Goal: Information Seeking & Learning: Learn about a topic

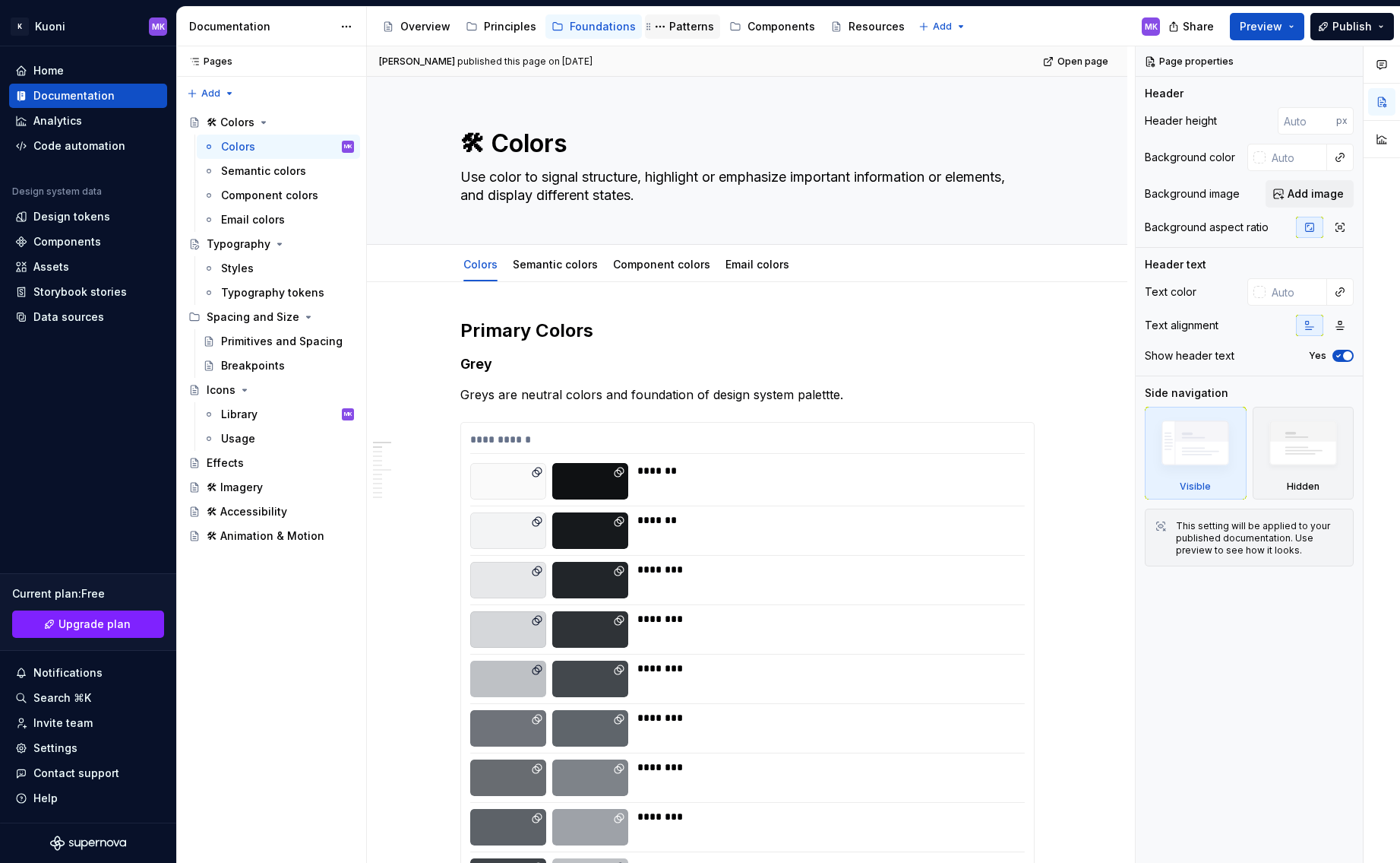
click at [669, 23] on div "Patterns" at bounding box center [691, 27] width 45 height 15
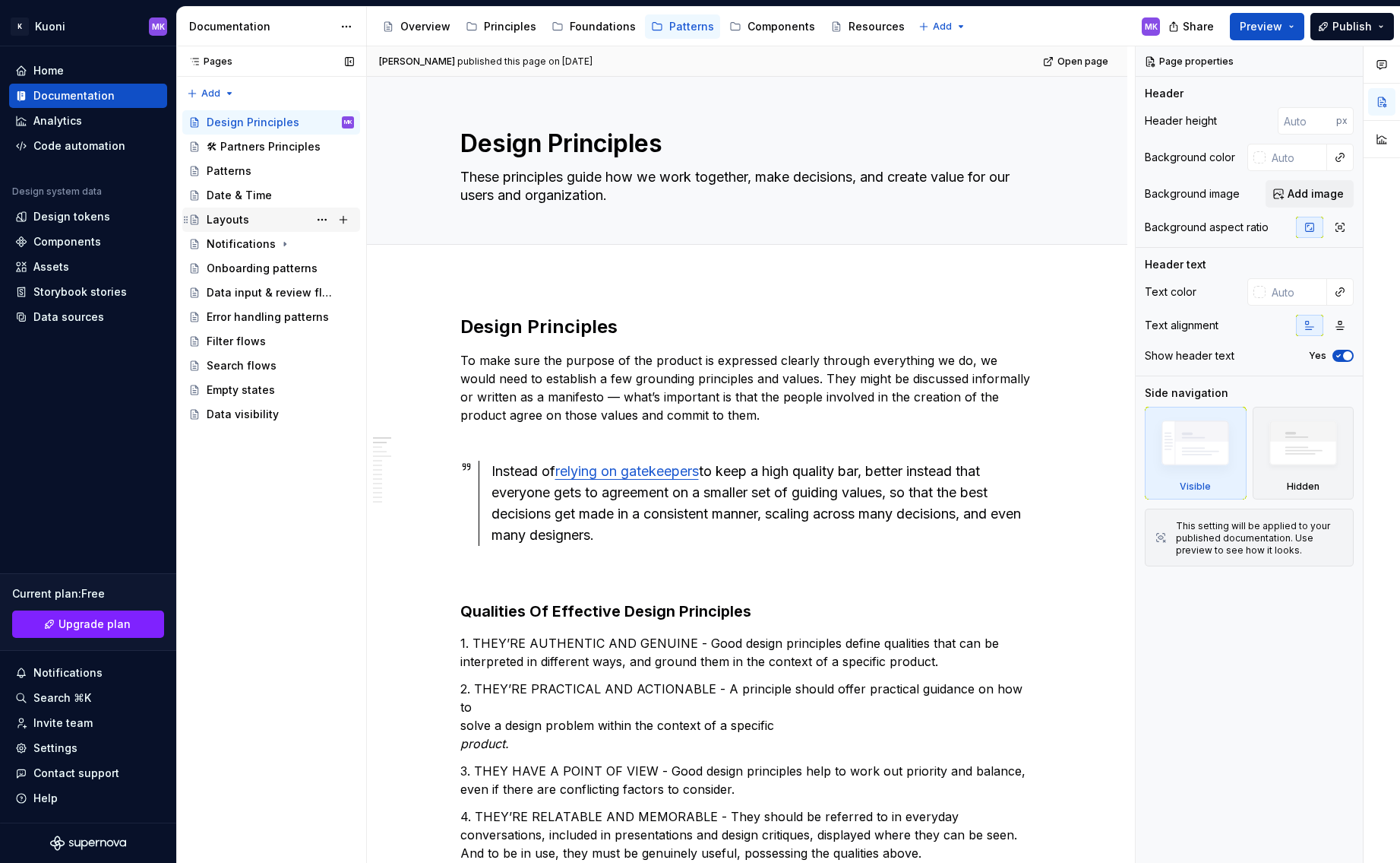
click at [243, 217] on div "Layouts" at bounding box center [227, 220] width 43 height 15
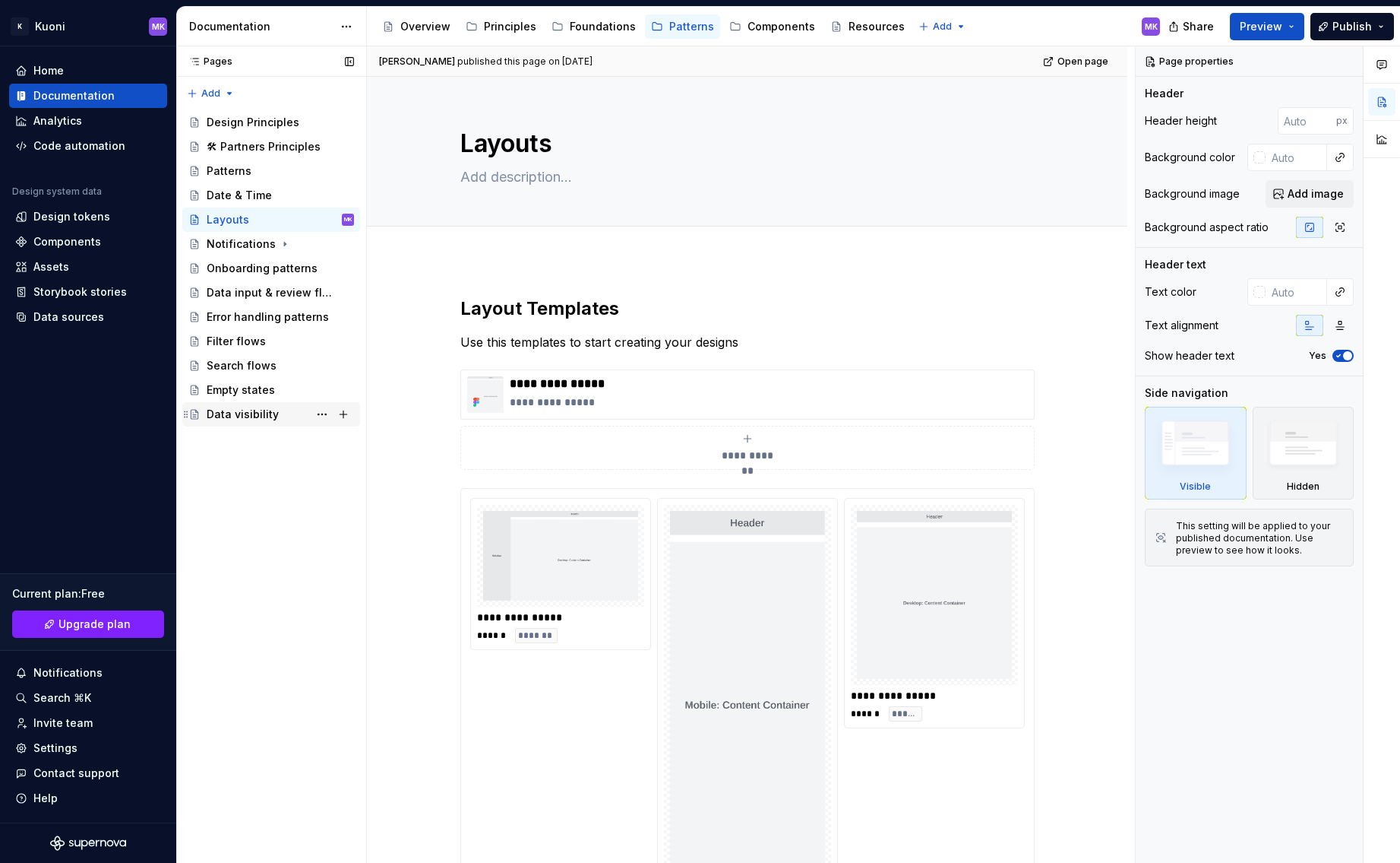
click at [243, 413] on div "Data visibility" at bounding box center [243, 414] width 72 height 15
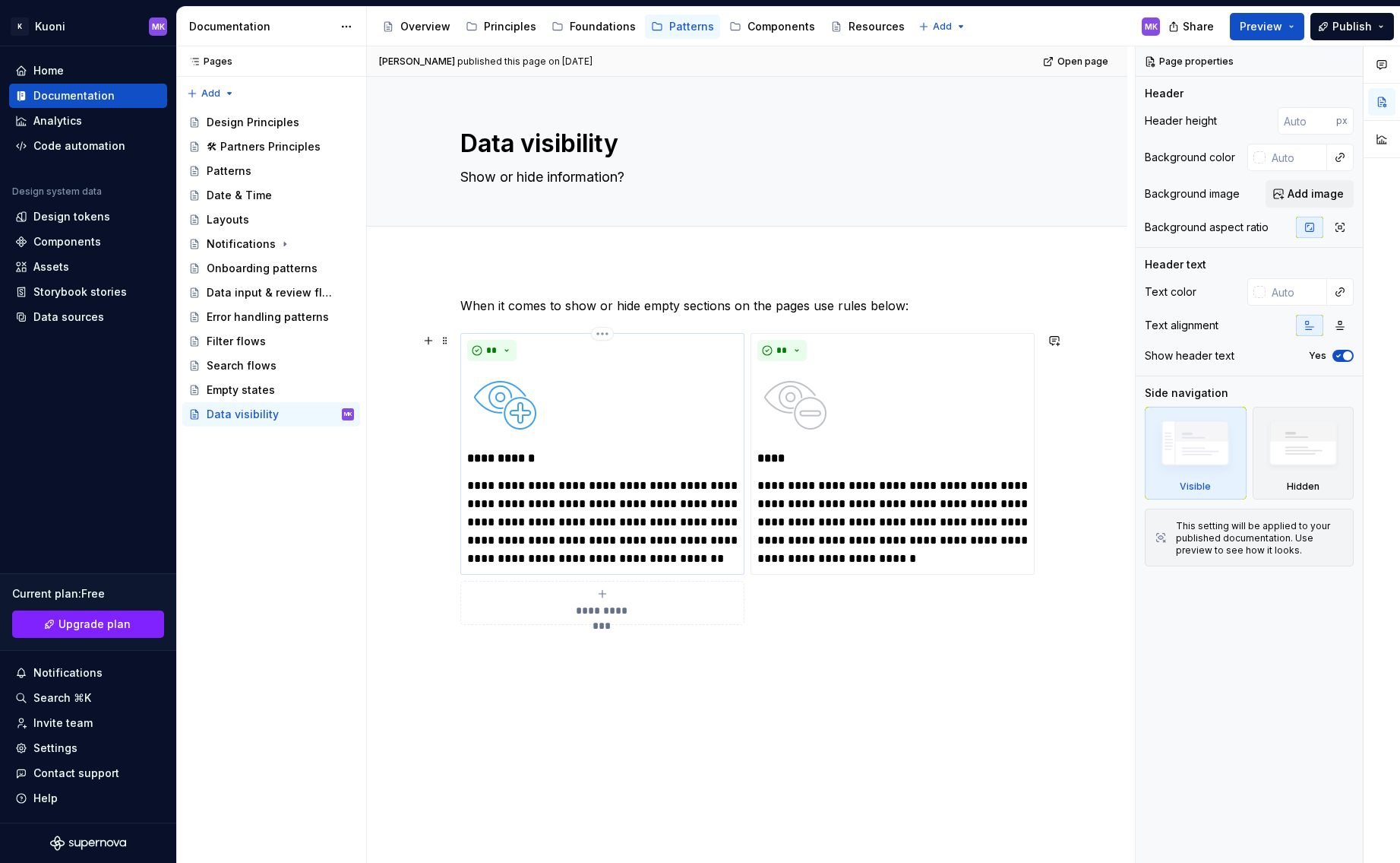
click at [634, 381] on div at bounding box center [602, 405] width 270 height 76
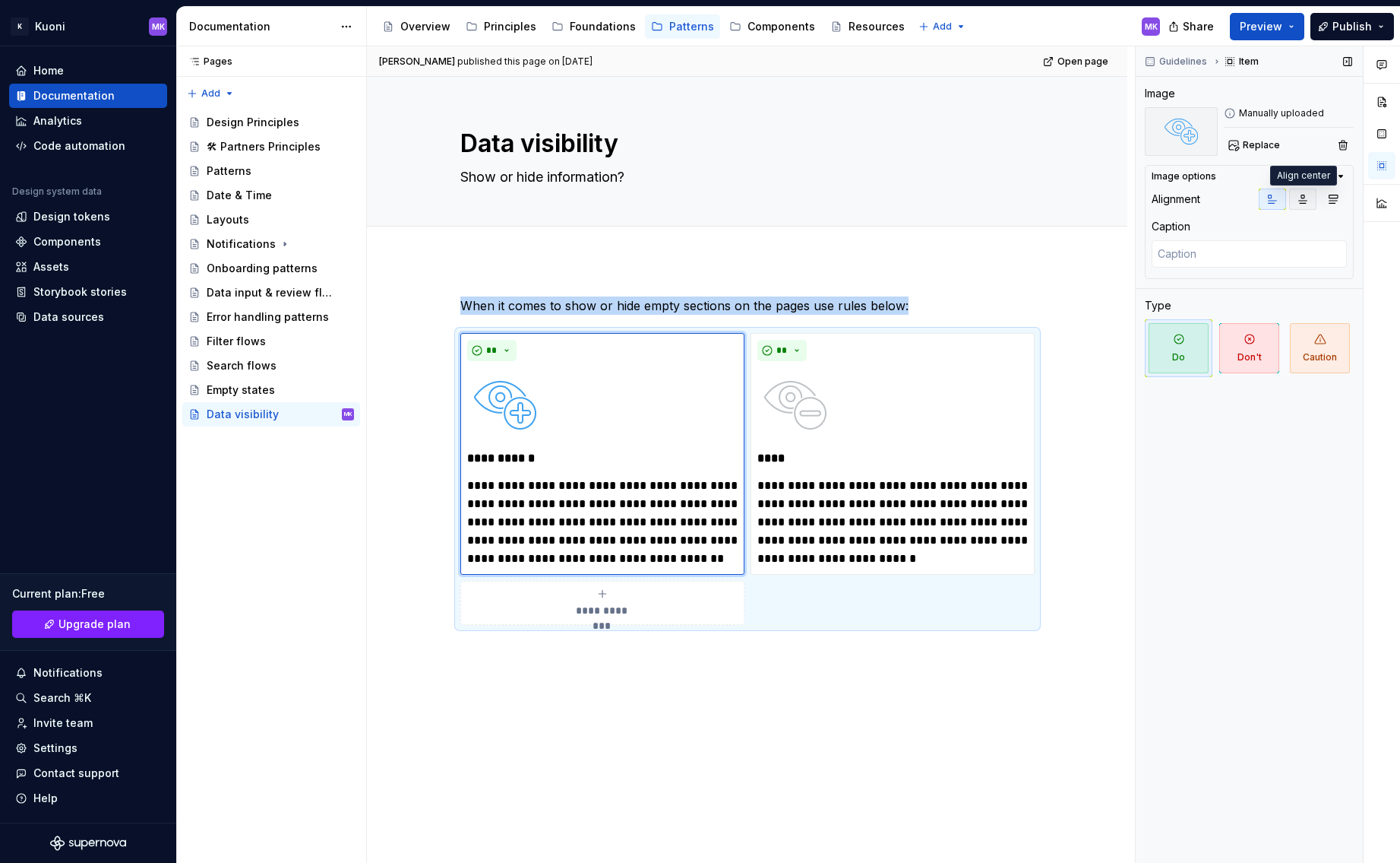
click at [1302, 197] on icon "button" at bounding box center [1302, 199] width 9 height 9
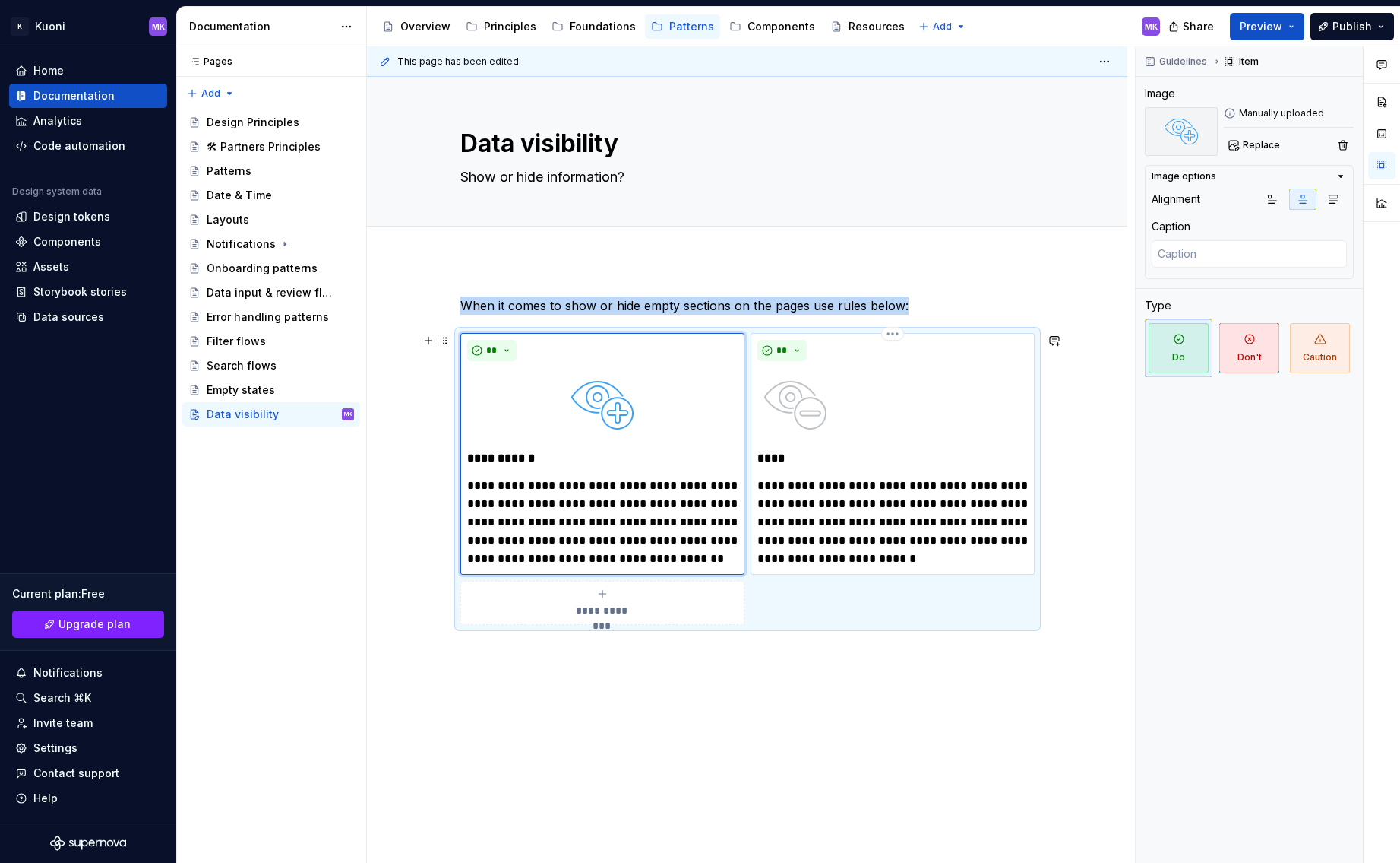
click at [900, 411] on div at bounding box center [892, 405] width 270 height 76
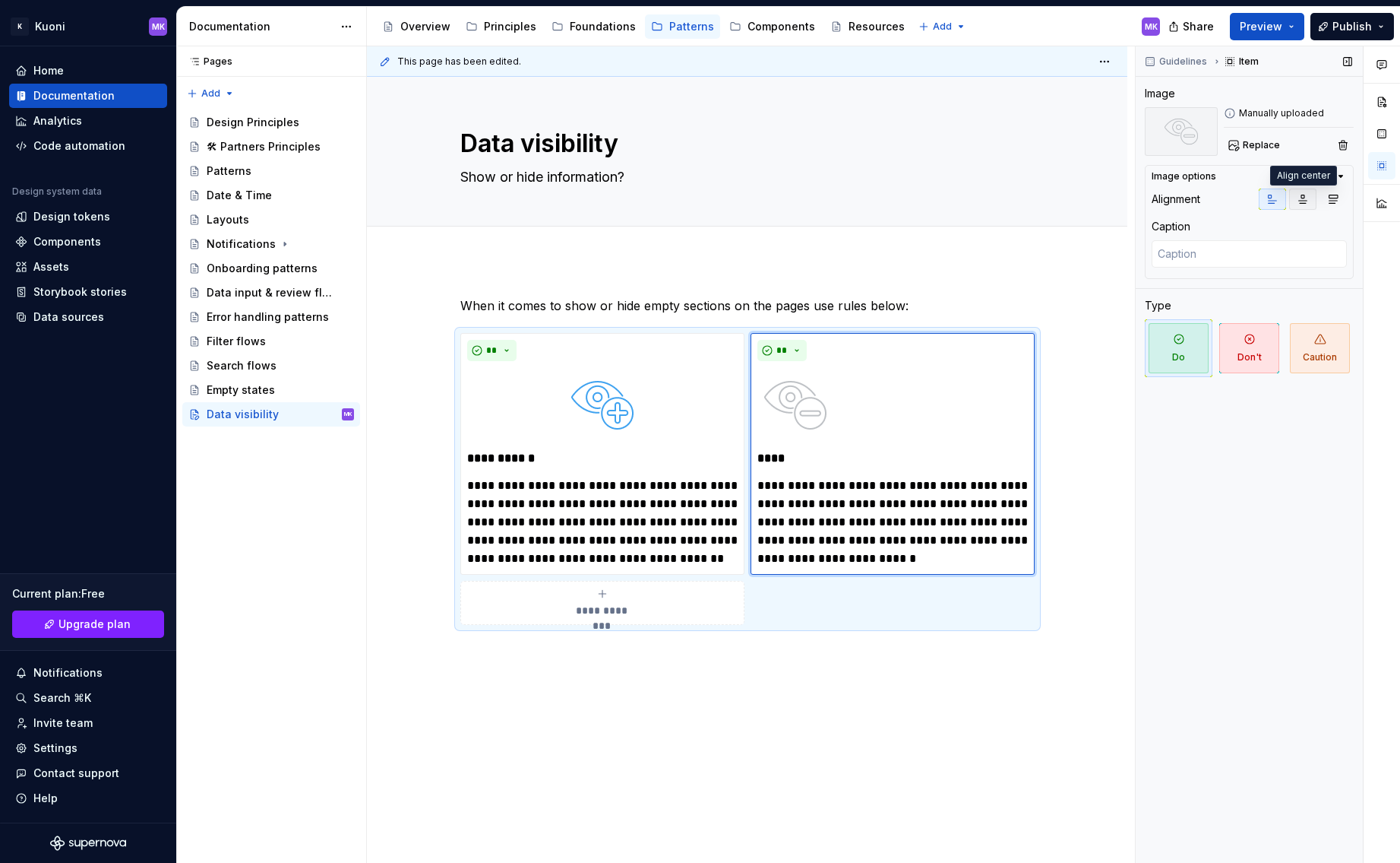
click at [1305, 202] on icon "button" at bounding box center [1302, 199] width 9 height 9
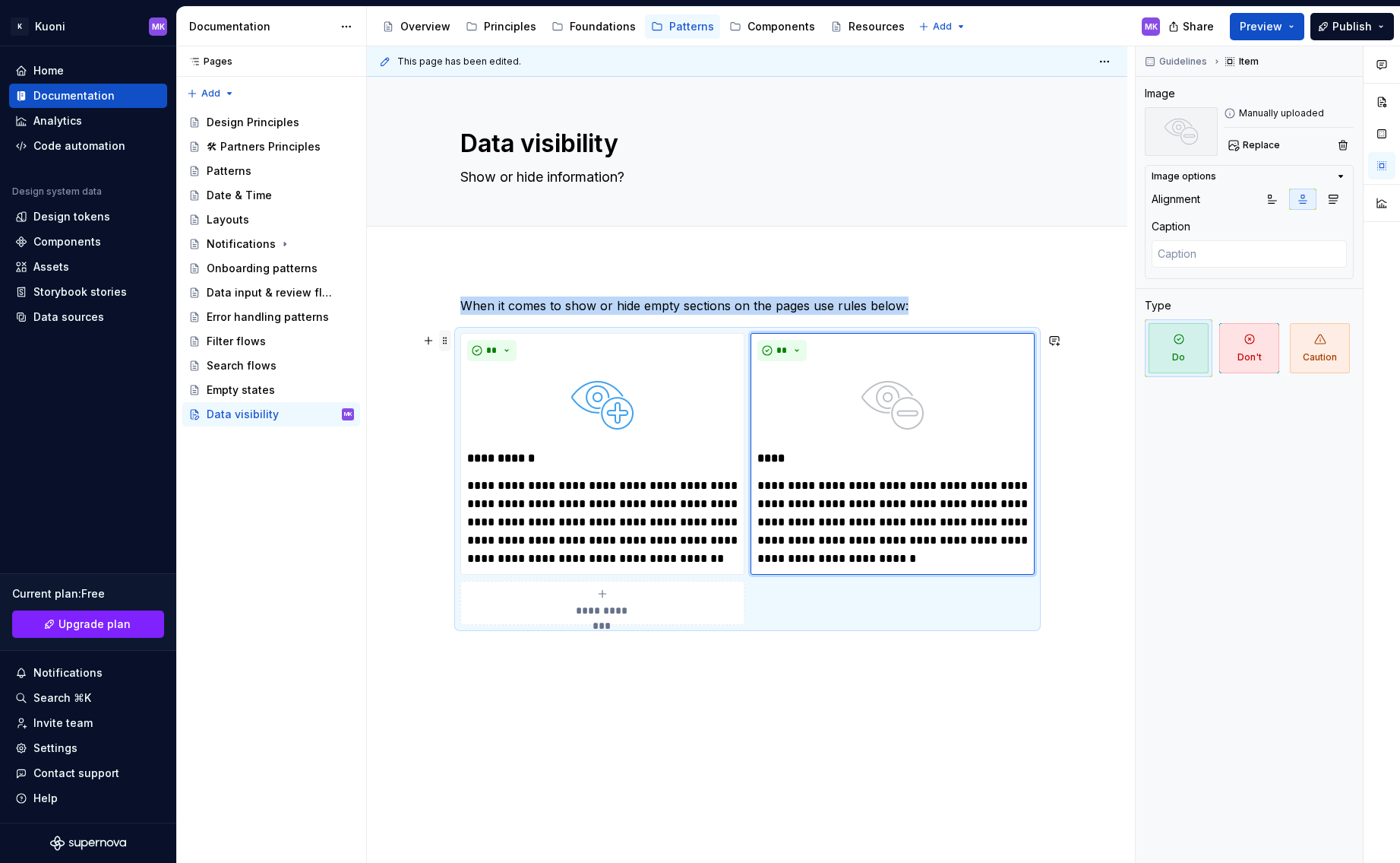
click at [445, 339] on span at bounding box center [445, 340] width 12 height 21
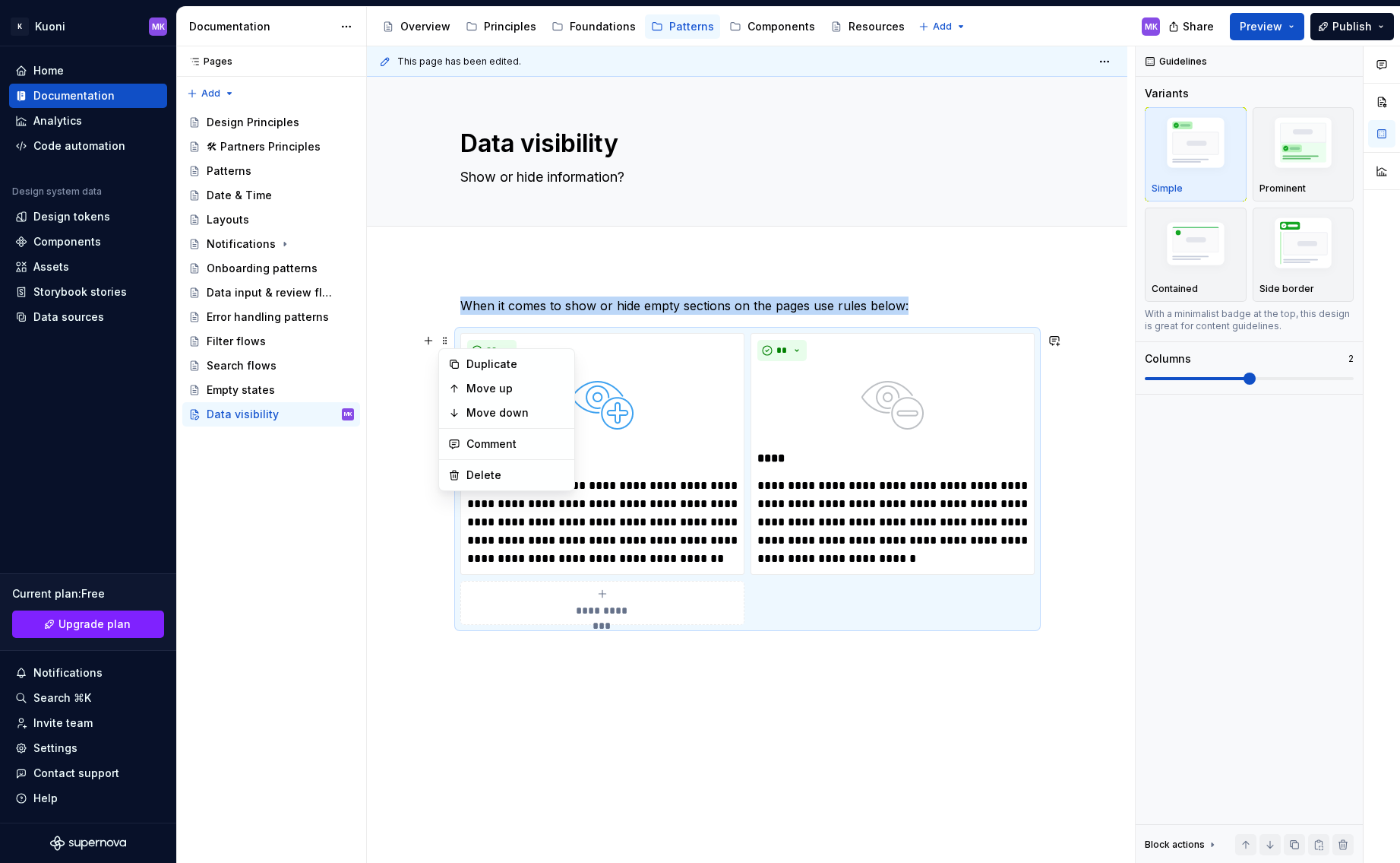
click at [419, 474] on div "**********" at bounding box center [747, 613] width 760 height 706
click at [1195, 250] on img "button" at bounding box center [1195, 246] width 88 height 60
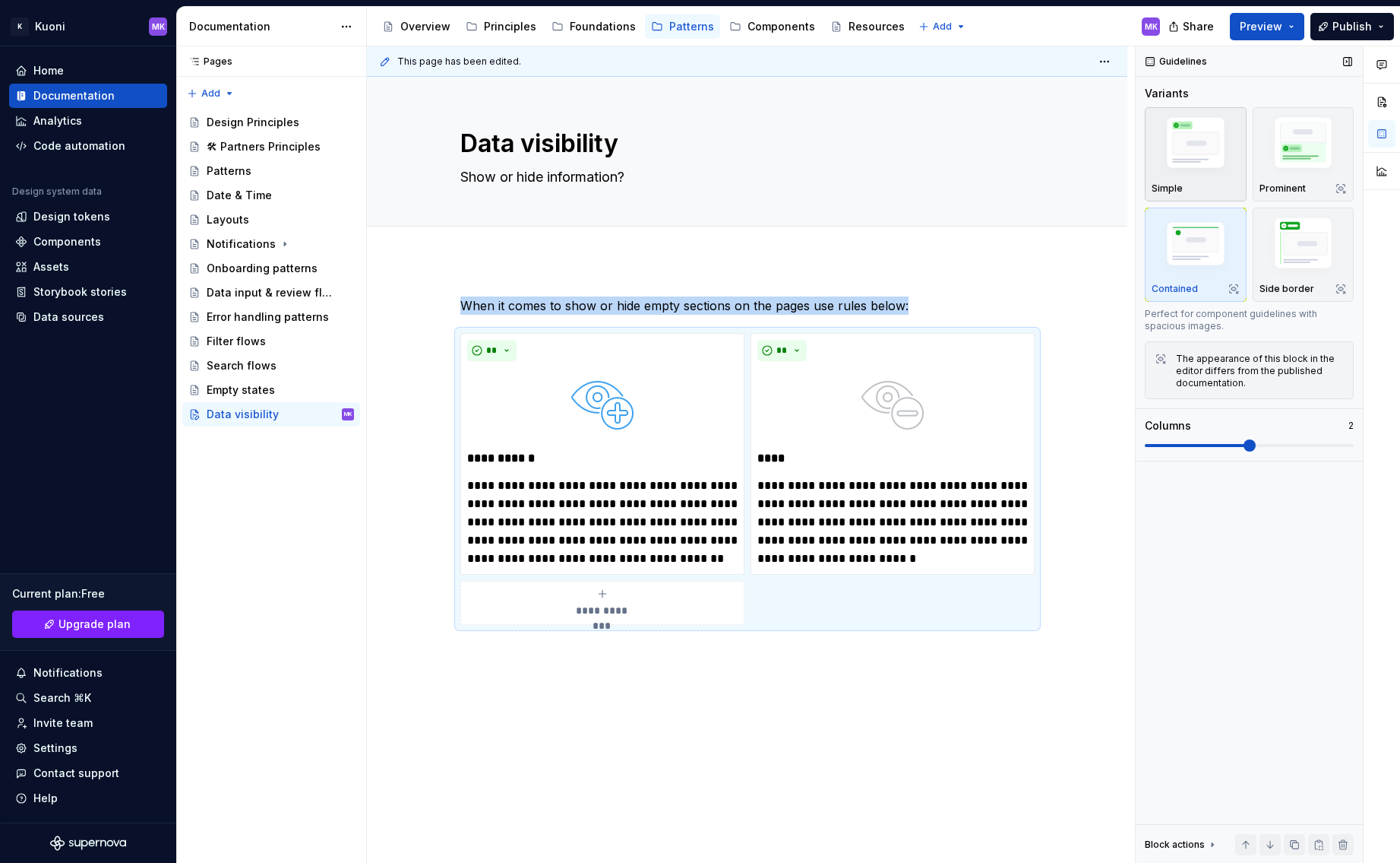
click at [1191, 144] on img "button" at bounding box center [1195, 146] width 88 height 66
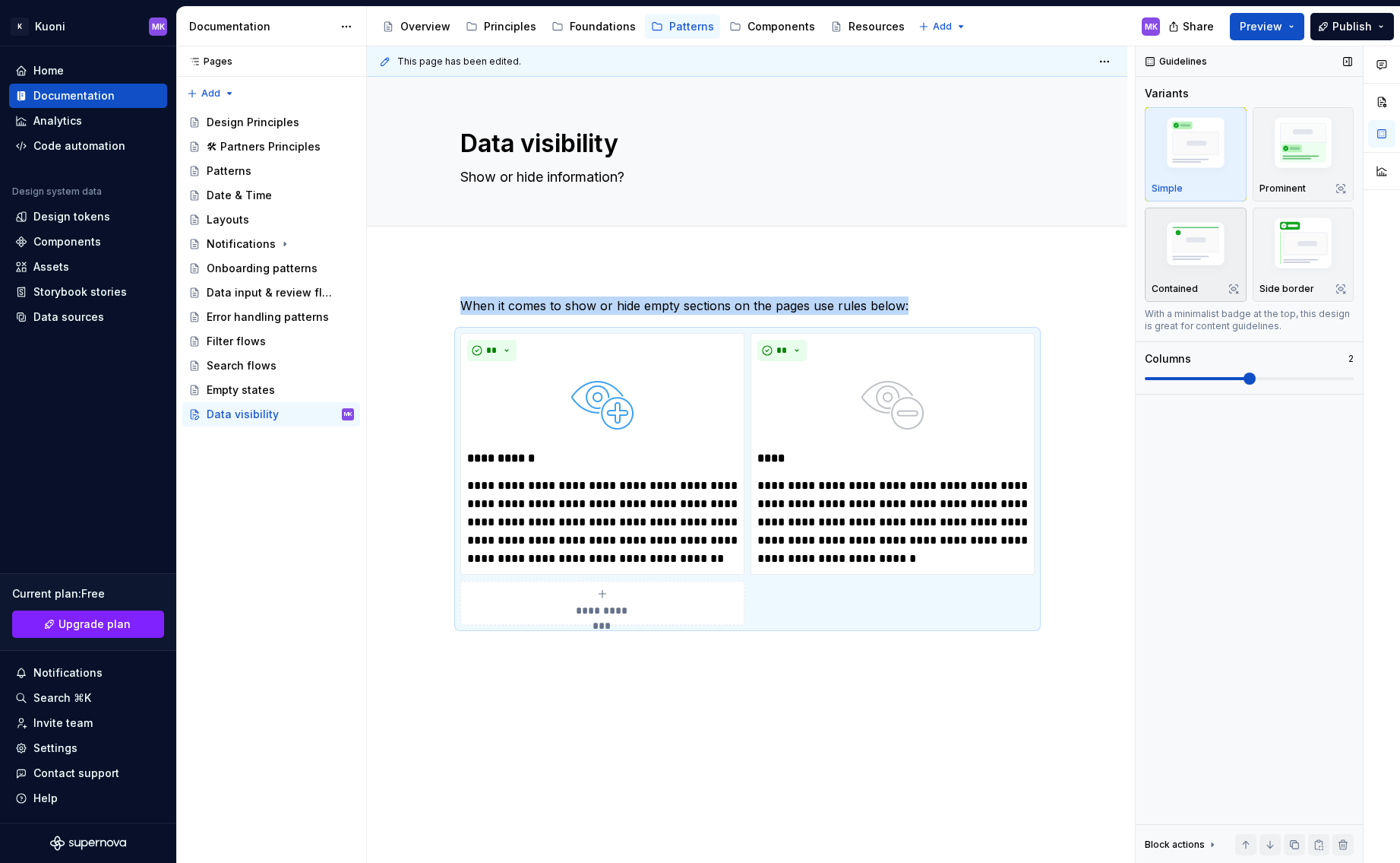
click at [1190, 239] on img "button" at bounding box center [1195, 246] width 88 height 60
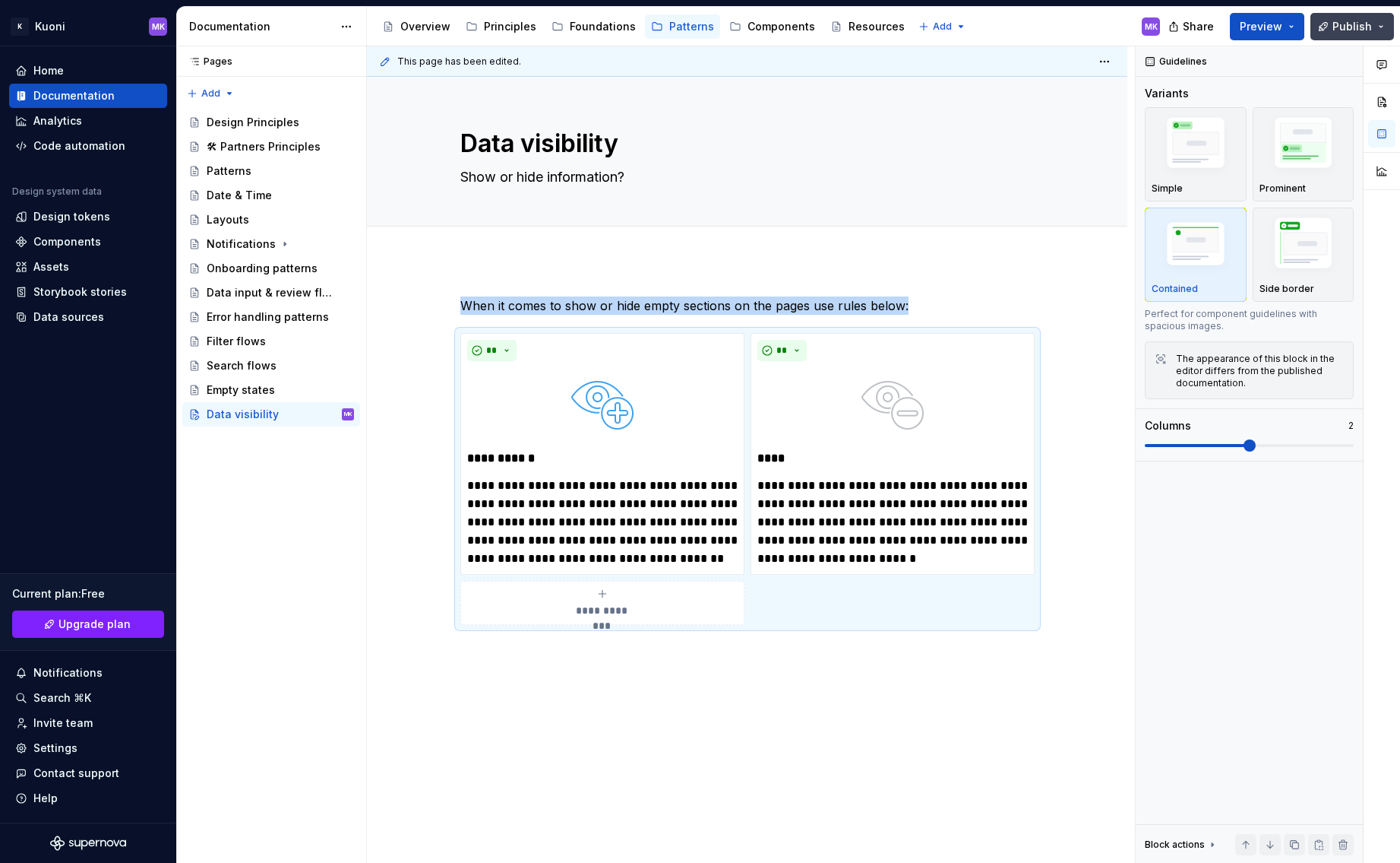
click at [1368, 17] on button "Publish" at bounding box center [1352, 27] width 83 height 28
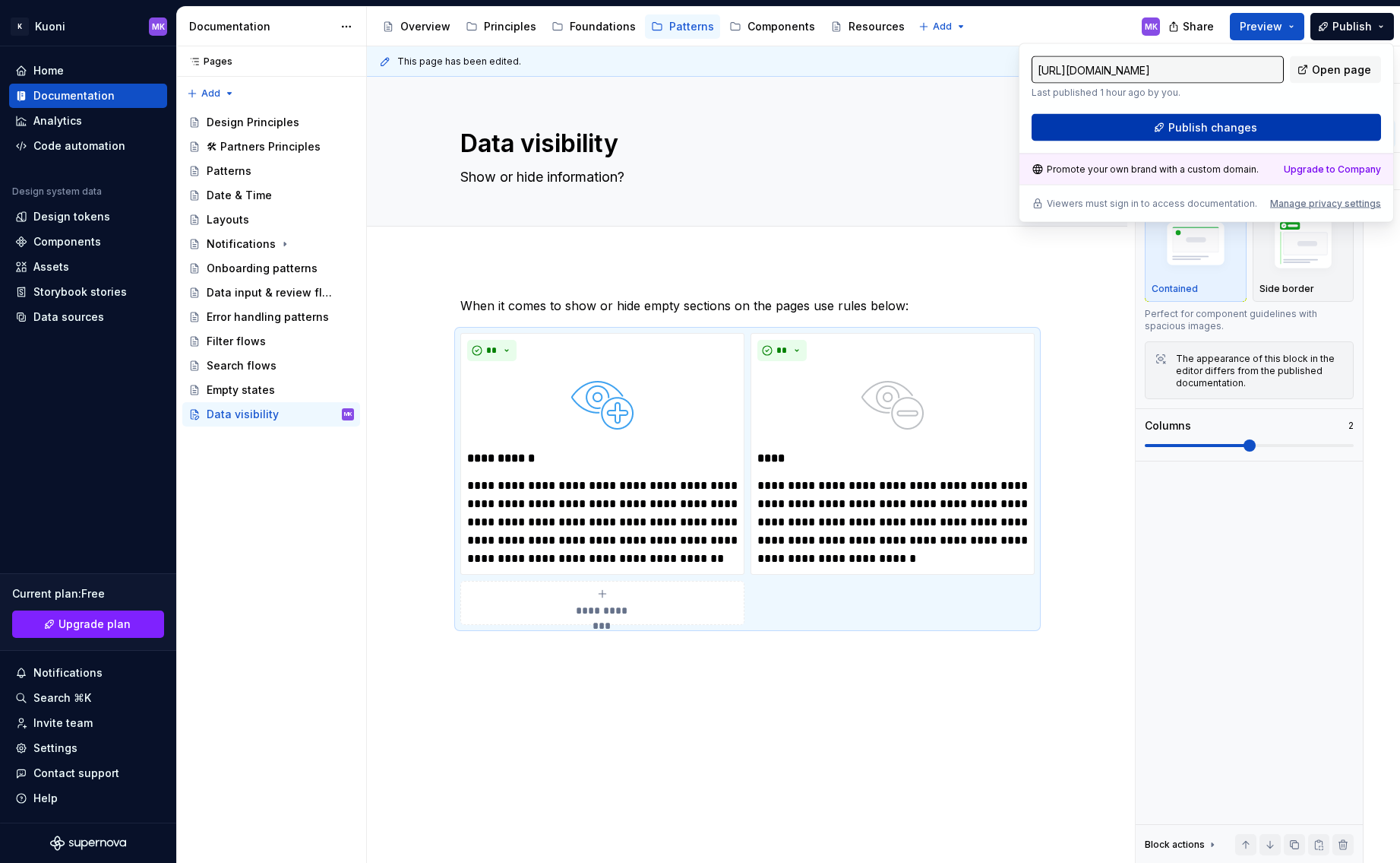
click at [1204, 123] on span "Publish changes" at bounding box center [1213, 128] width 89 height 15
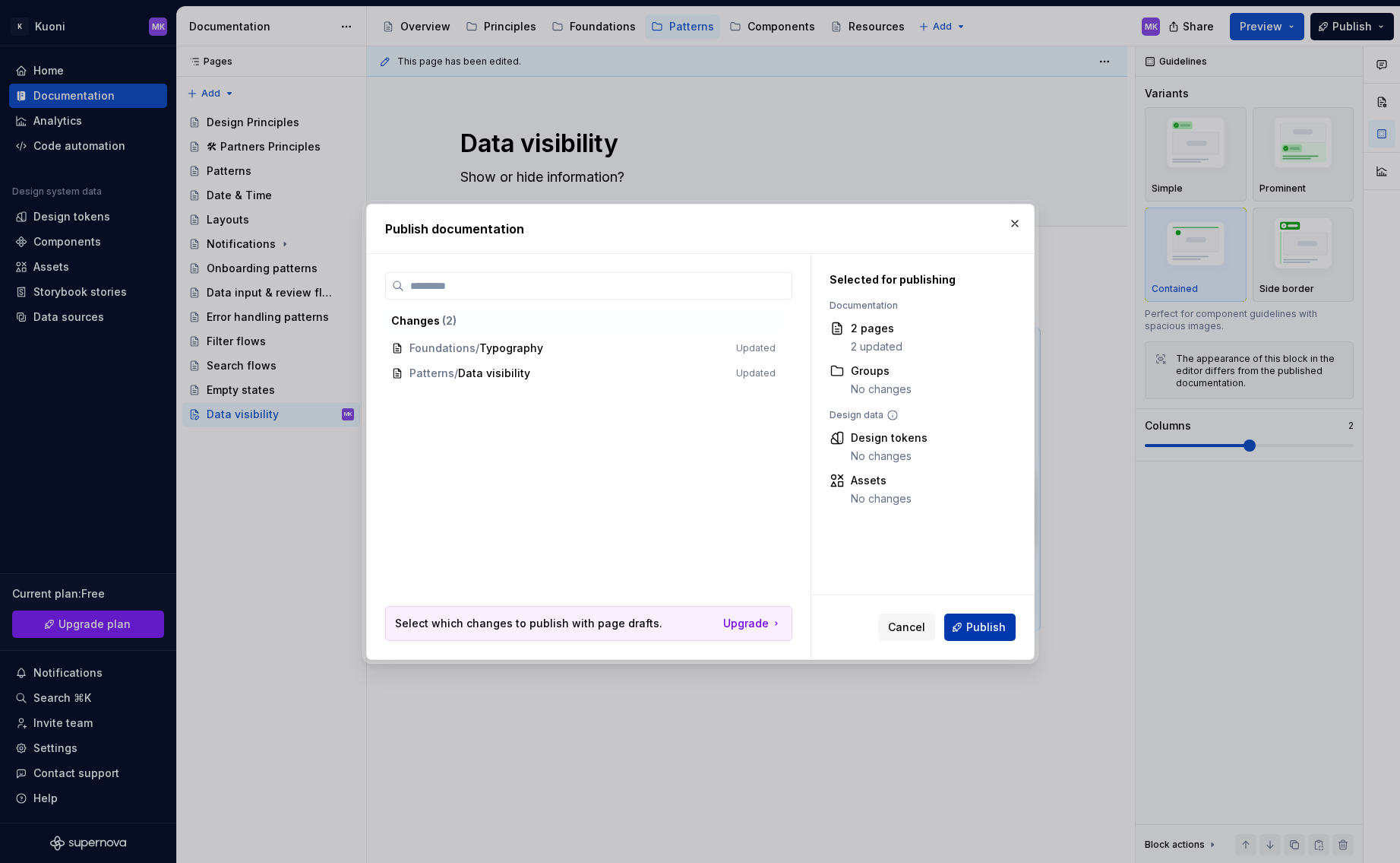
click at [985, 631] on span "Publish" at bounding box center [986, 627] width 40 height 15
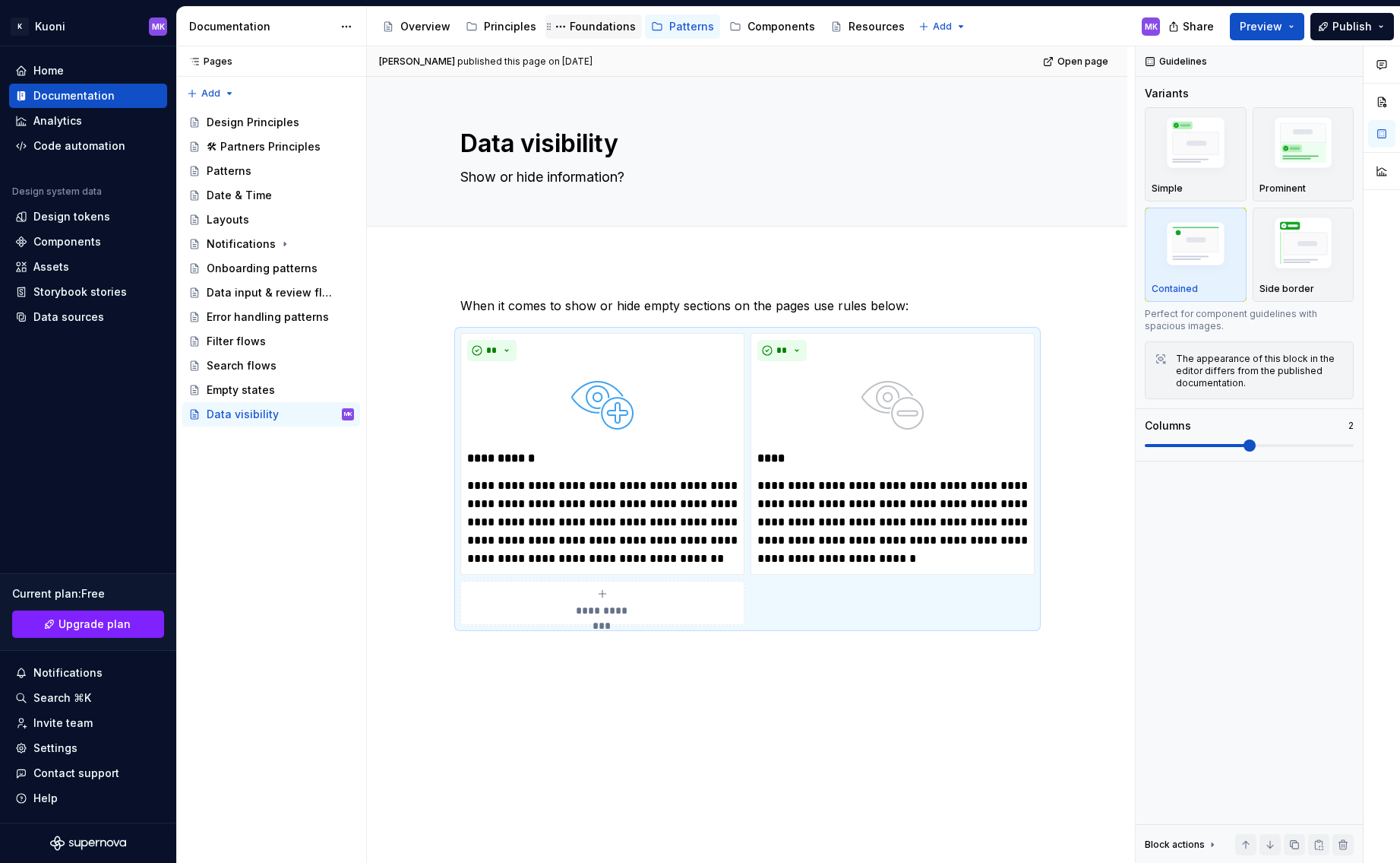
click at [581, 25] on div "Foundations" at bounding box center [603, 27] width 66 height 15
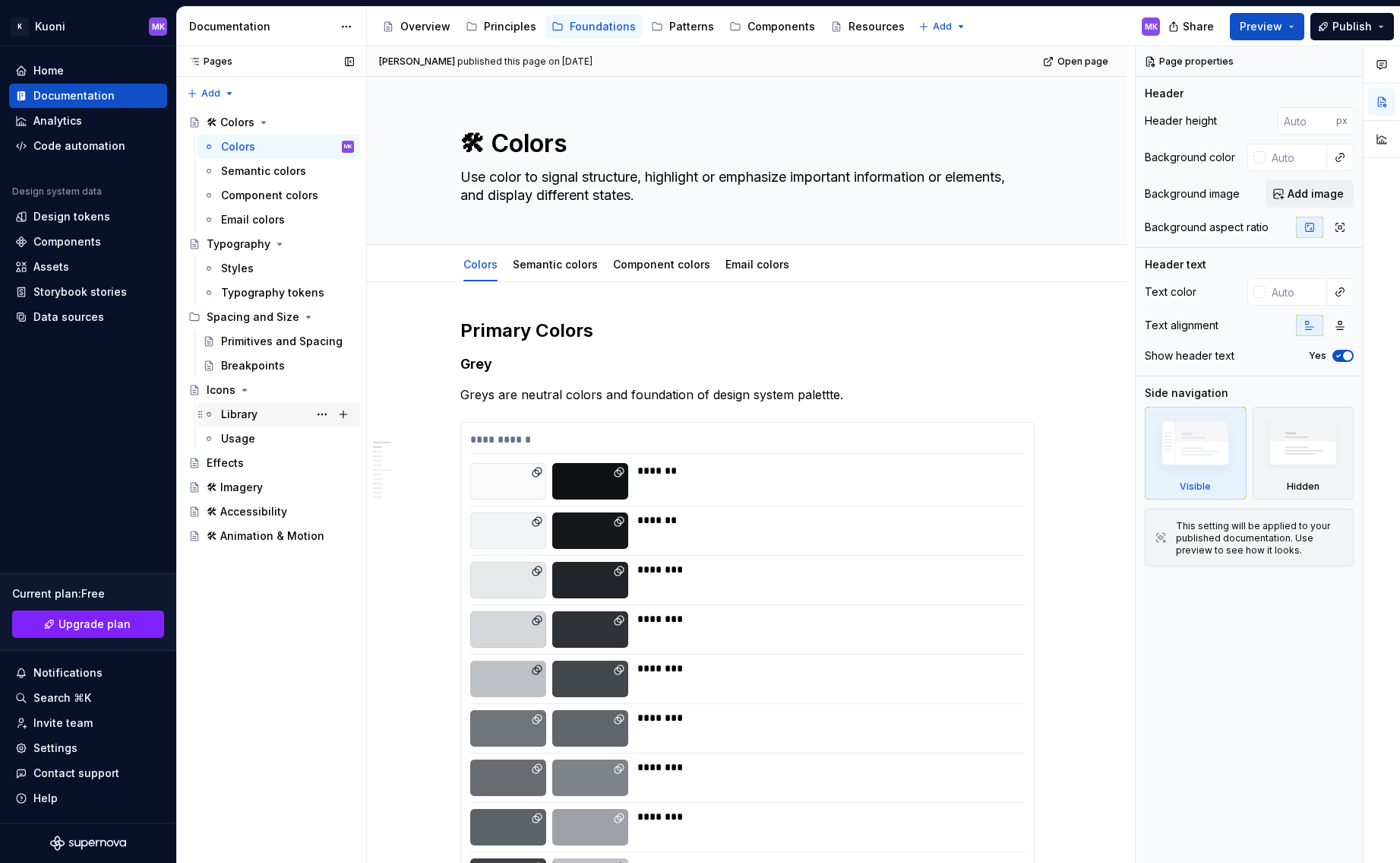
click at [257, 412] on div "Library MK" at bounding box center [287, 414] width 133 height 21
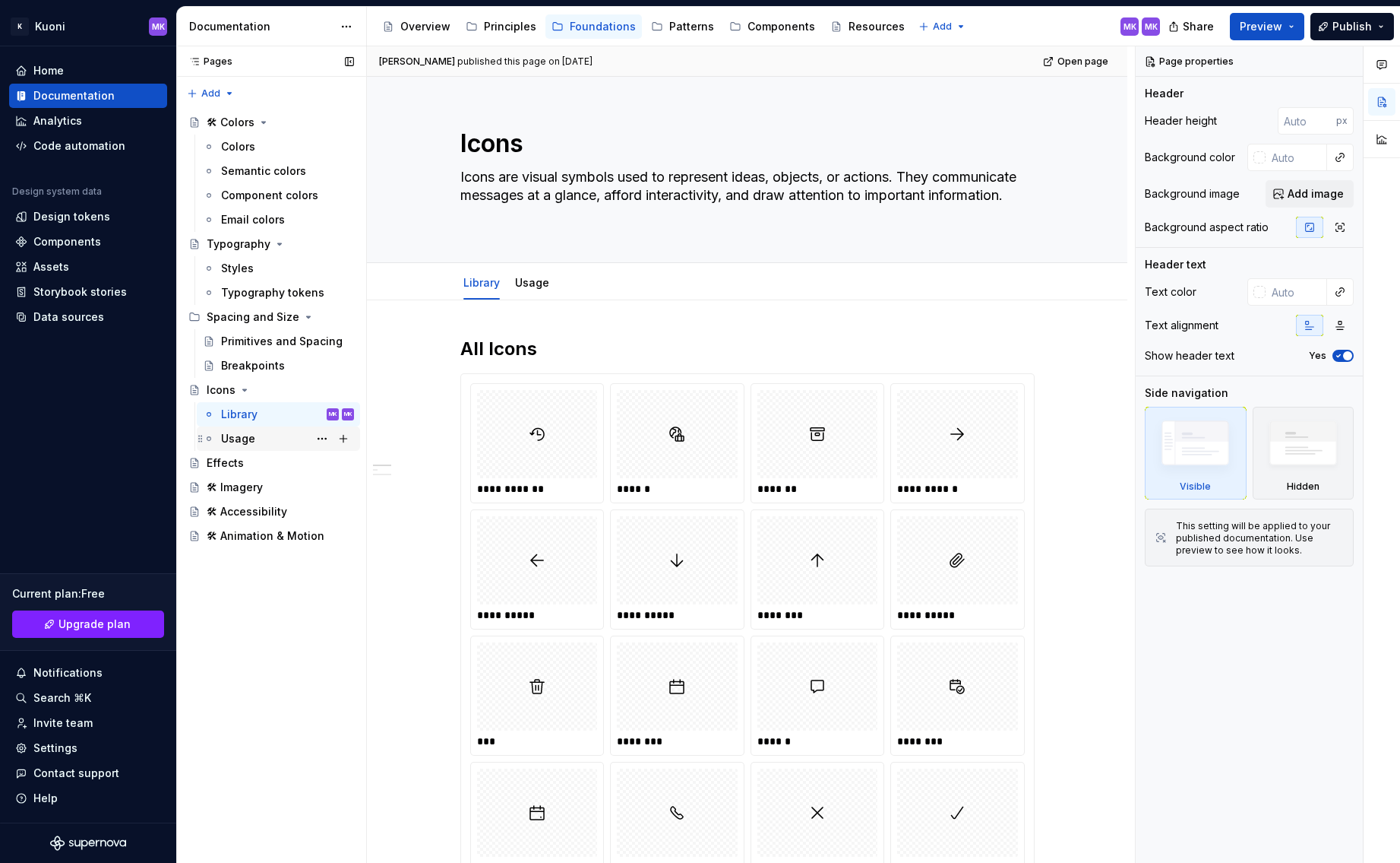
click at [251, 438] on div "Usage" at bounding box center [238, 438] width 34 height 15
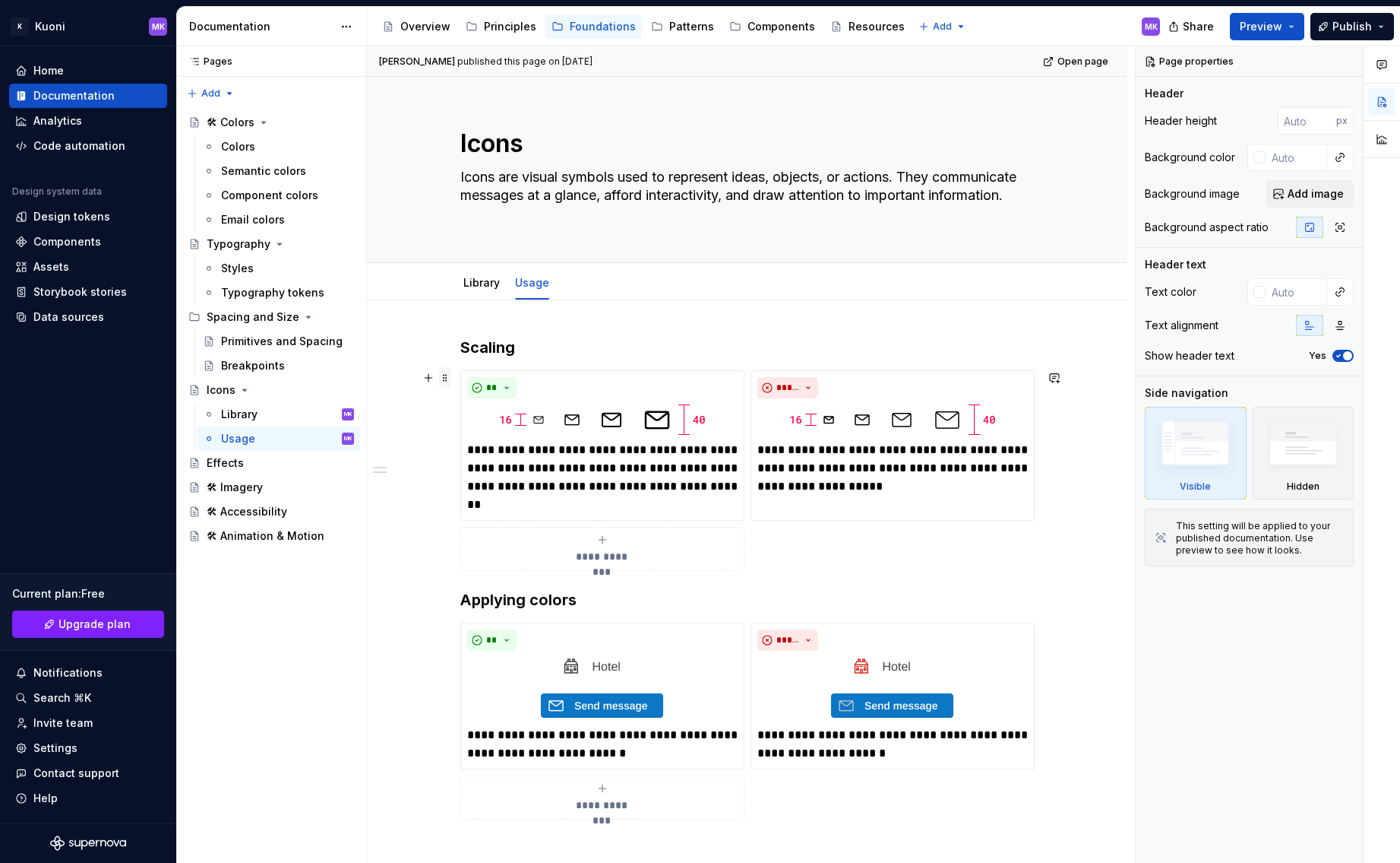
click at [444, 376] on span at bounding box center [445, 377] width 12 height 21
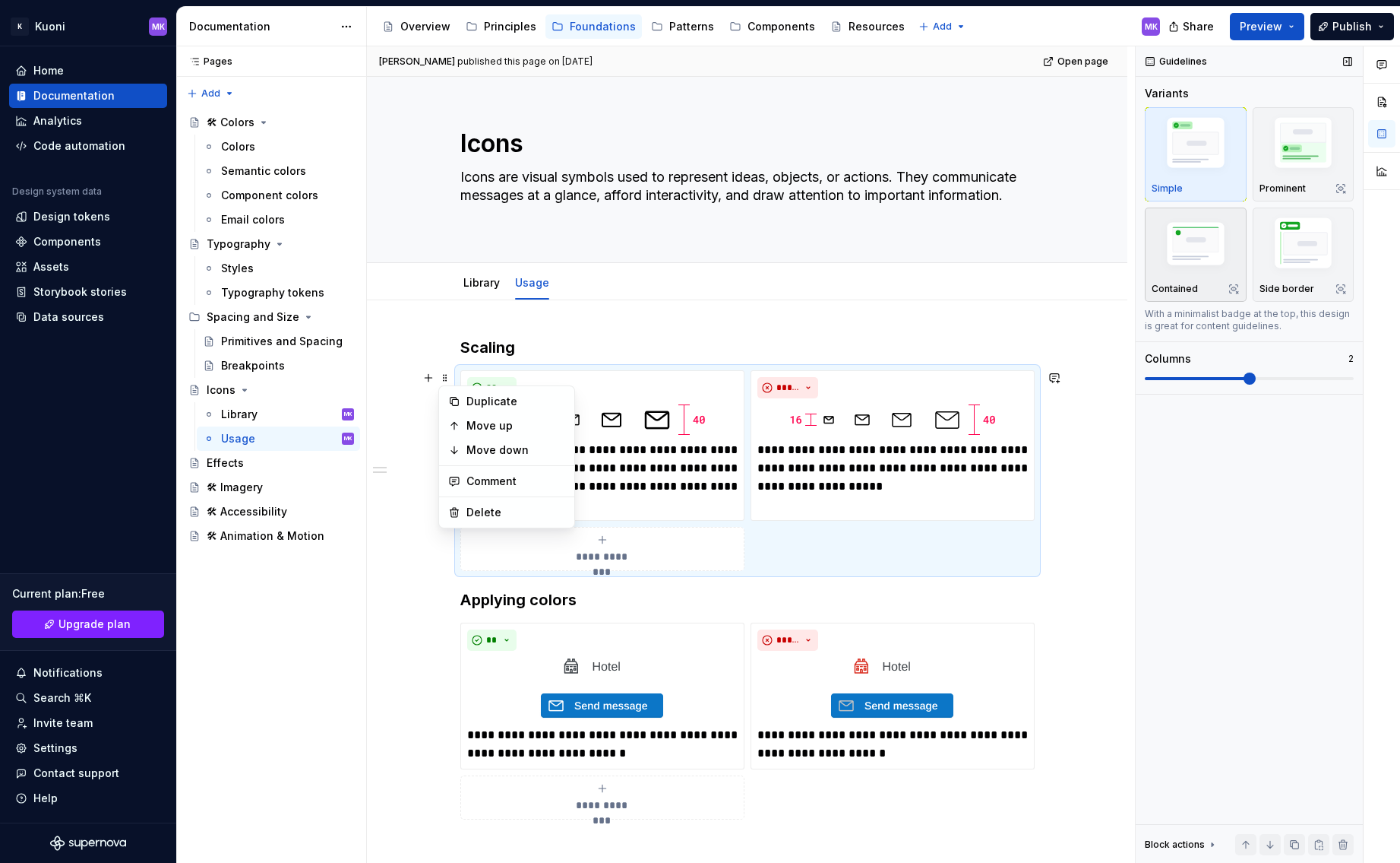
click at [1191, 235] on img "button" at bounding box center [1195, 246] width 88 height 60
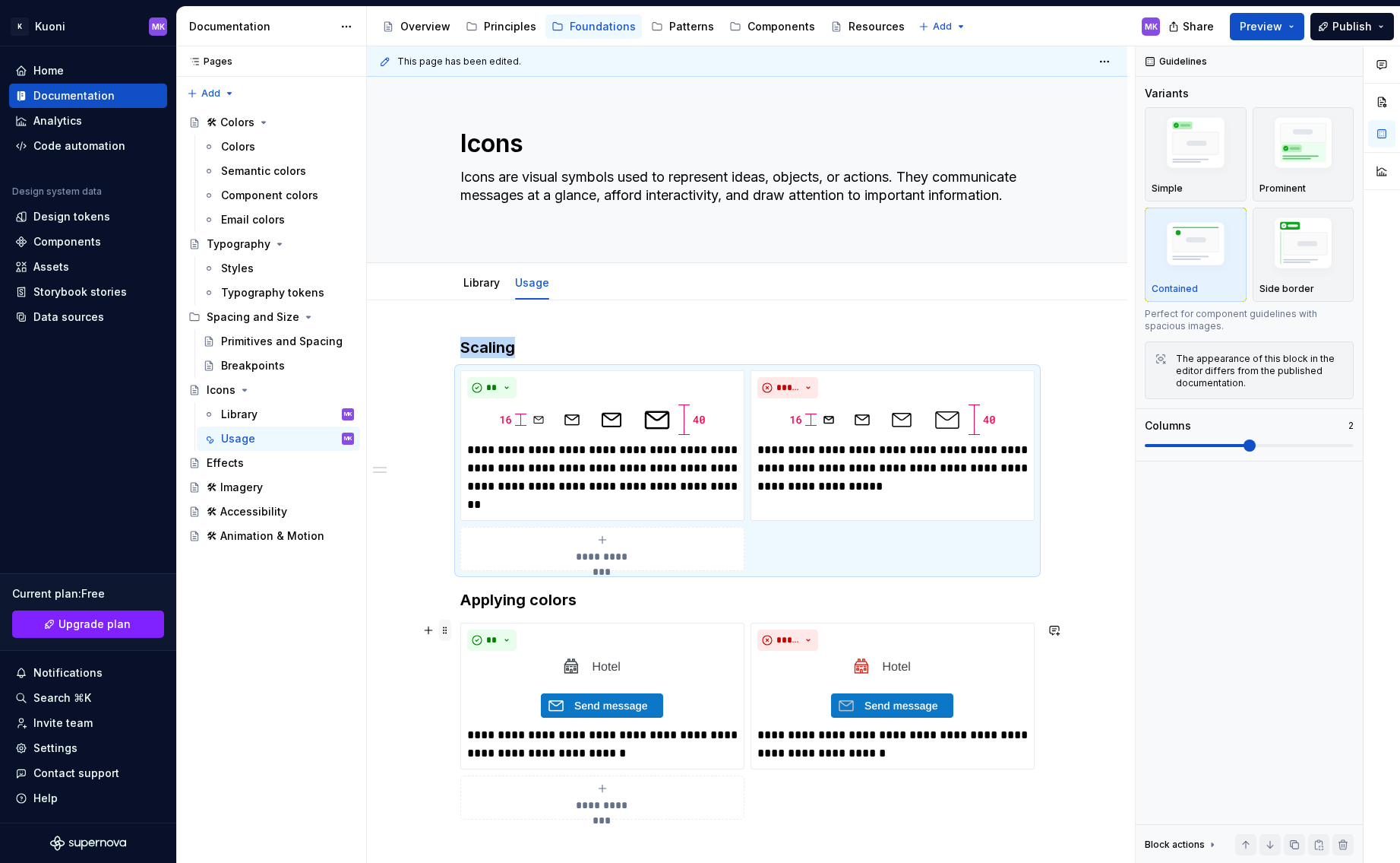
click at [445, 633] on span at bounding box center [445, 630] width 12 height 21
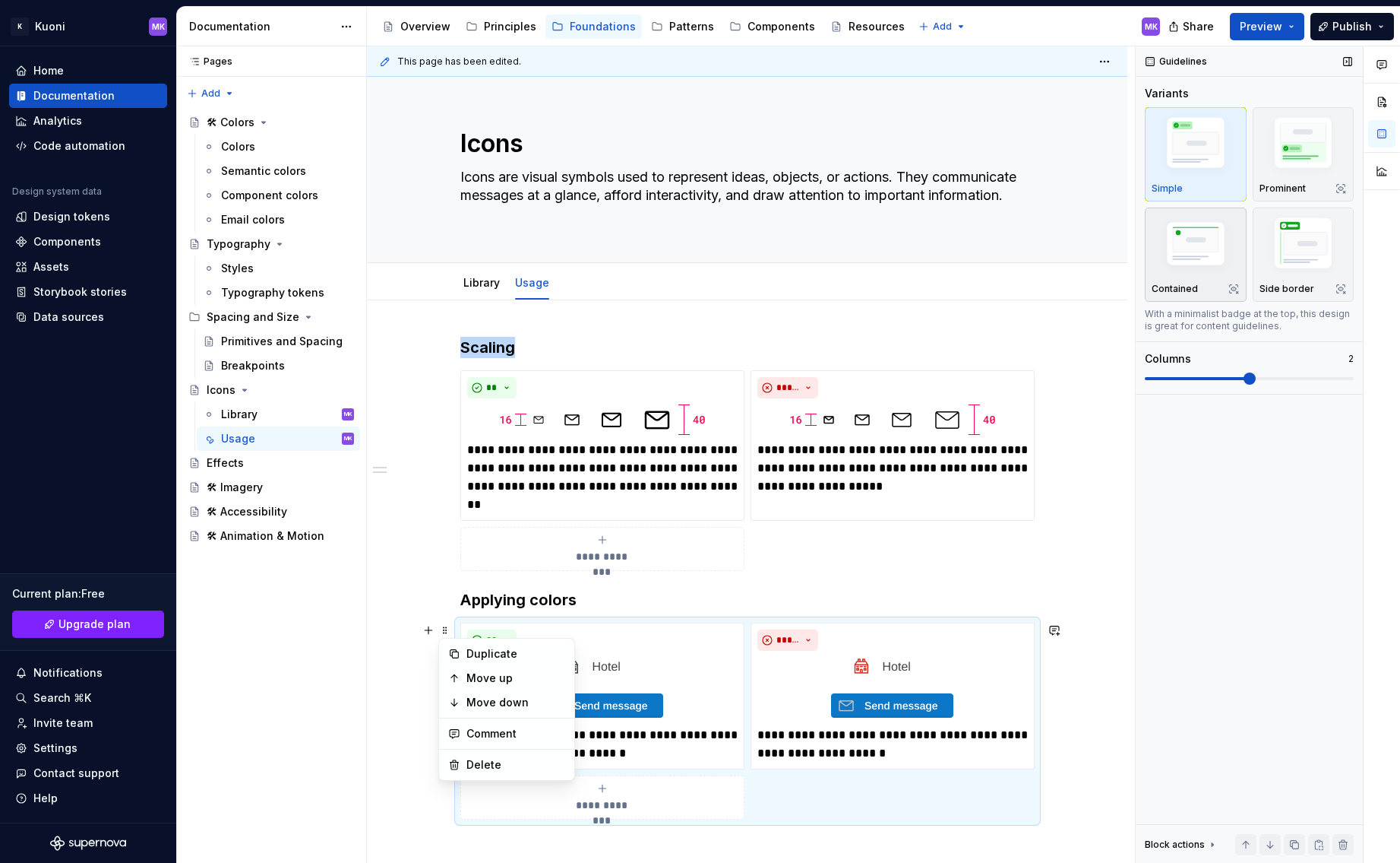
click at [1191, 251] on img "button" at bounding box center [1195, 246] width 88 height 60
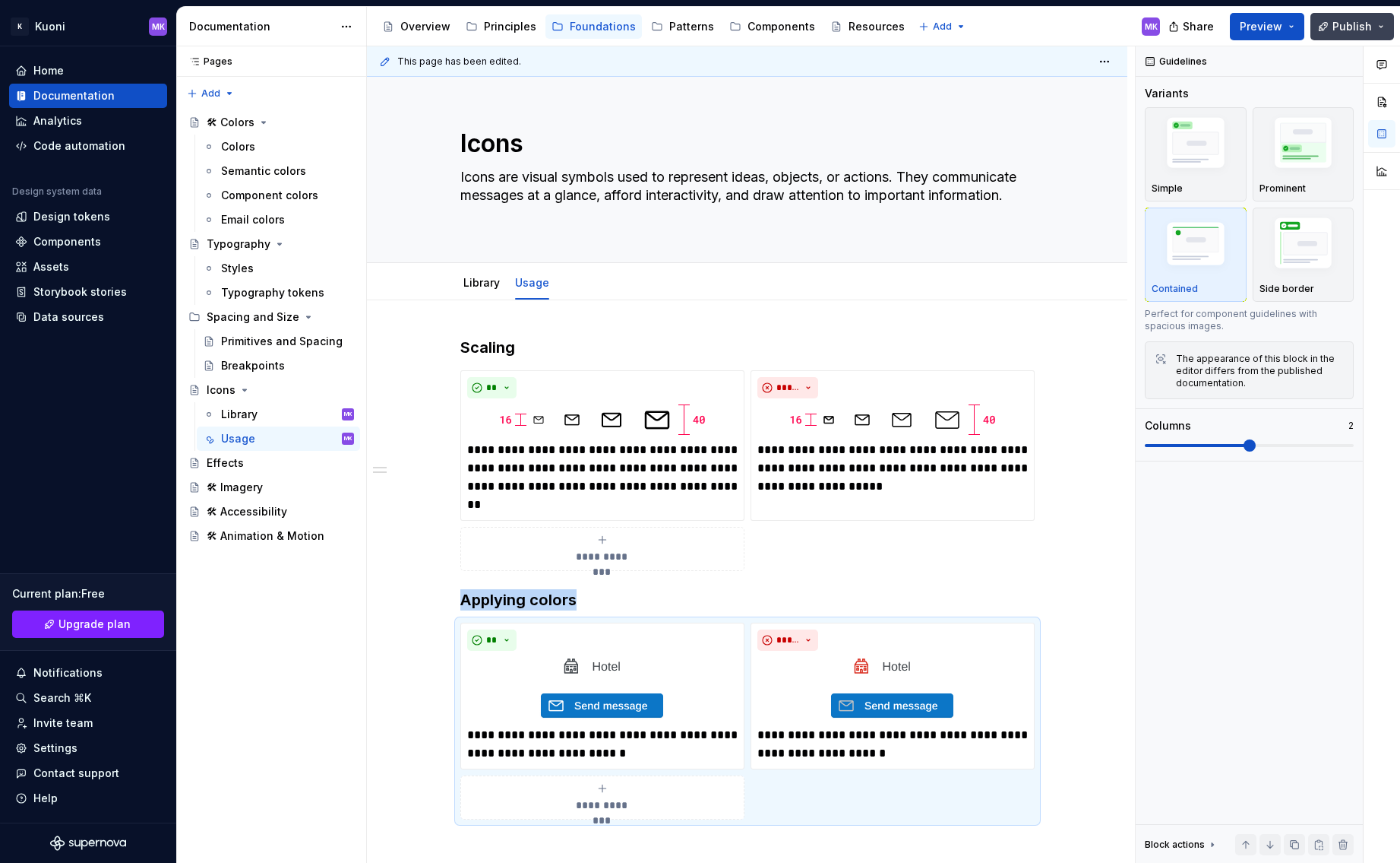
click at [1342, 29] on span "Publish" at bounding box center [1353, 27] width 40 height 15
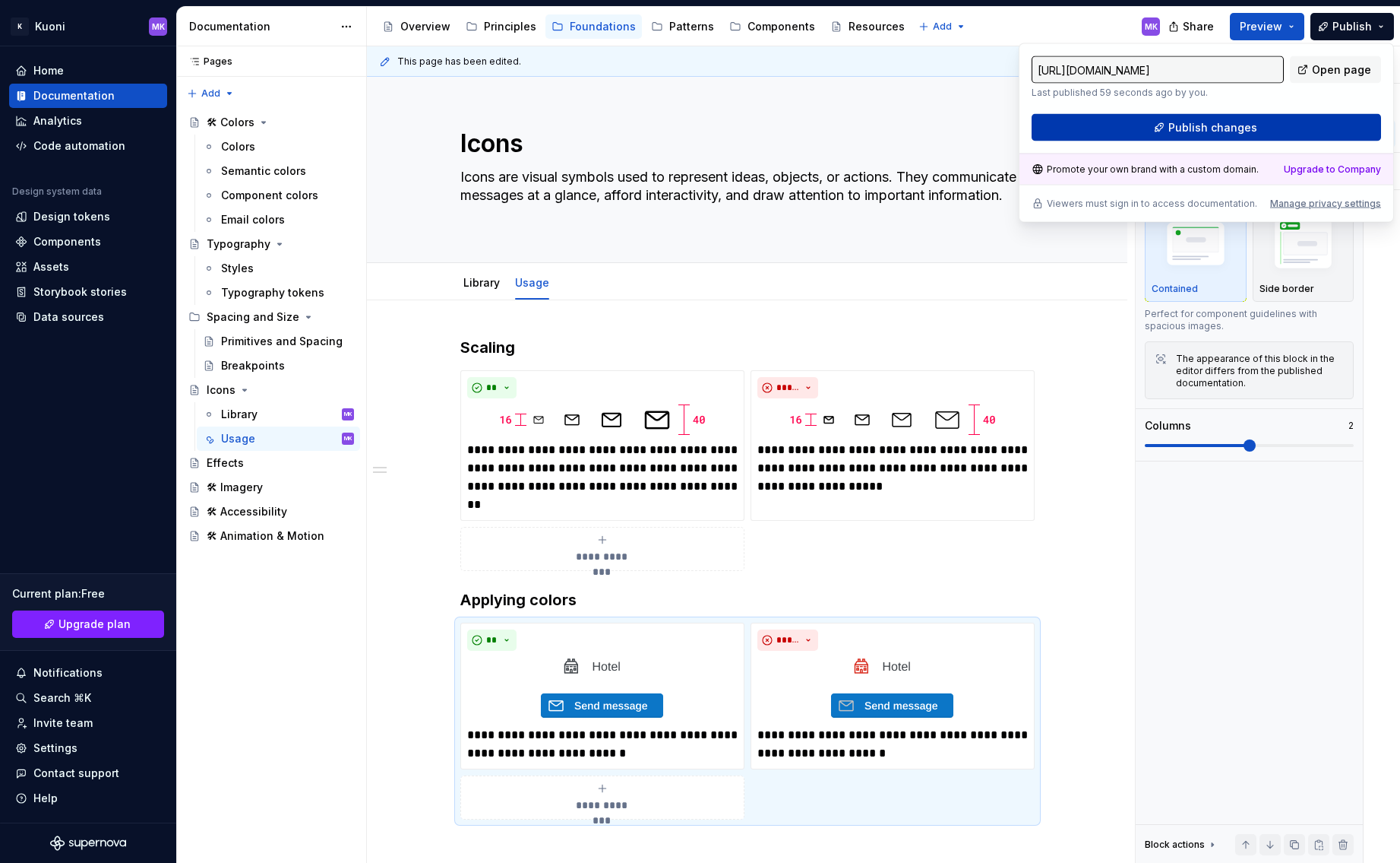
click at [1232, 129] on span "Publish changes" at bounding box center [1213, 128] width 89 height 15
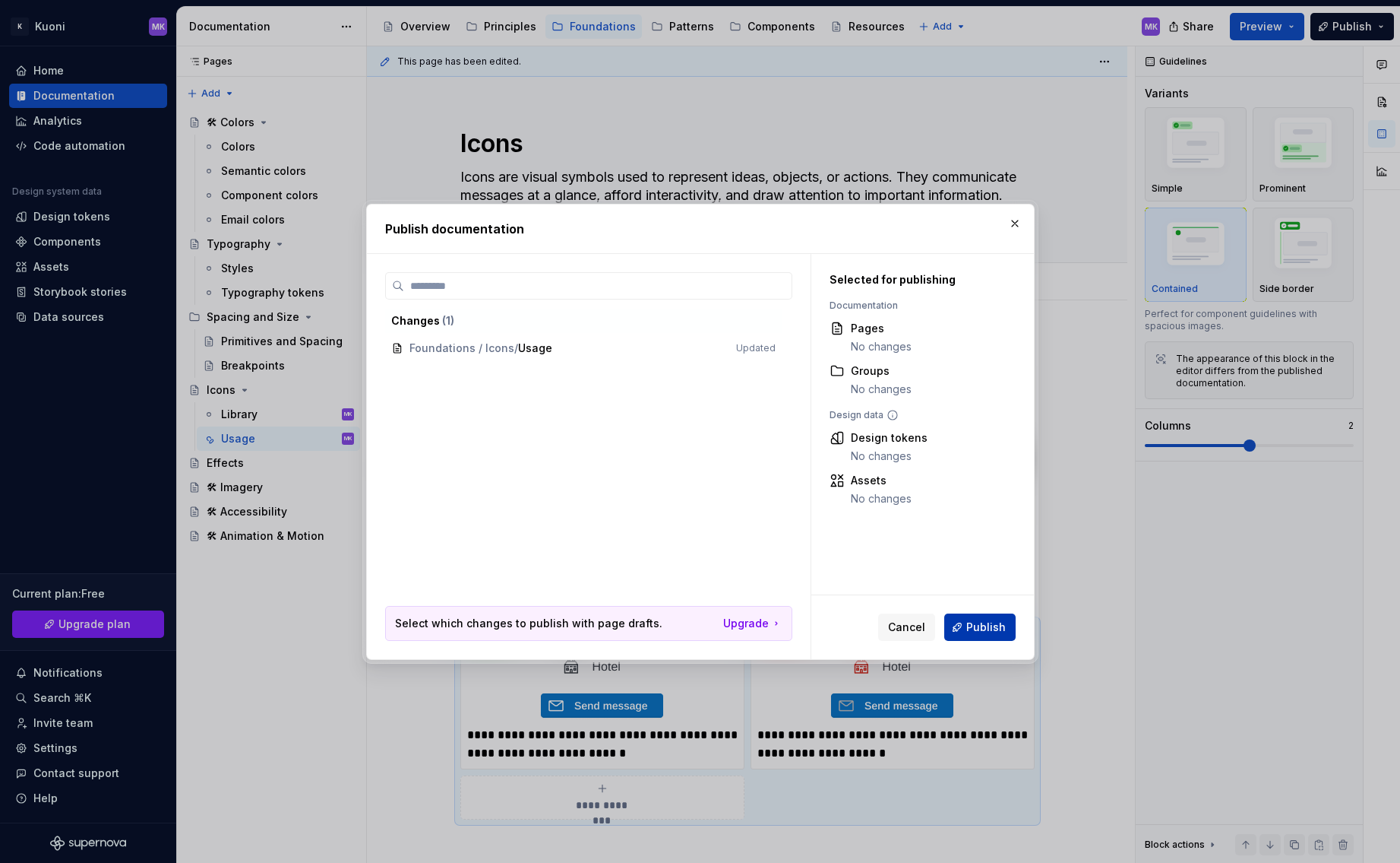
click at [999, 625] on span "Publish" at bounding box center [986, 627] width 40 height 15
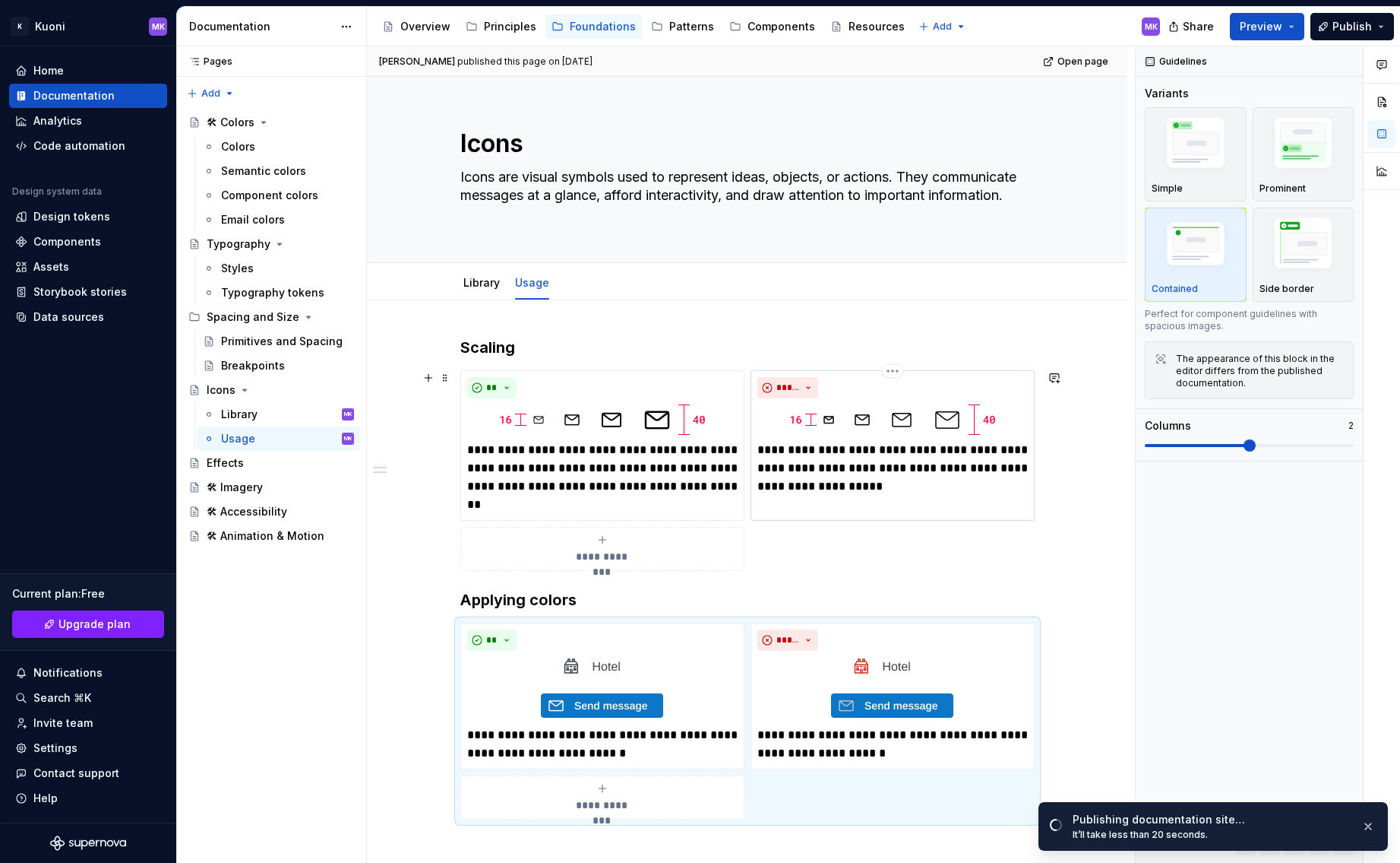
click at [848, 396] on div "*****" at bounding box center [892, 387] width 270 height 21
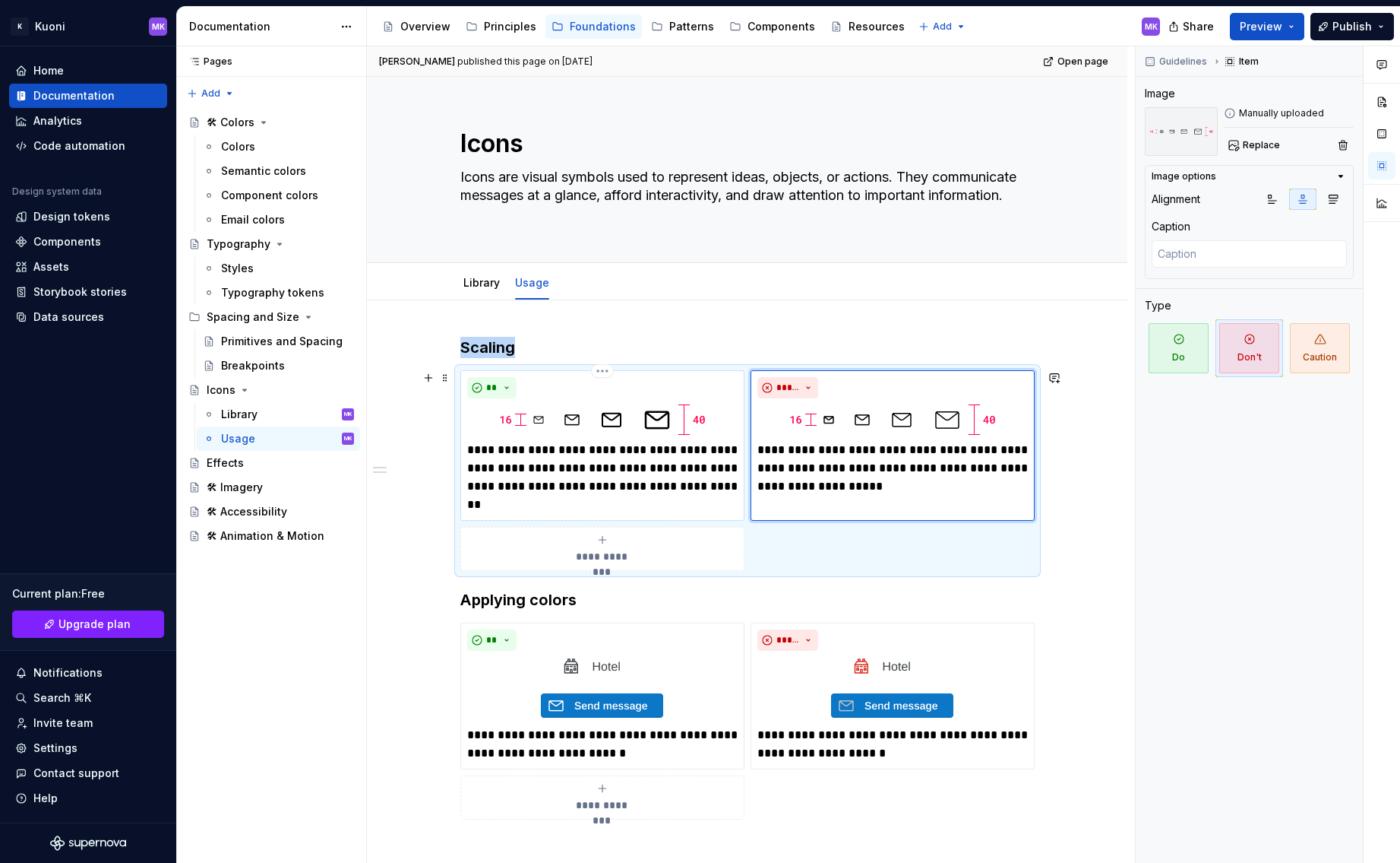
click at [614, 423] on img at bounding box center [602, 419] width 212 height 30
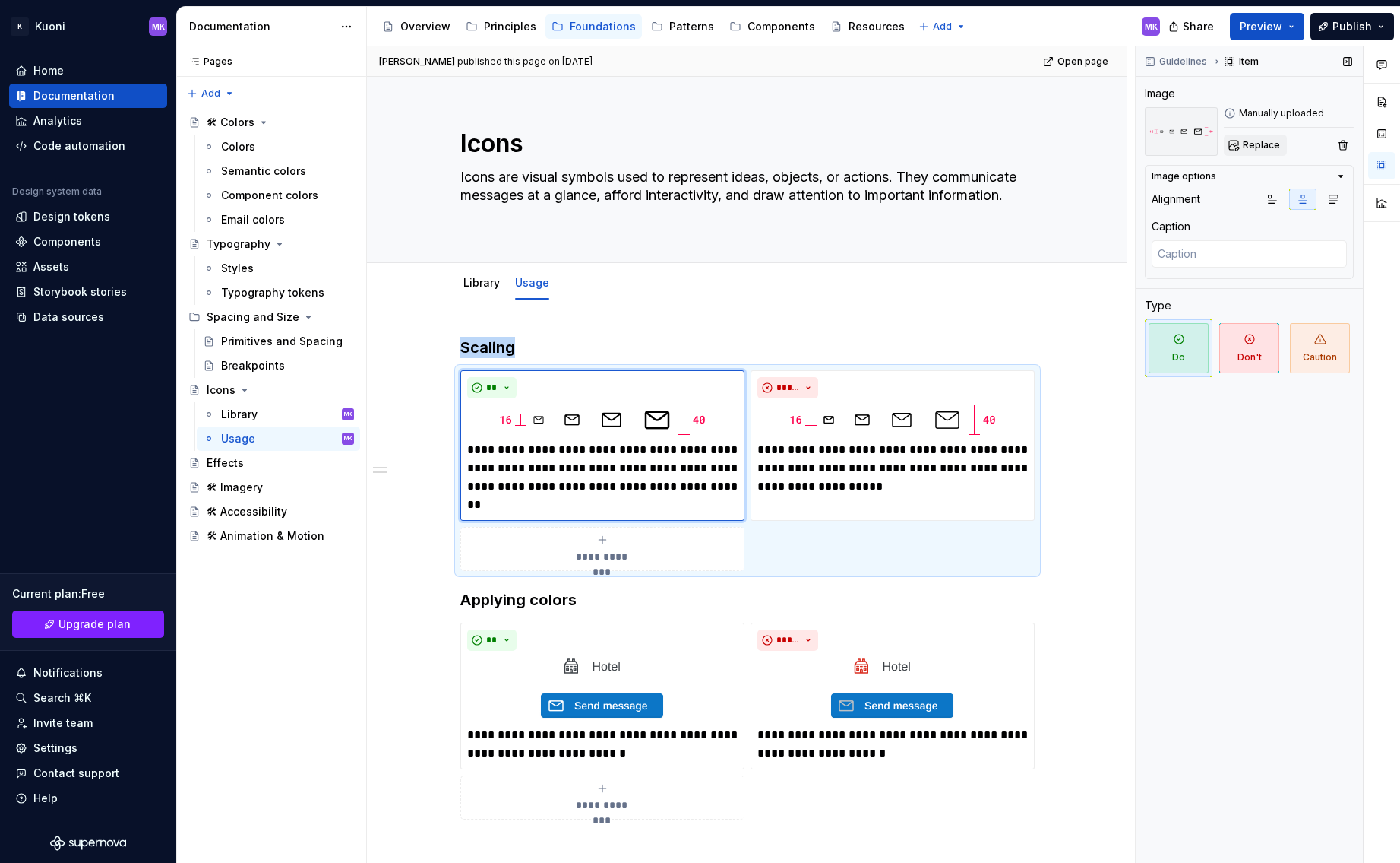
click at [1265, 143] on span "Replace" at bounding box center [1261, 145] width 37 height 12
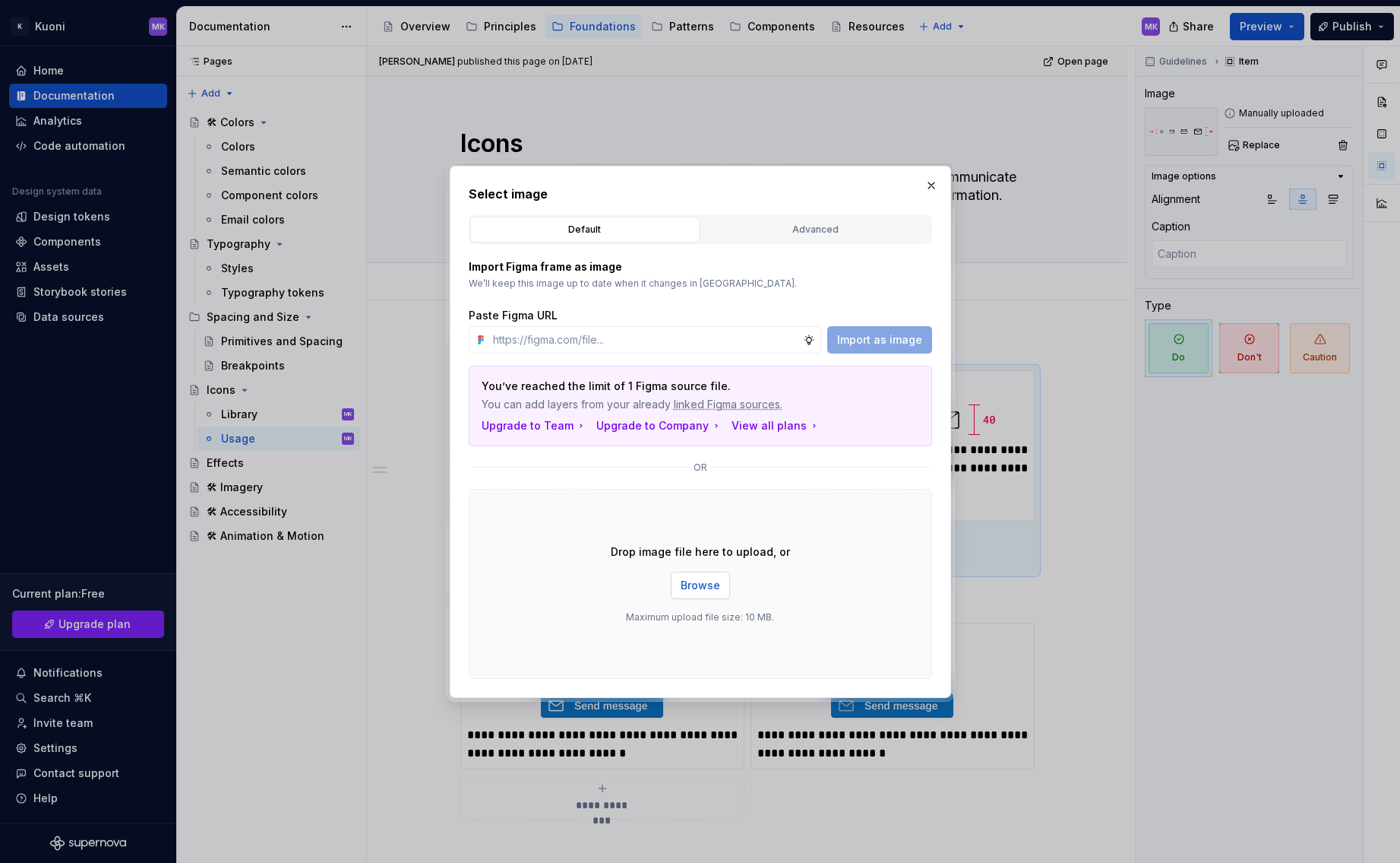
click at [693, 585] on span "Browse" at bounding box center [700, 585] width 40 height 15
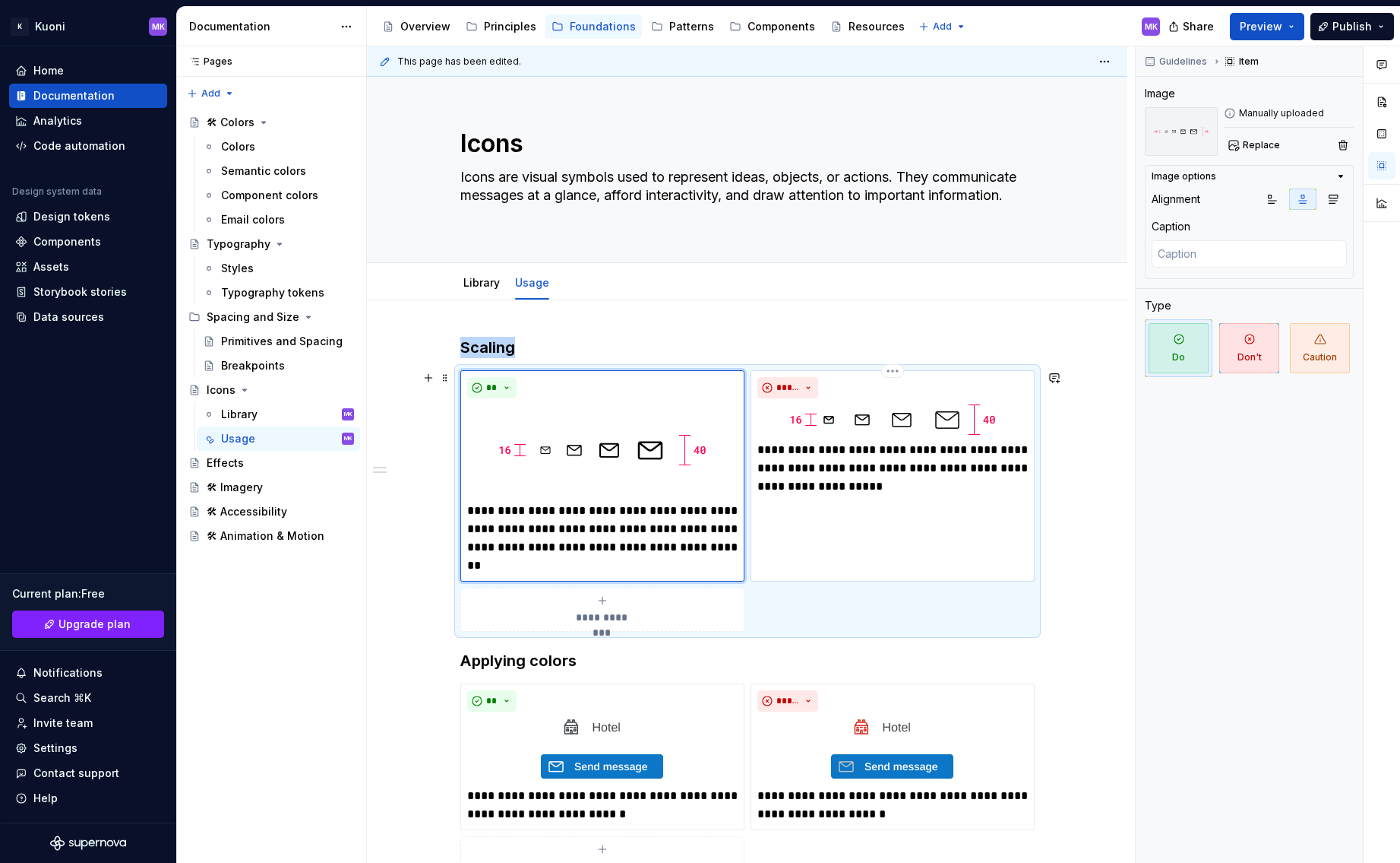
click at [887, 413] on img at bounding box center [892, 419] width 212 height 30
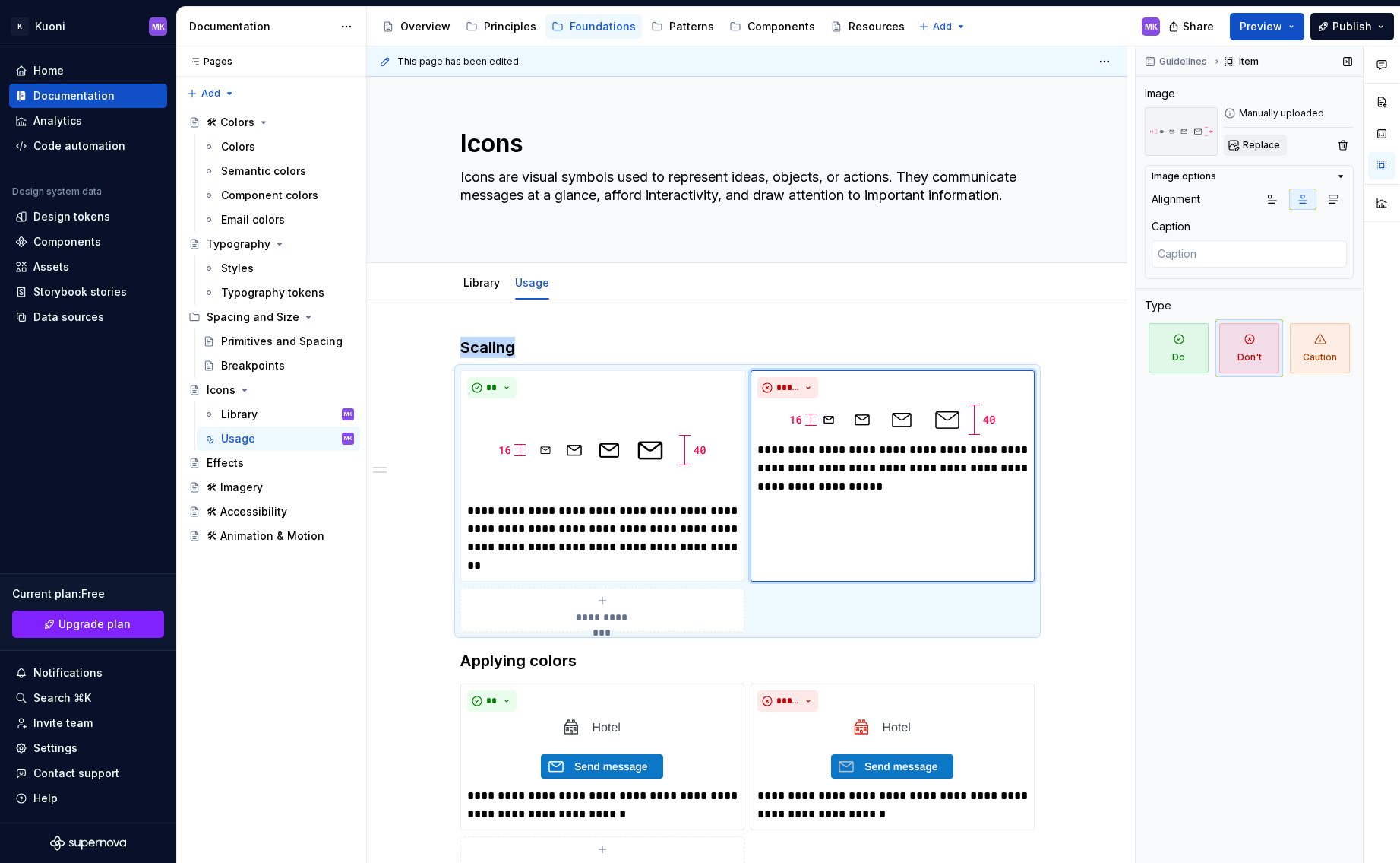
click at [1245, 150] on span "Replace" at bounding box center [1261, 145] width 37 height 12
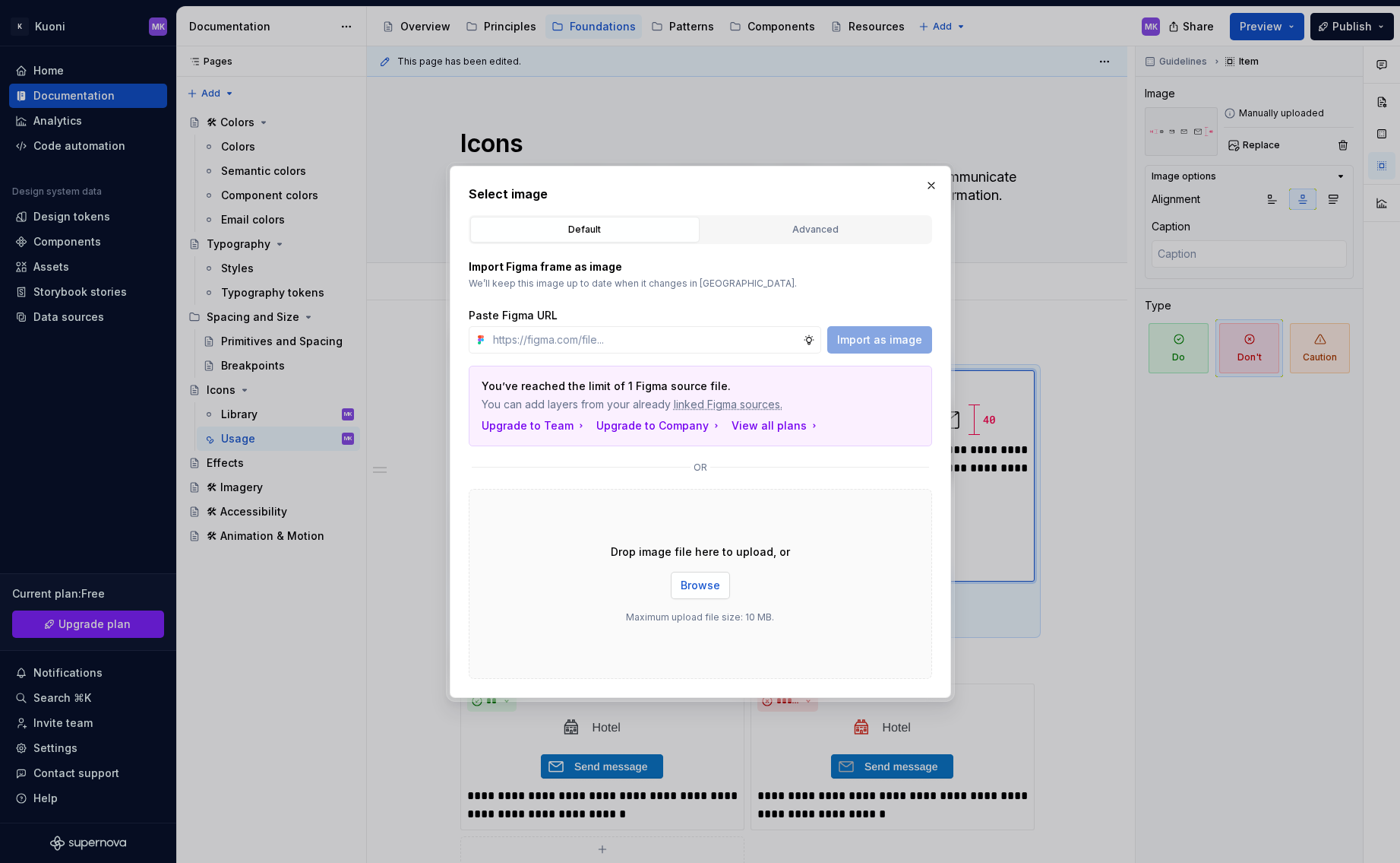
click at [705, 578] on span "Browse" at bounding box center [700, 585] width 40 height 15
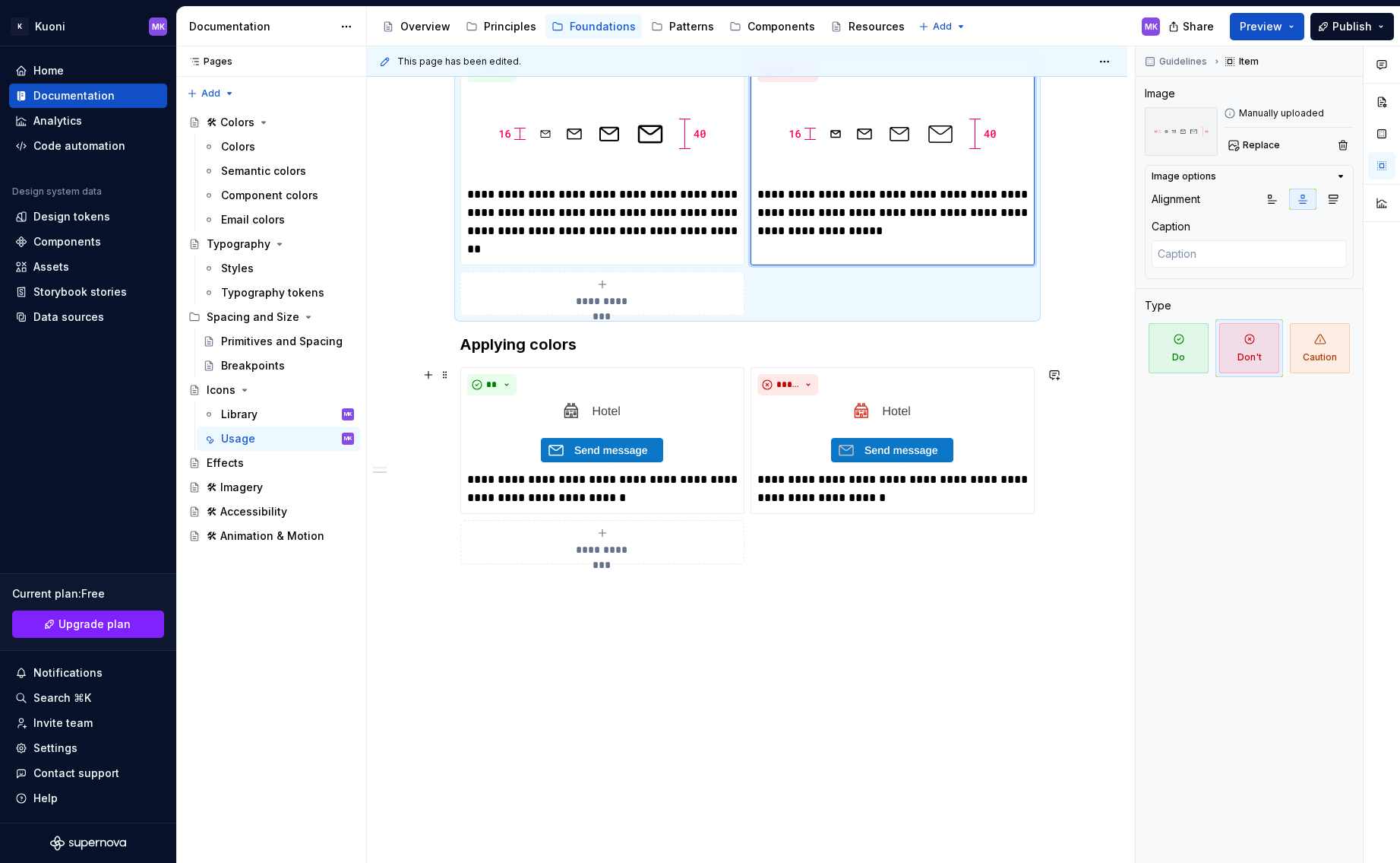
scroll to position [330, 0]
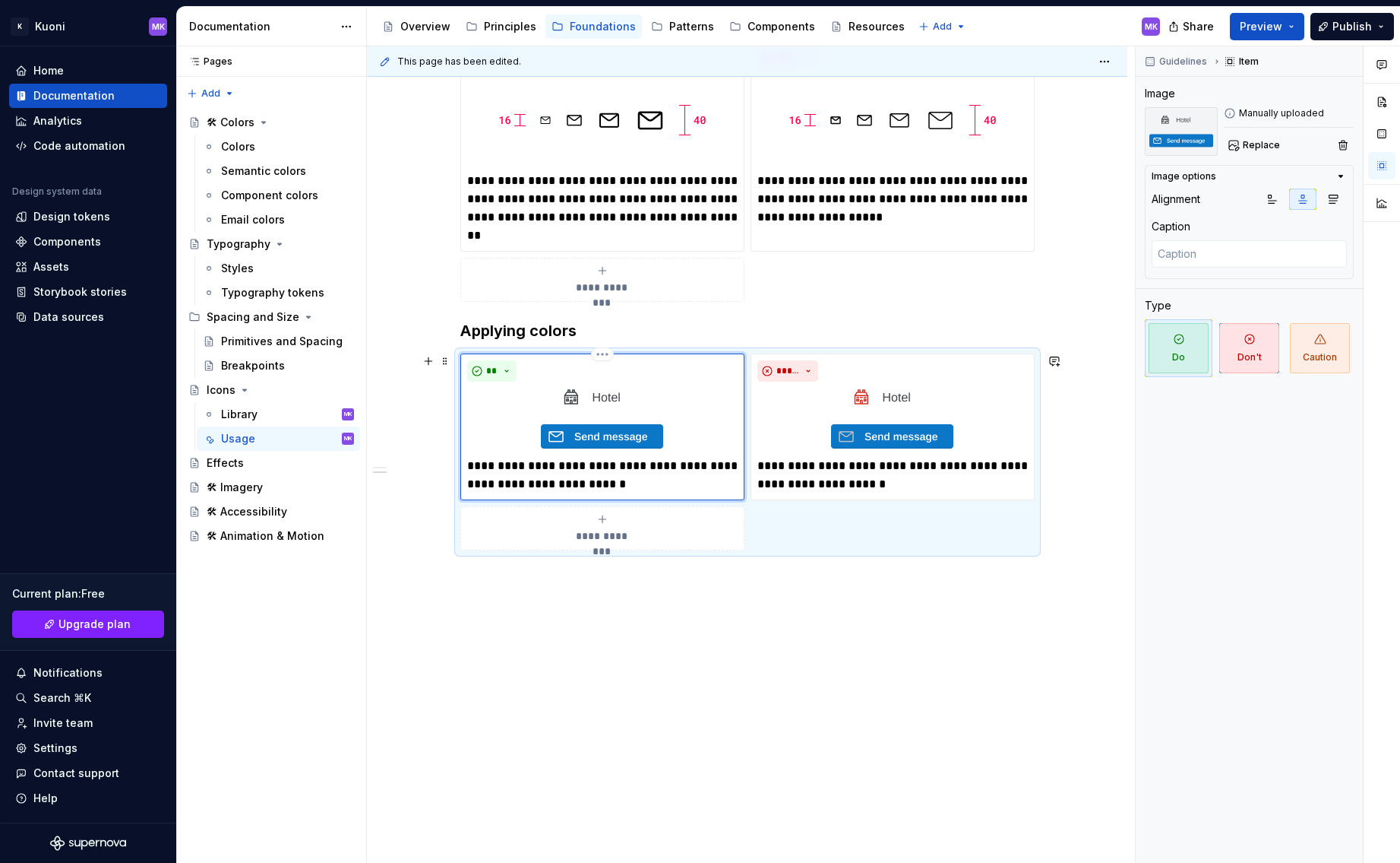
click at [575, 403] on img at bounding box center [602, 419] width 125 height 64
click at [1253, 146] on span "Replace" at bounding box center [1261, 145] width 37 height 12
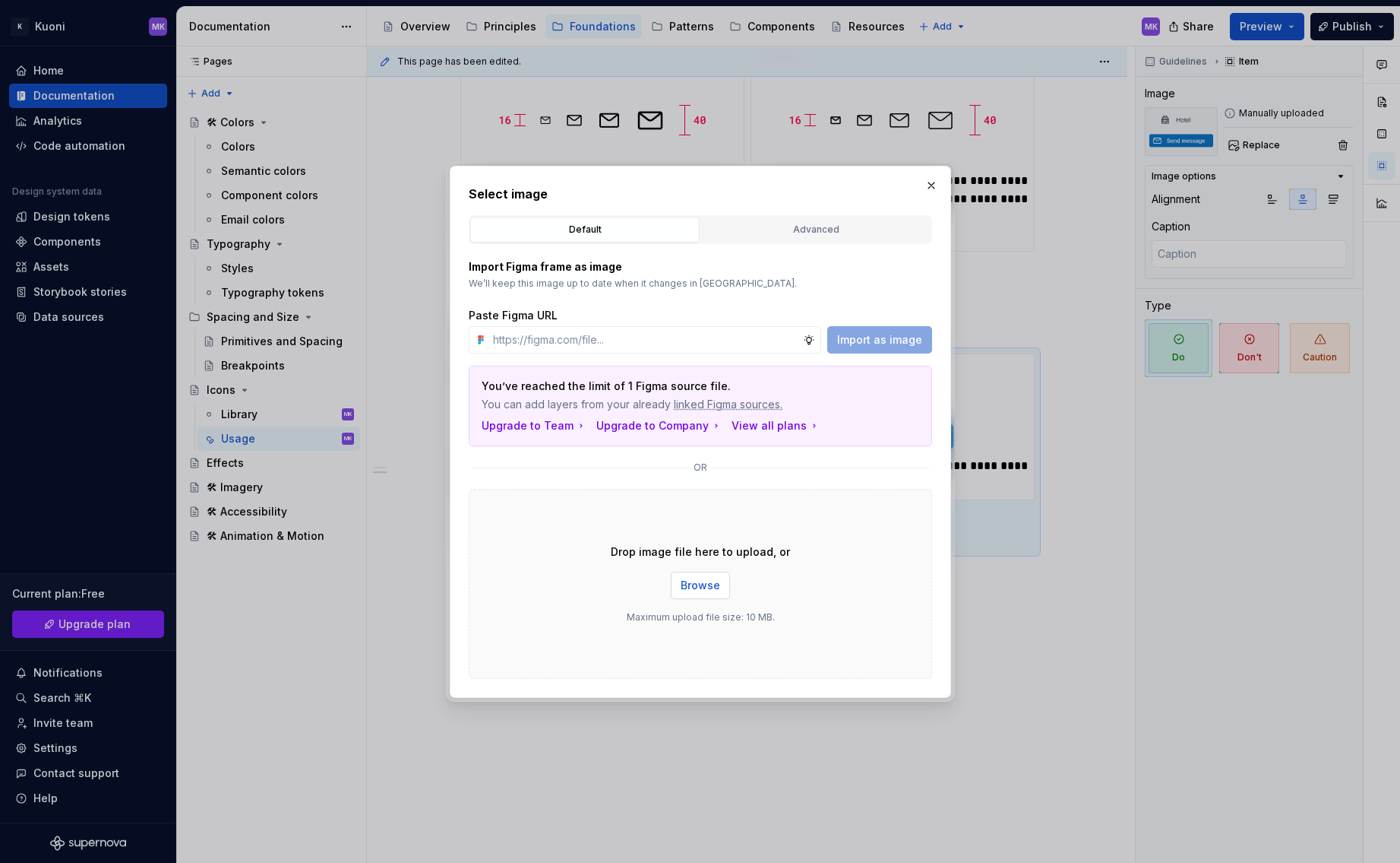
click at [702, 579] on span "Browse" at bounding box center [700, 585] width 40 height 15
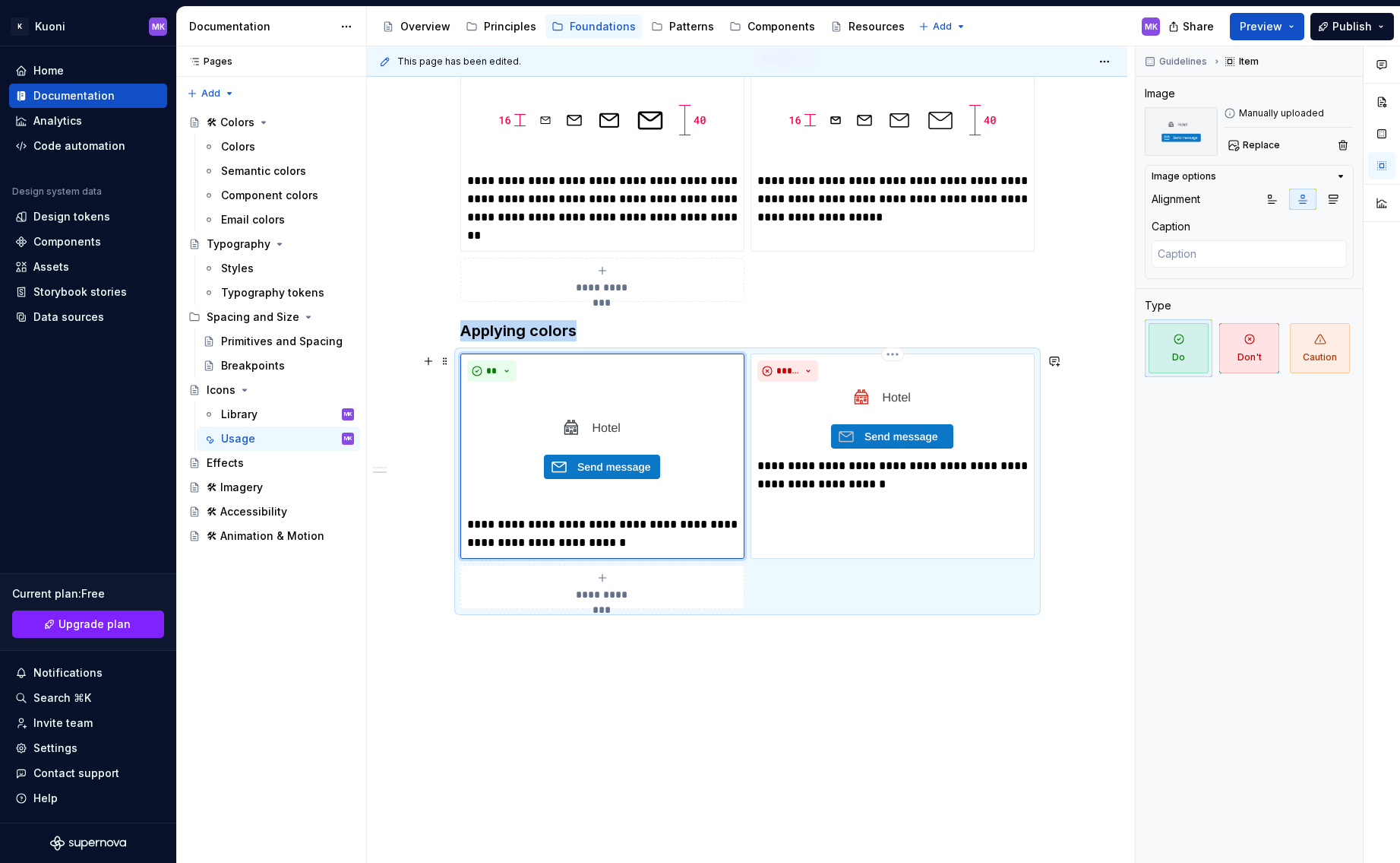
click at [895, 410] on img at bounding box center [892, 419] width 125 height 64
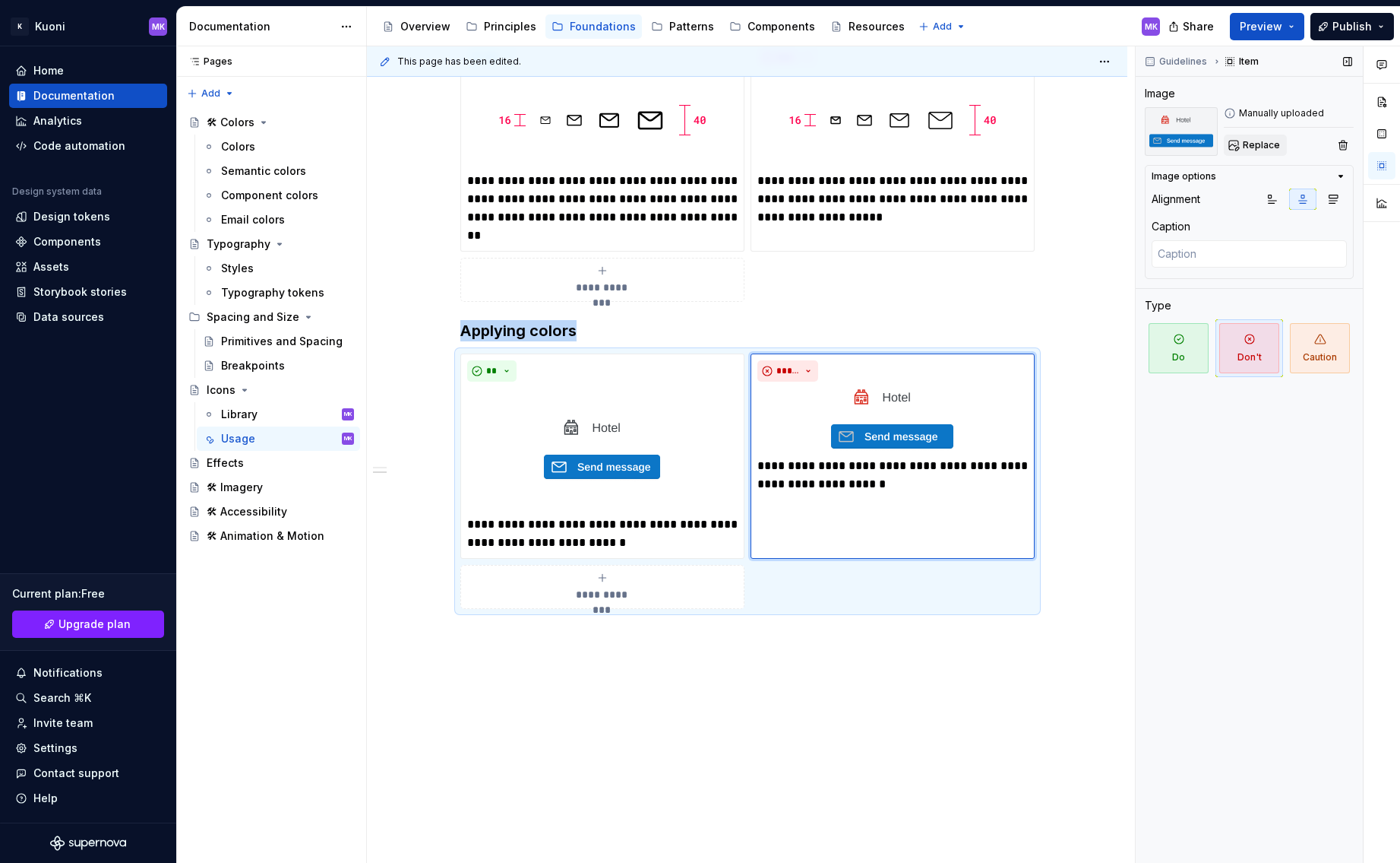
click at [1256, 144] on span "Replace" at bounding box center [1261, 145] width 37 height 12
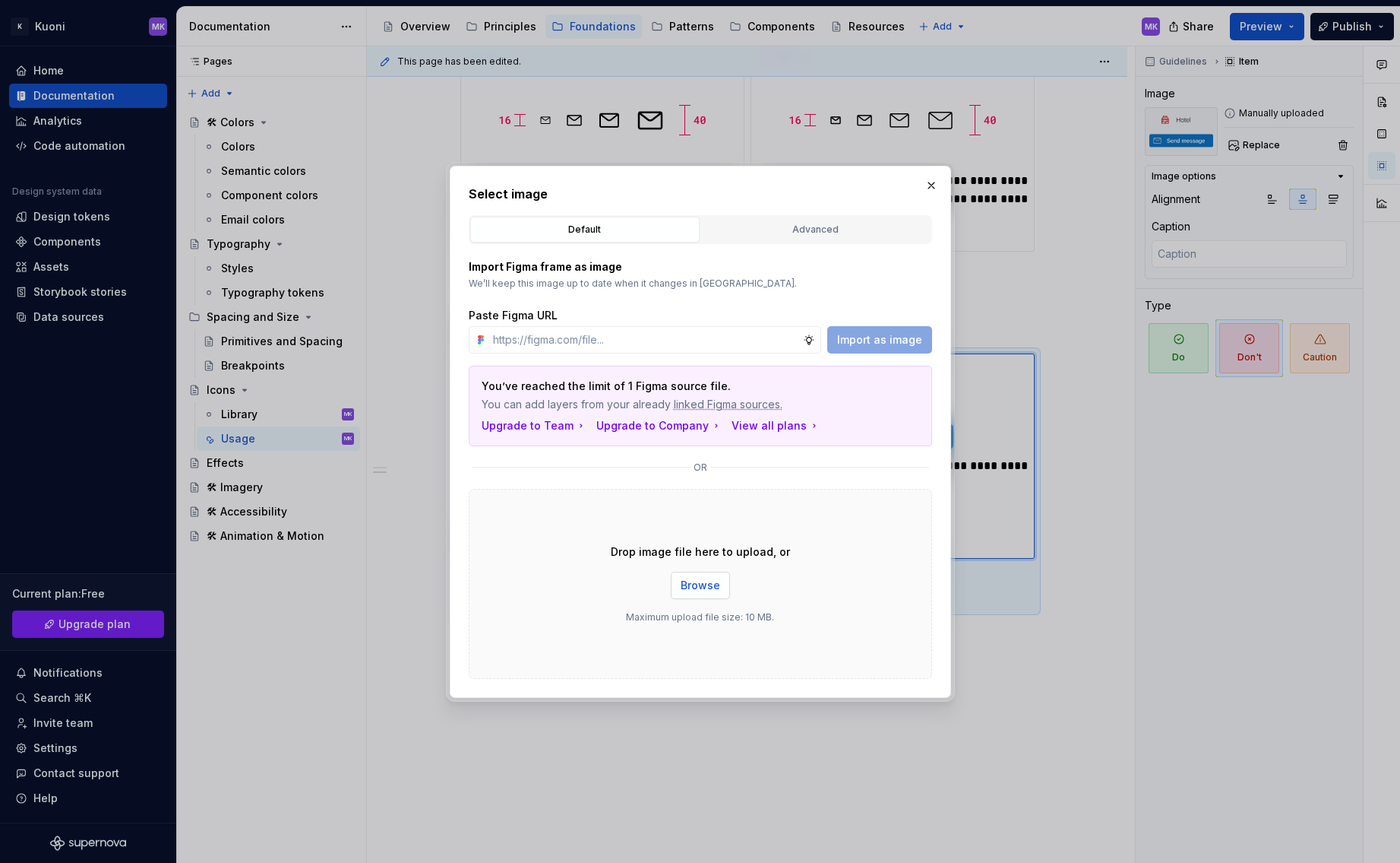
click at [704, 584] on span "Browse" at bounding box center [700, 585] width 40 height 15
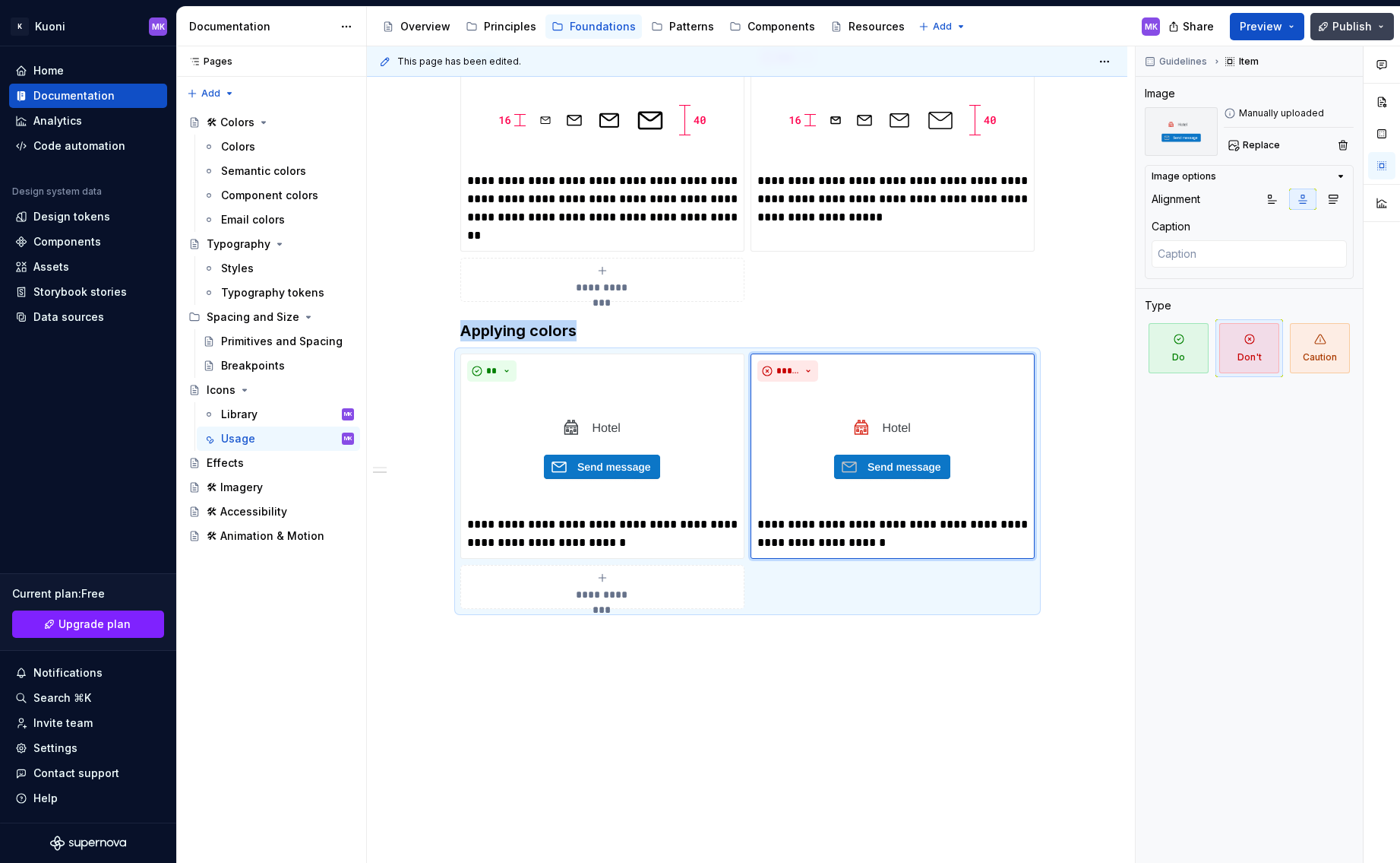
click at [1354, 31] on span "Publish" at bounding box center [1353, 27] width 40 height 15
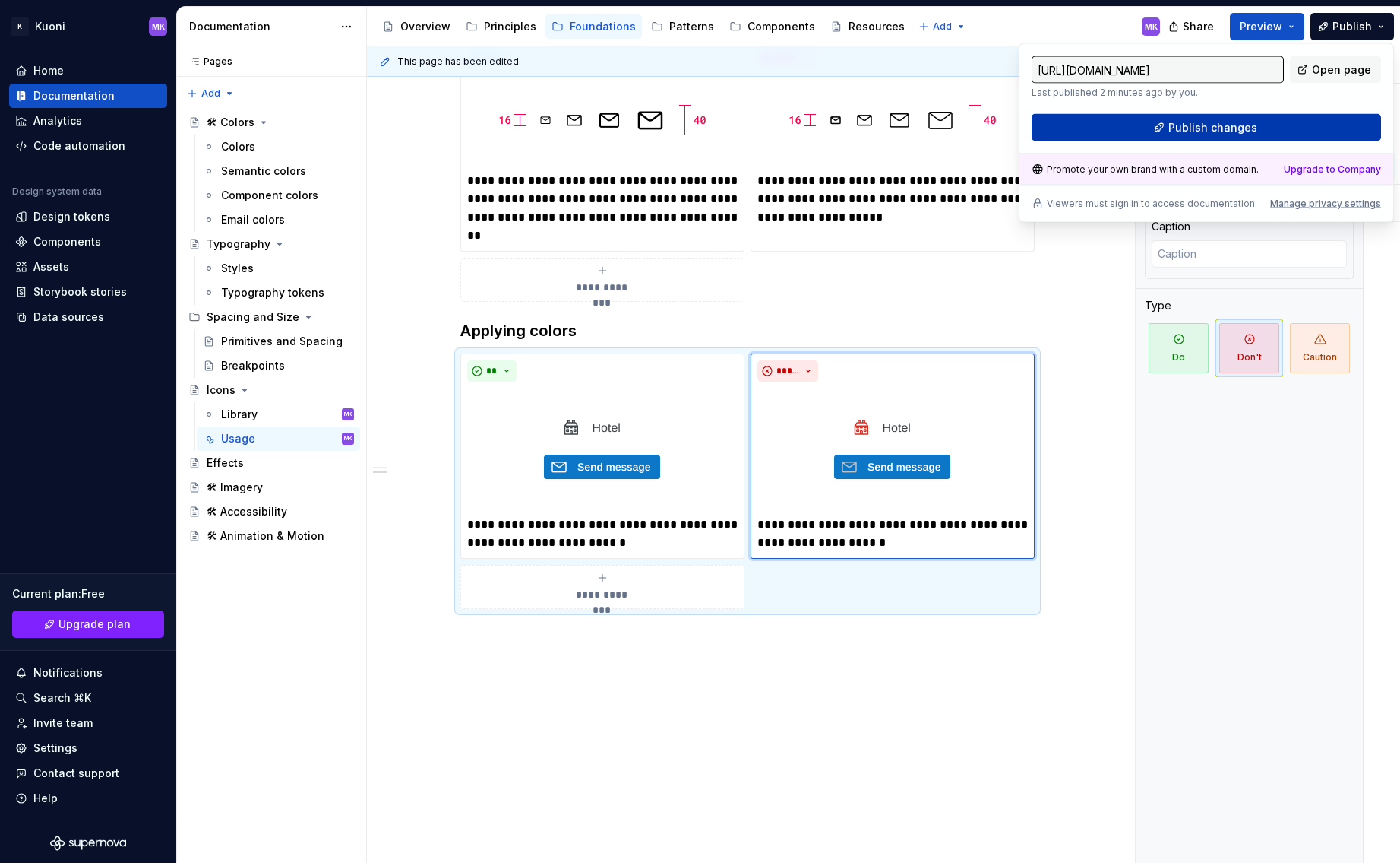
click at [1253, 120] on span "Publish changes" at bounding box center [1213, 128] width 89 height 15
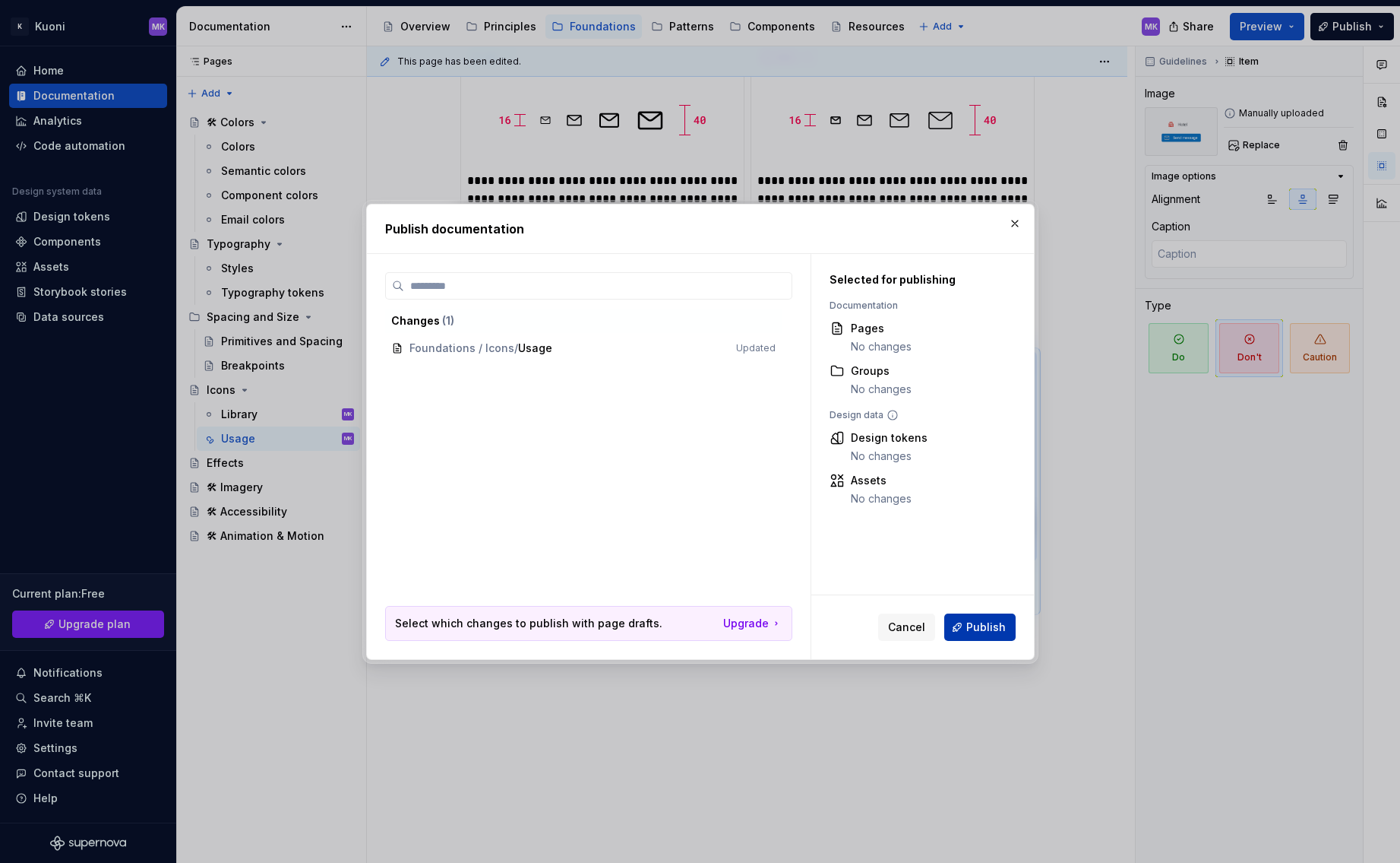
click at [1000, 622] on span "Publish" at bounding box center [986, 627] width 40 height 15
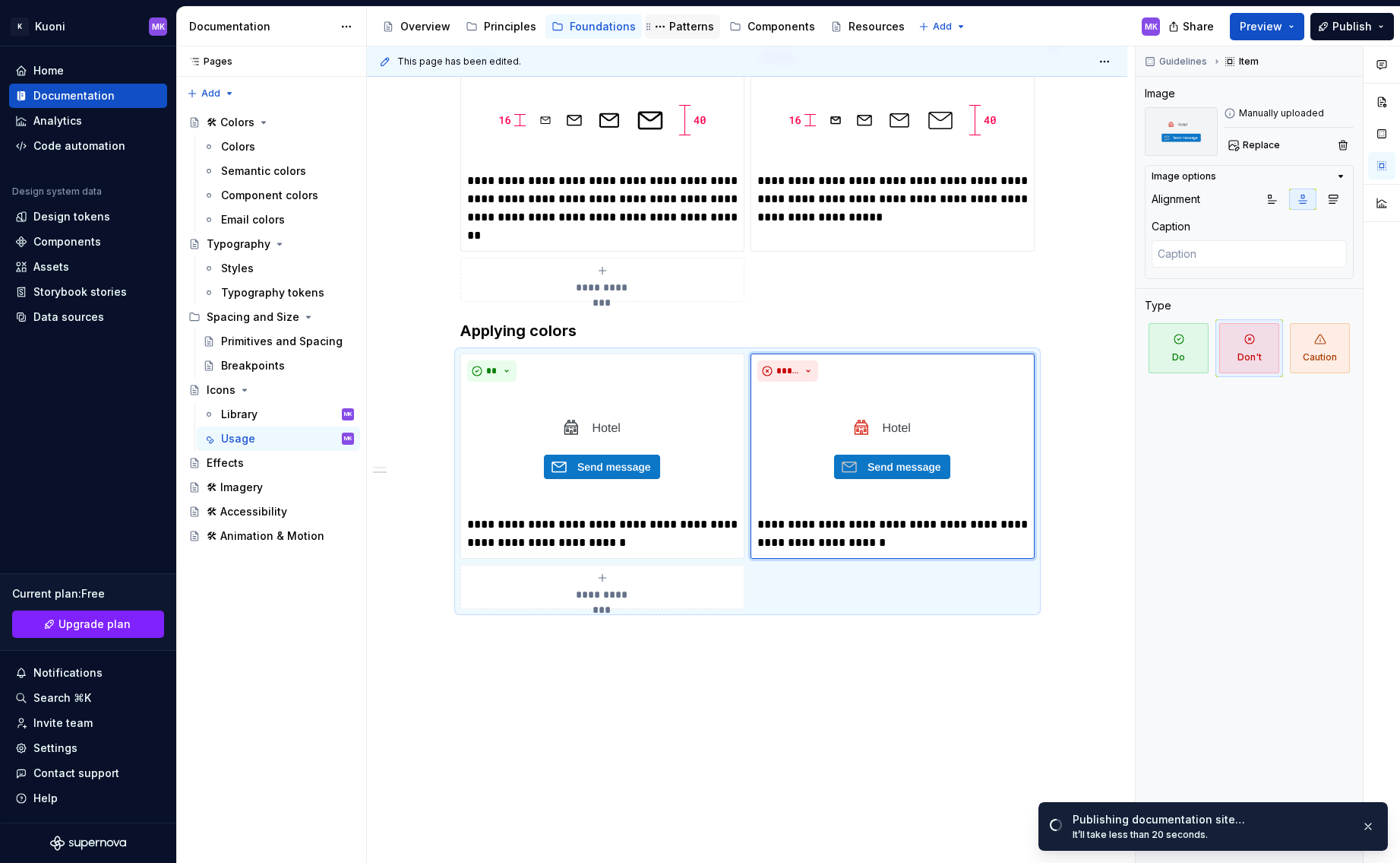
click at [673, 21] on div "Patterns" at bounding box center [691, 27] width 45 height 15
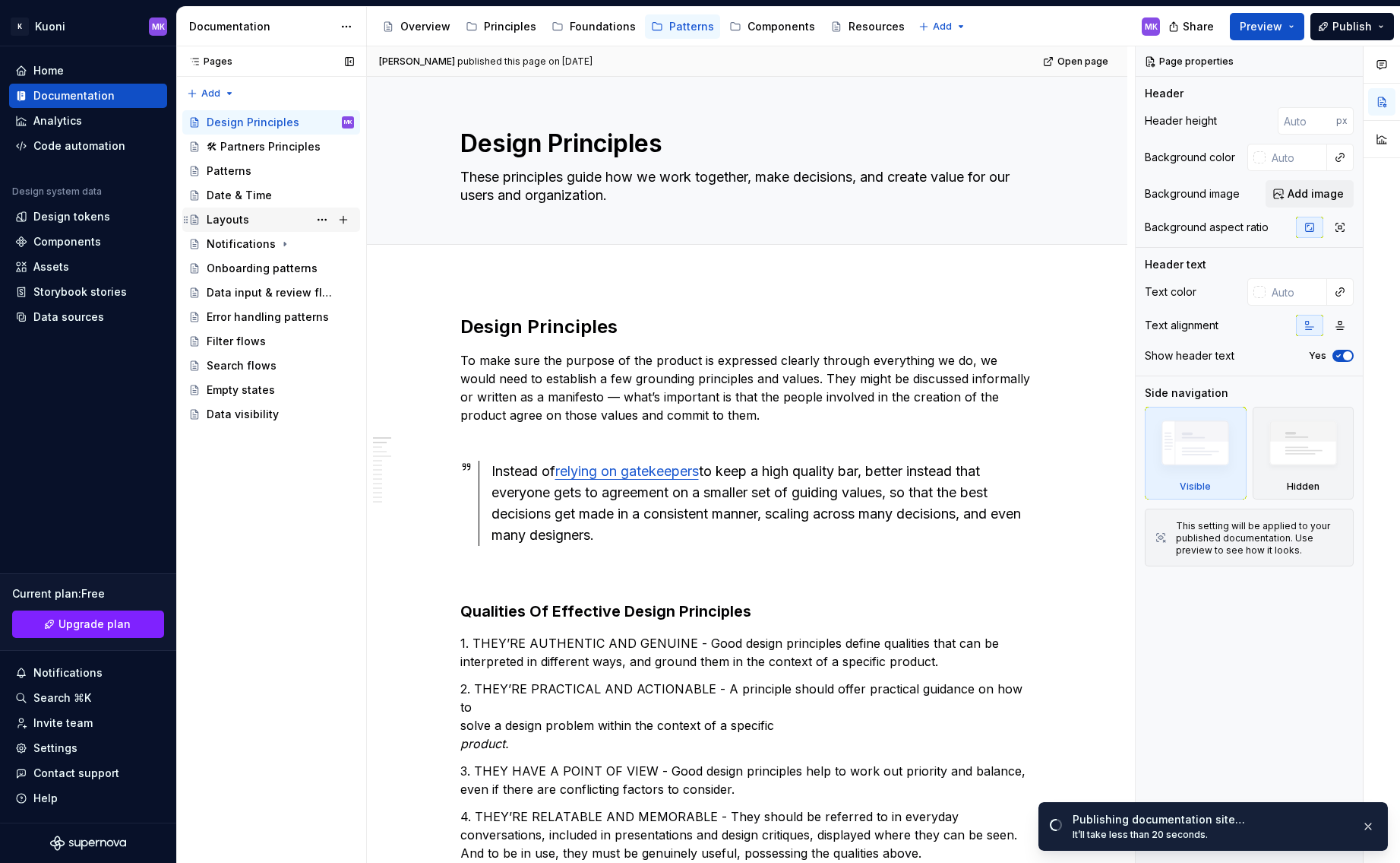
click at [239, 217] on div "Layouts" at bounding box center [227, 220] width 43 height 15
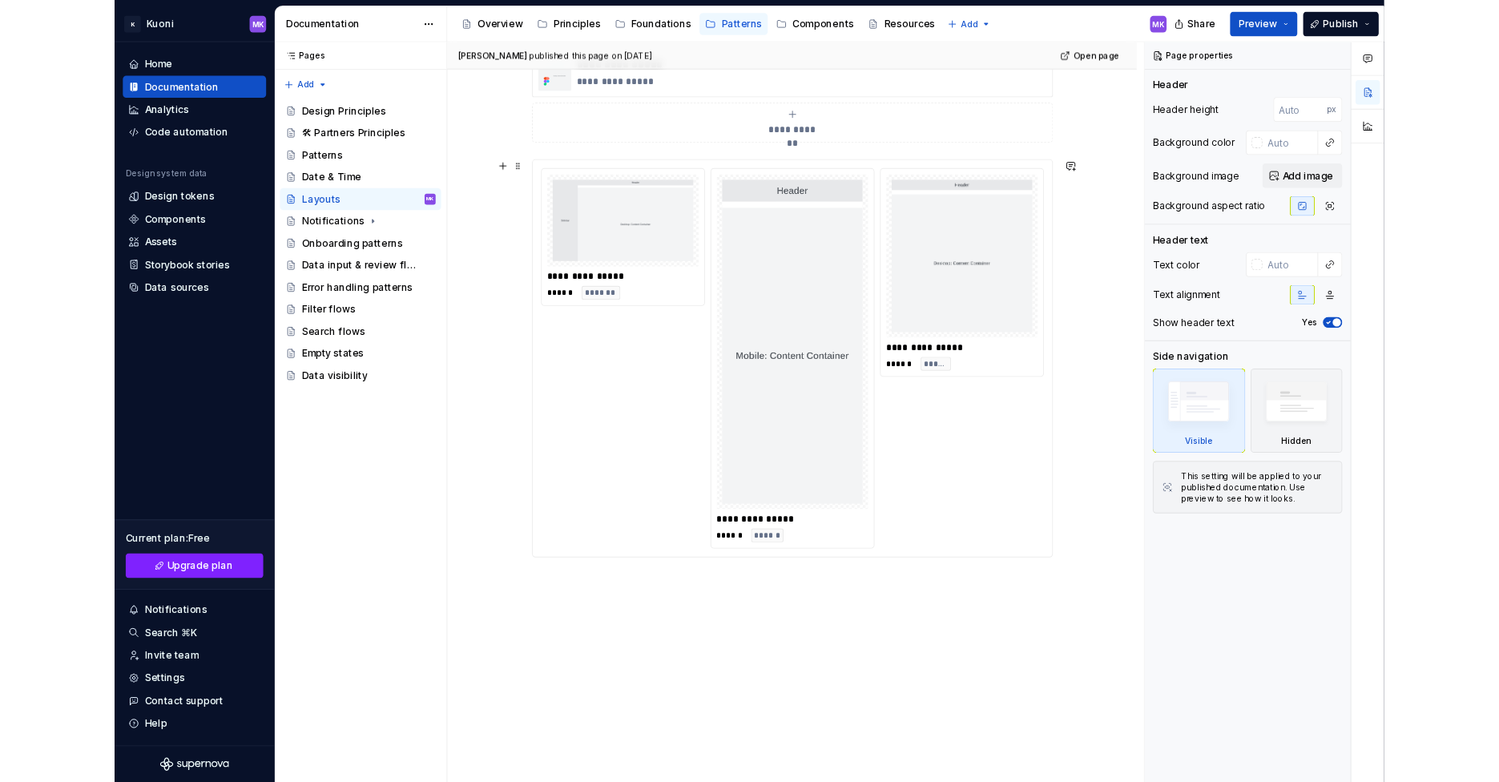
scroll to position [291, 0]
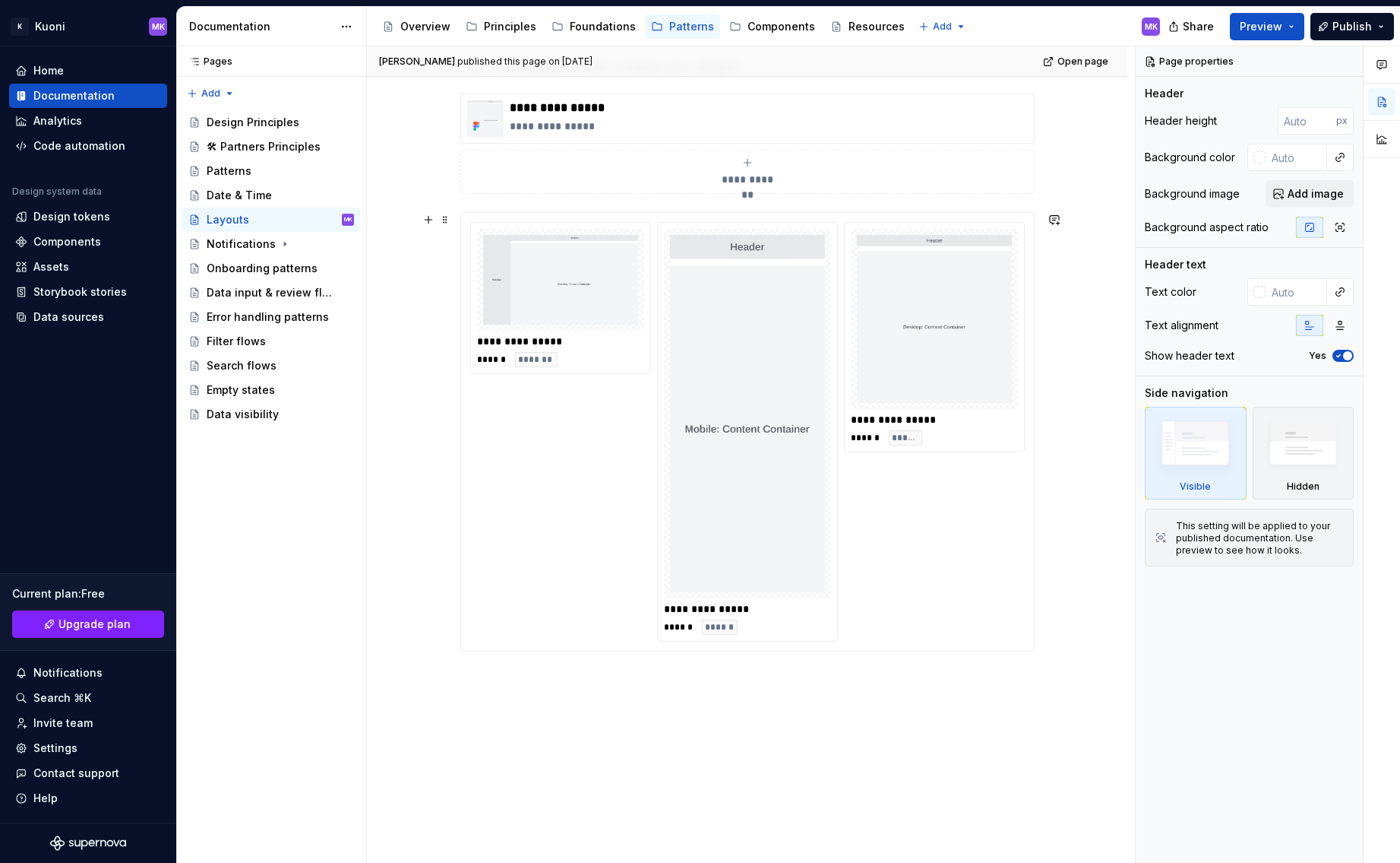
click at [752, 323] on img at bounding box center [747, 413] width 155 height 358
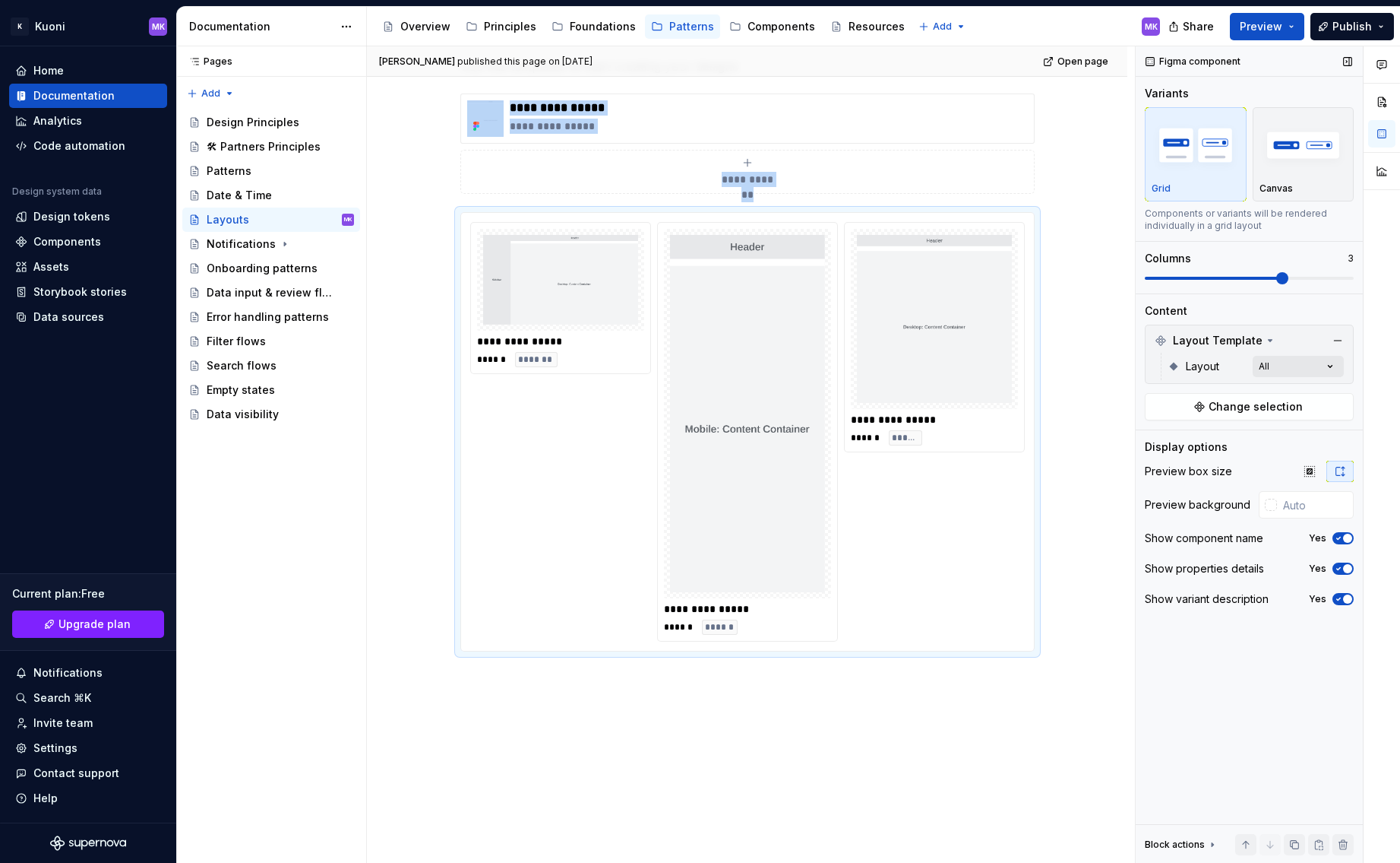
click at [1309, 363] on div "Comments Open comments No comments yet Select ‘Comment’ from the block context …" at bounding box center [1267, 455] width 264 height 817
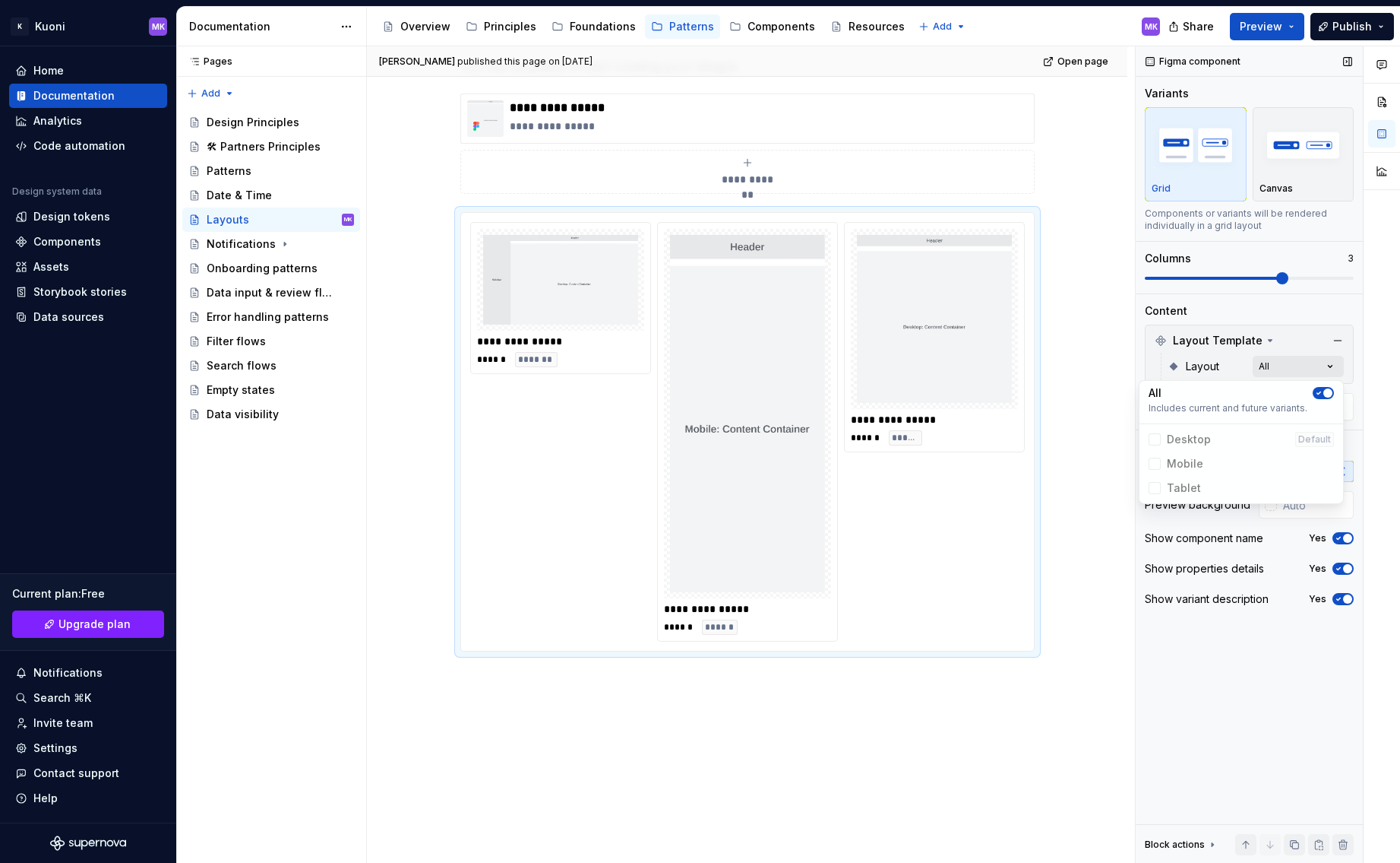
click at [1309, 363] on div "Comments Open comments No comments yet Select ‘Comment’ from the block context …" at bounding box center [1267, 455] width 264 height 817
click at [84, 290] on div "Storybook stories" at bounding box center [80, 292] width 94 height 15
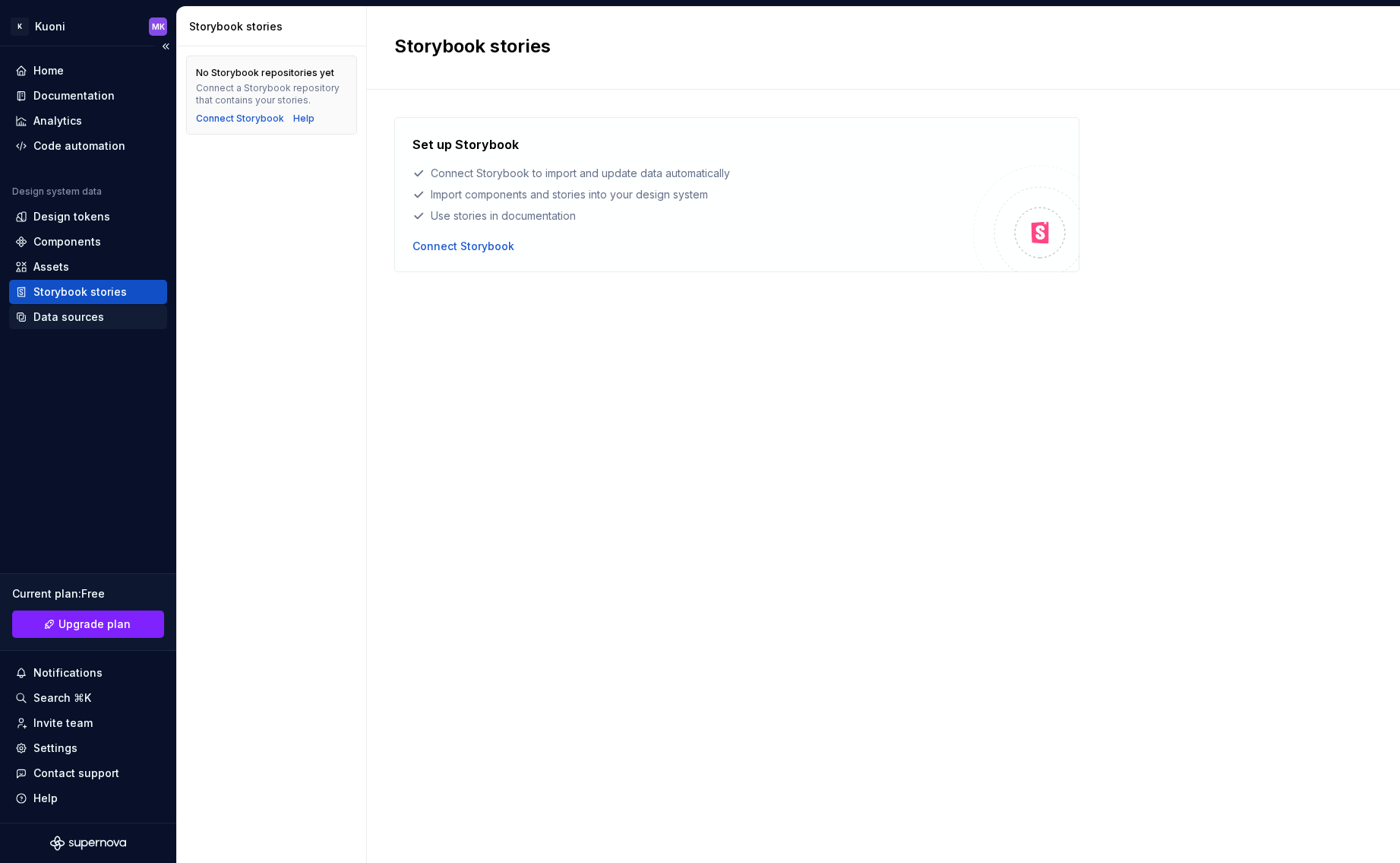
click at [69, 316] on div "Data sources" at bounding box center [68, 317] width 71 height 15
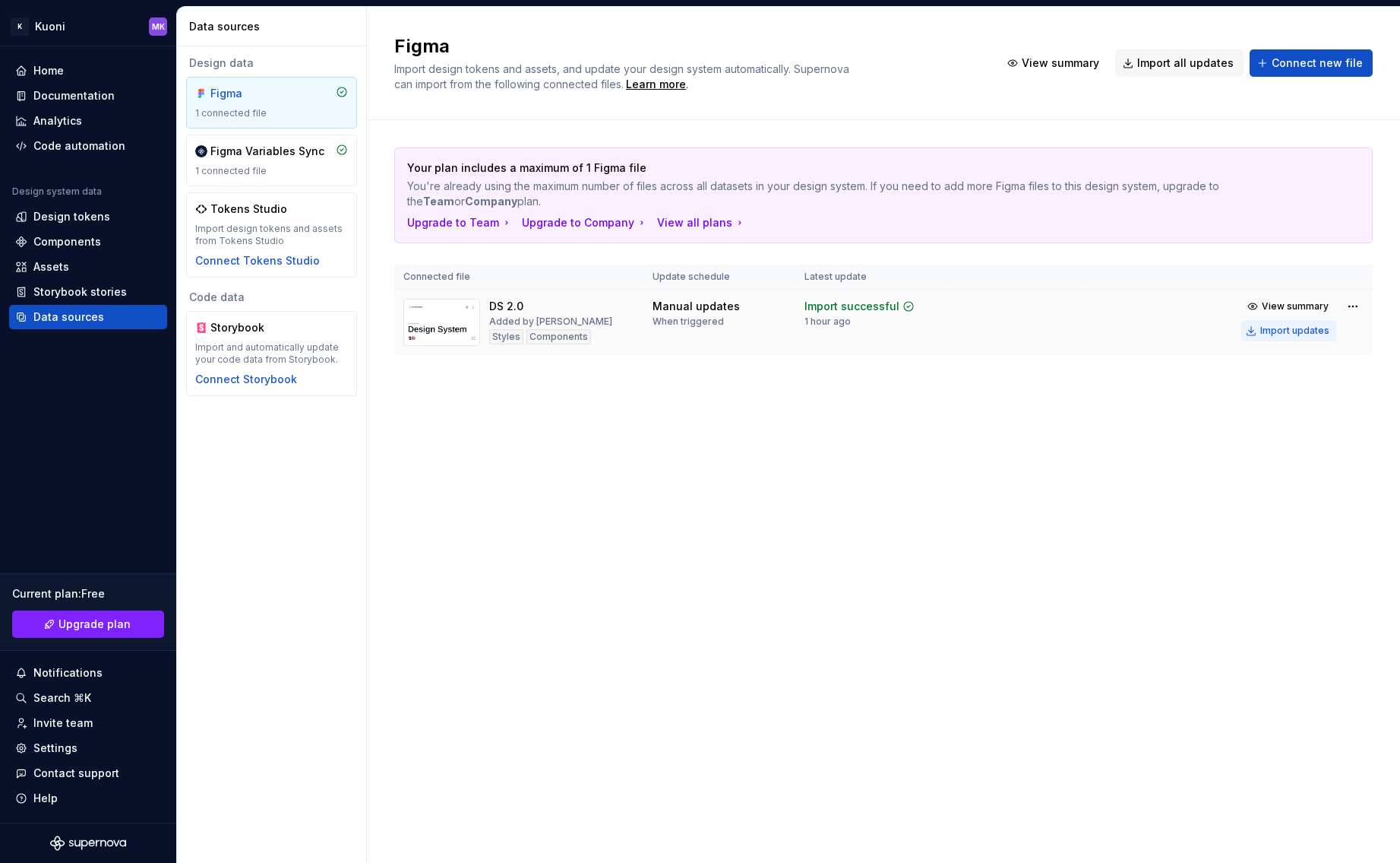
click at [1310, 329] on div "Import updates" at bounding box center [1295, 330] width 69 height 12
click at [1298, 333] on div "Import updates" at bounding box center [1295, 330] width 69 height 12
click at [91, 101] on div "Documentation" at bounding box center [74, 96] width 82 height 15
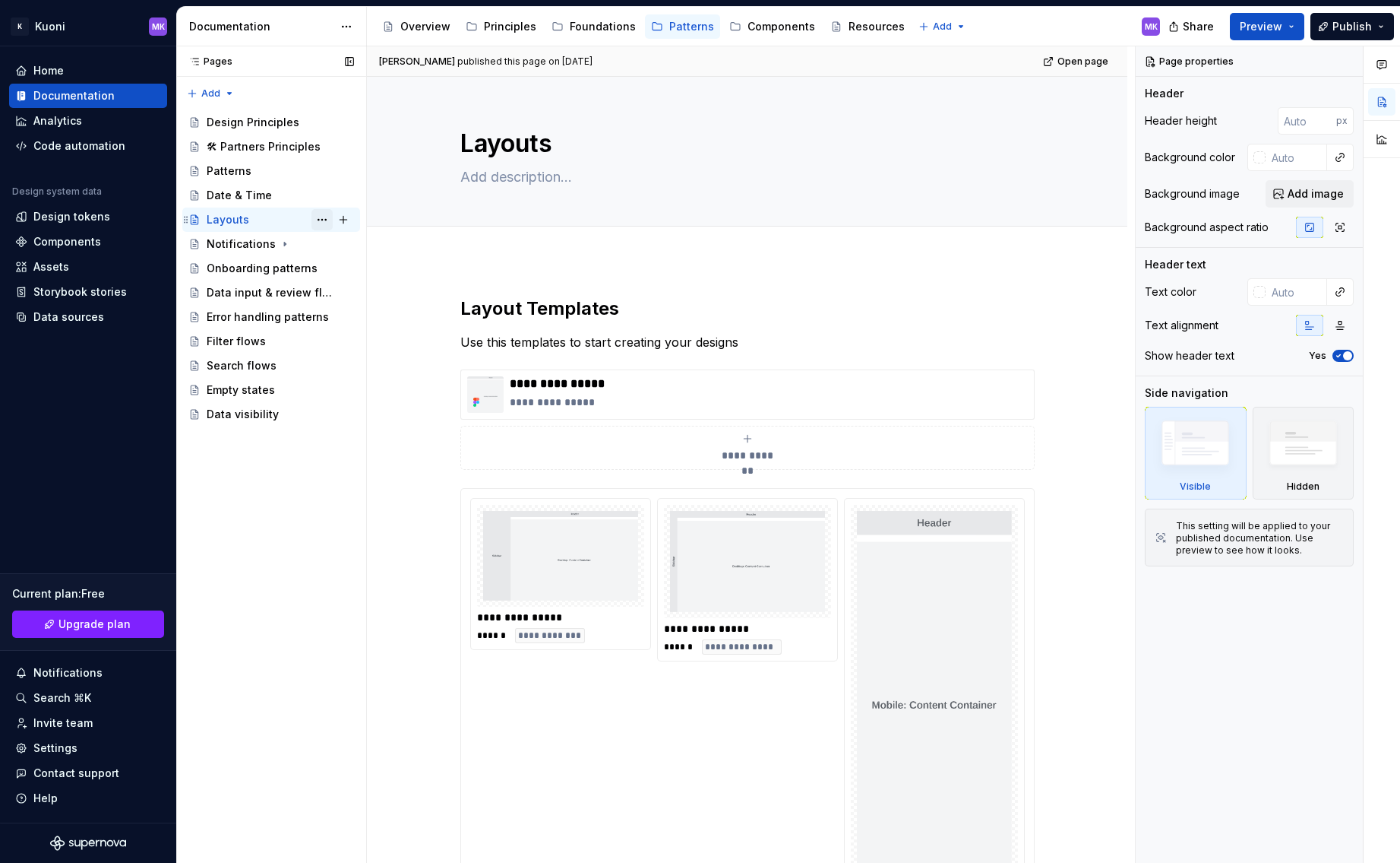
click at [317, 221] on button "Page tree" at bounding box center [322, 219] width 21 height 21
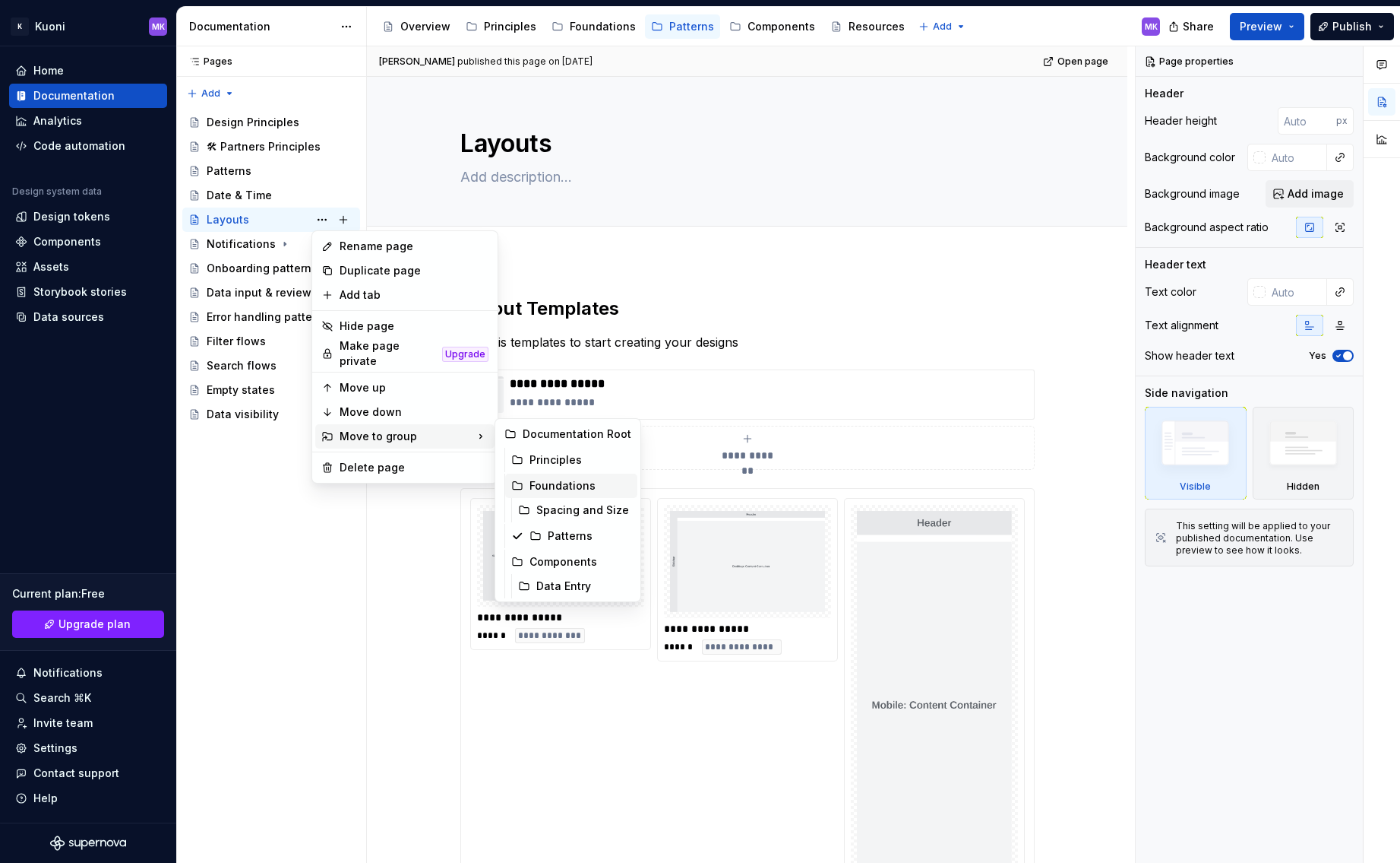
click at [569, 484] on div "Foundations" at bounding box center [580, 486] width 101 height 15
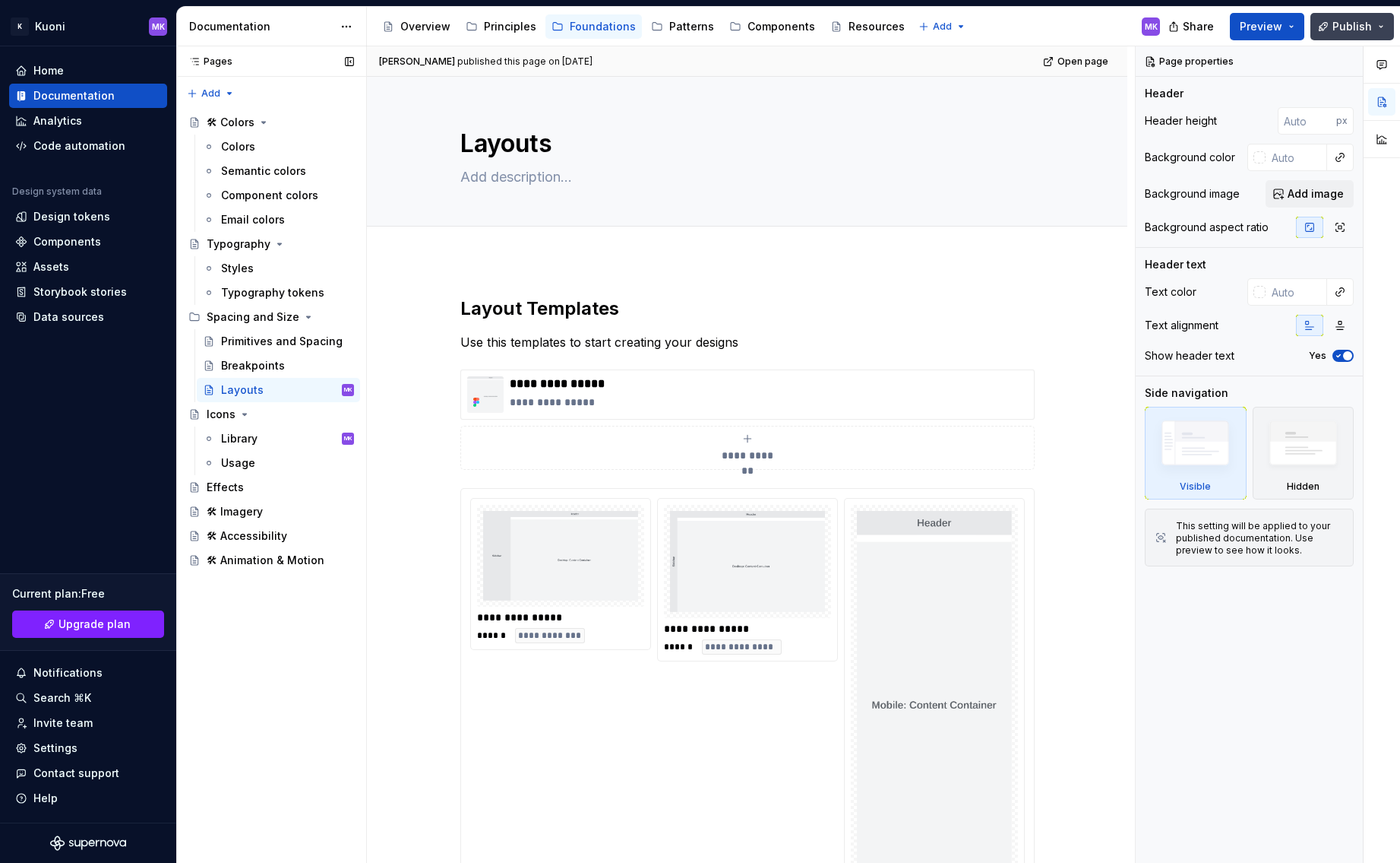
click at [1355, 33] on button "Publish" at bounding box center [1352, 27] width 83 height 28
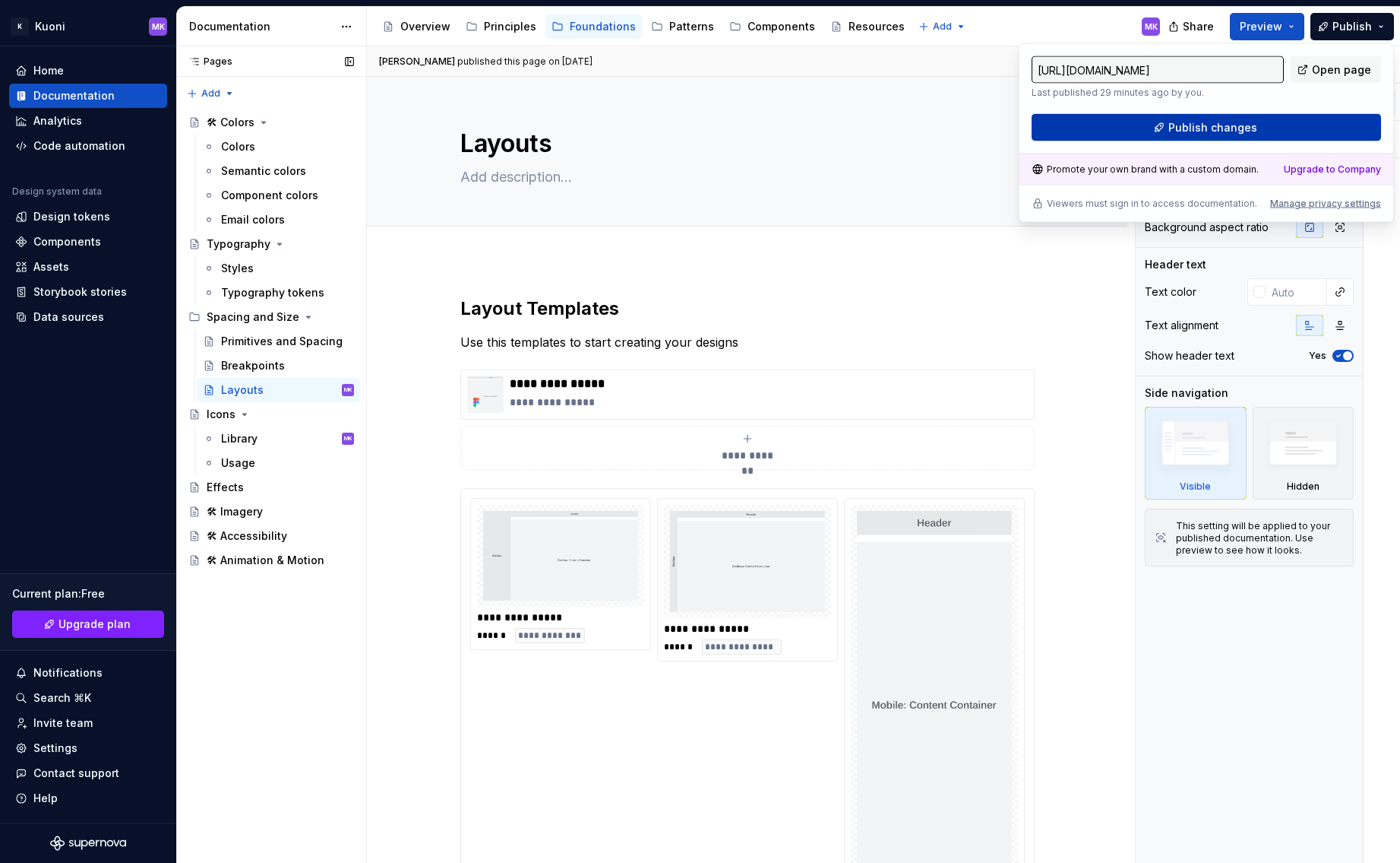
click at [1253, 124] on span "Publish changes" at bounding box center [1213, 128] width 89 height 15
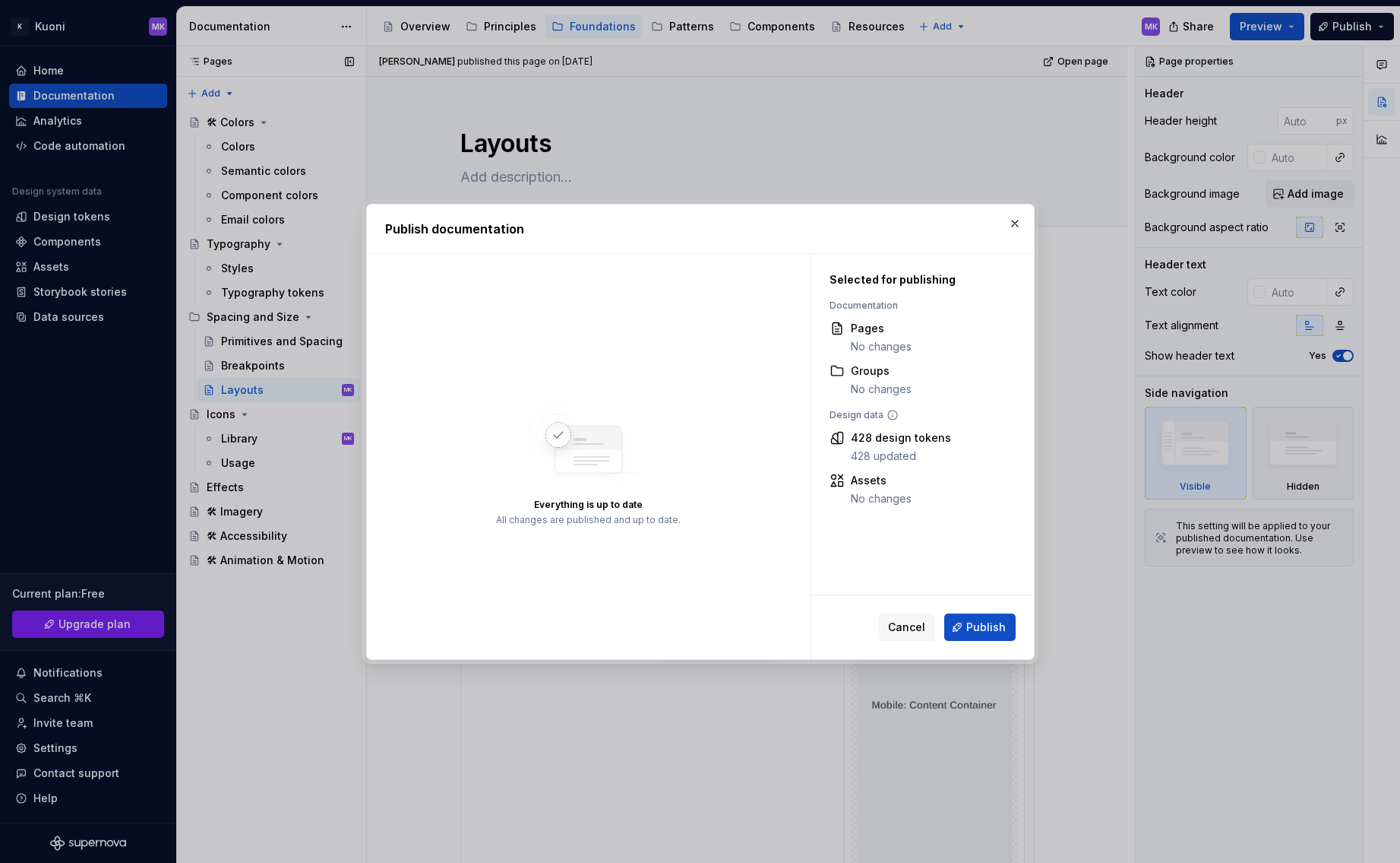
click at [979, 626] on span "Publish" at bounding box center [986, 627] width 40 height 15
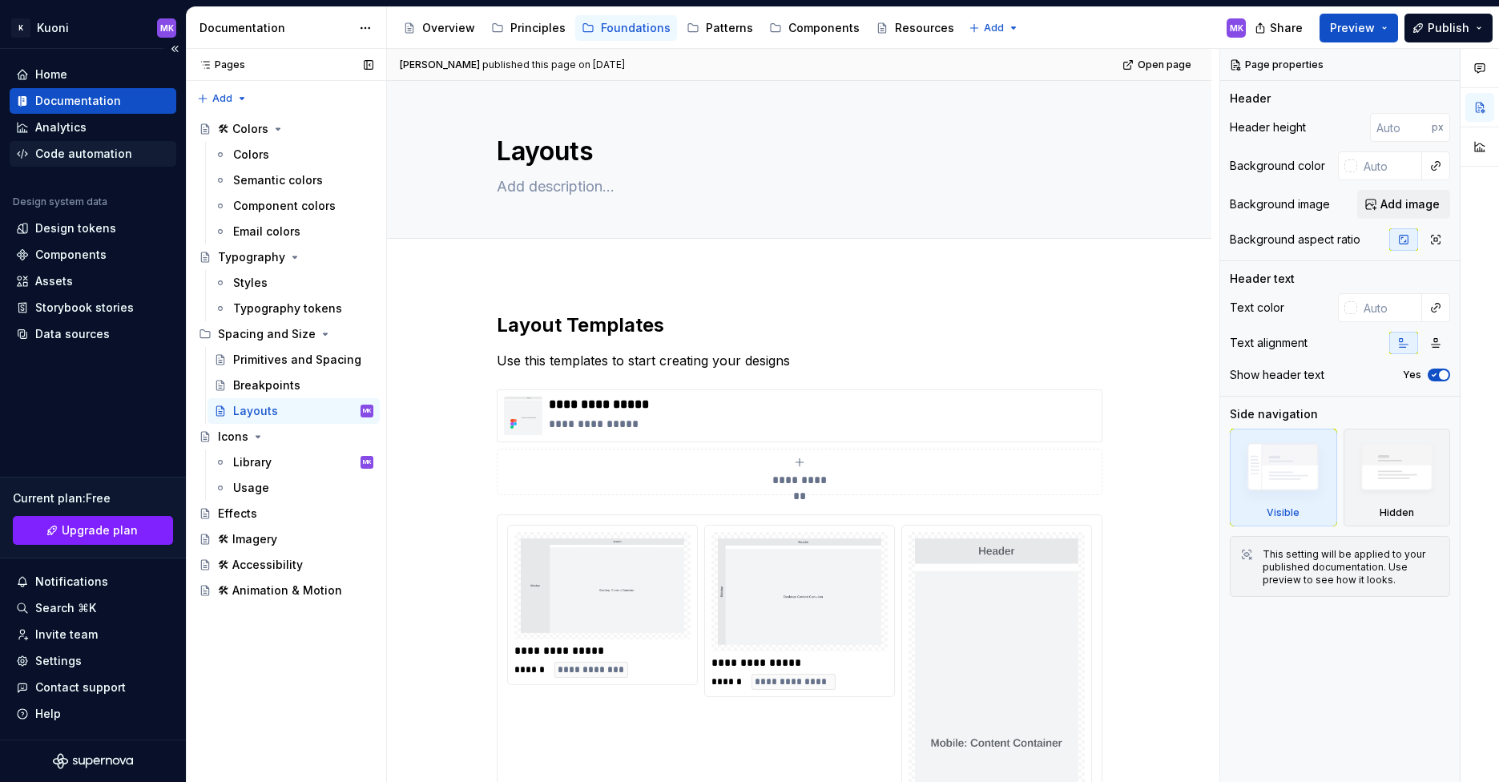
click at [132, 157] on div "Code automation" at bounding box center [93, 154] width 154 height 16
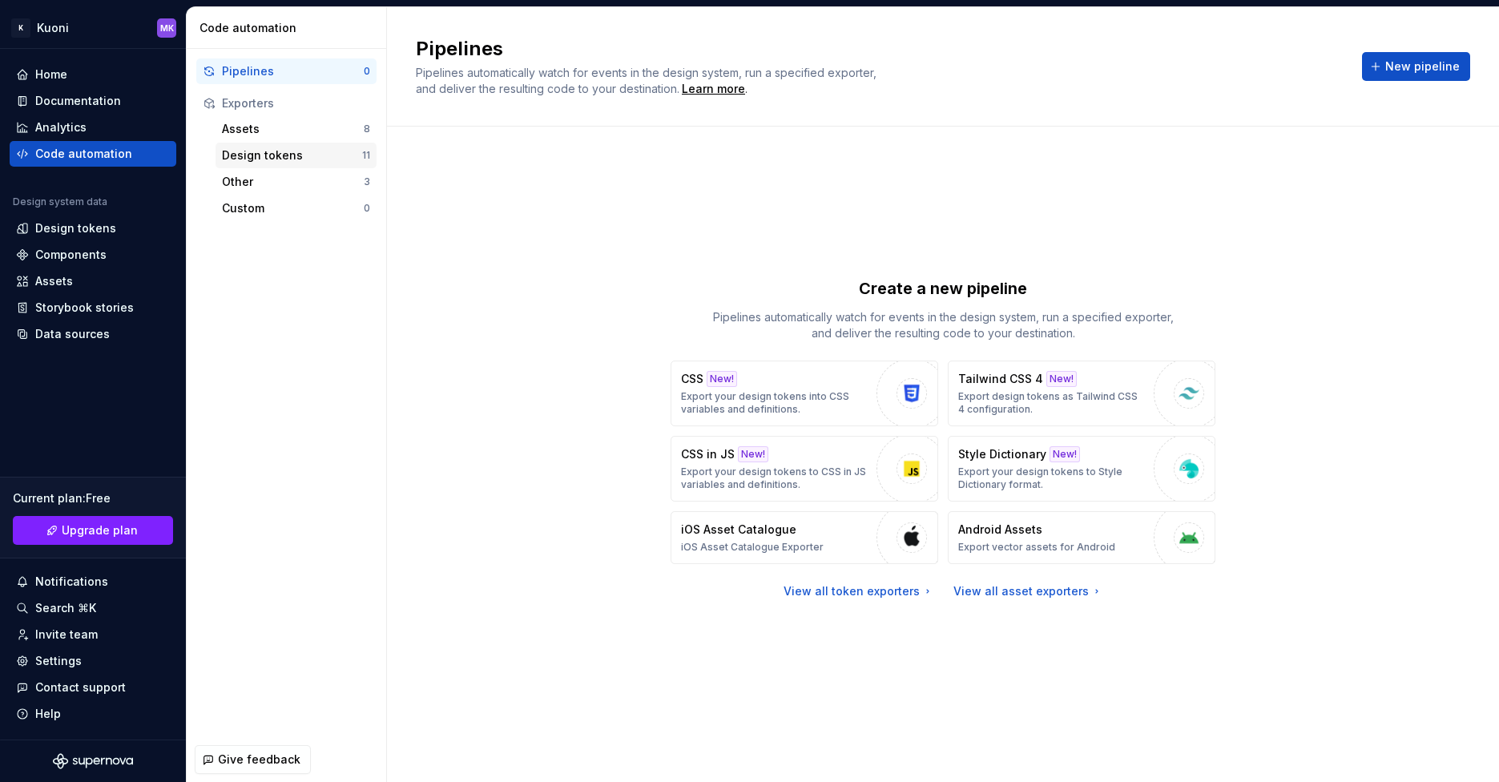
click at [282, 144] on div "Design tokens 11" at bounding box center [296, 156] width 161 height 26
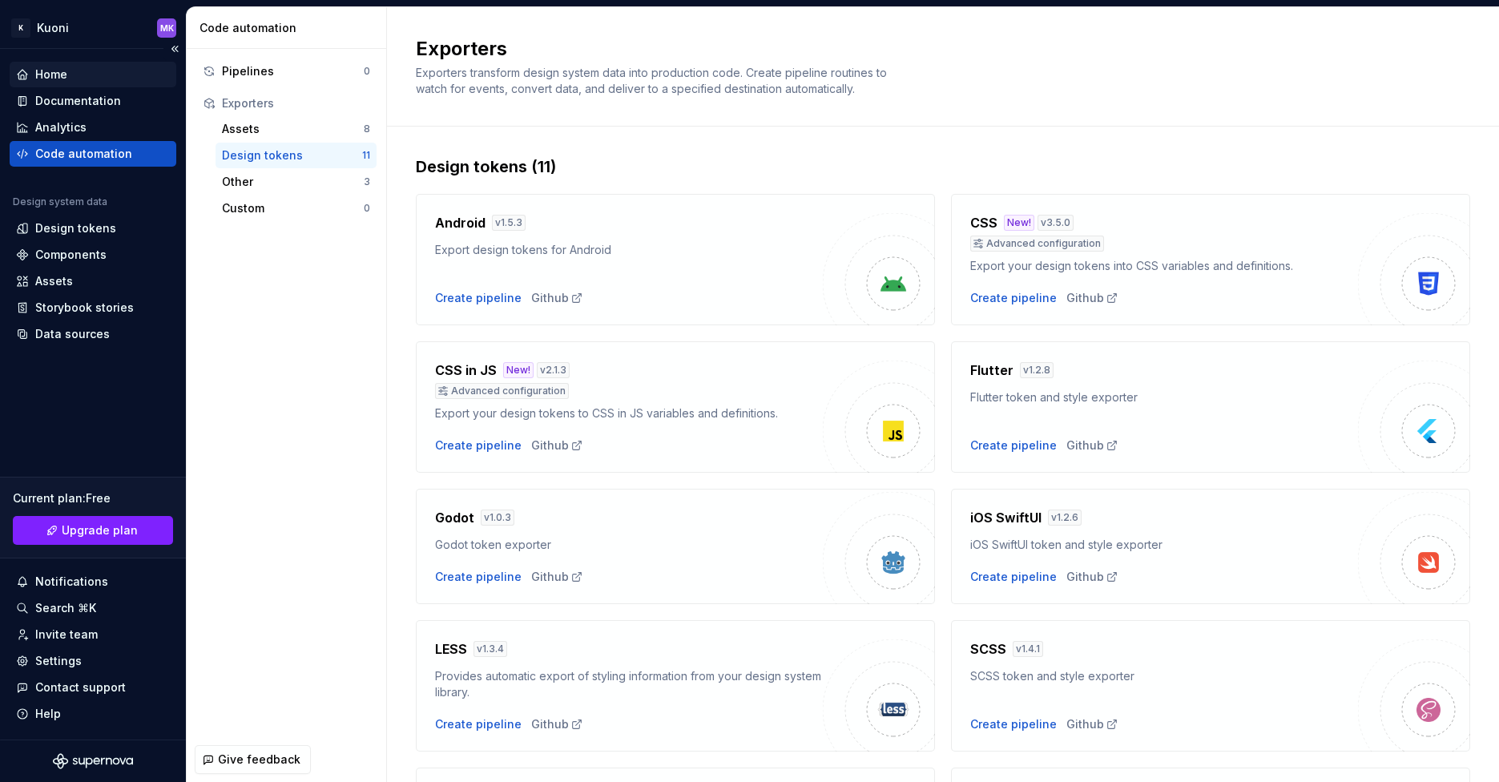
click at [65, 73] on div "Home" at bounding box center [51, 75] width 32 height 16
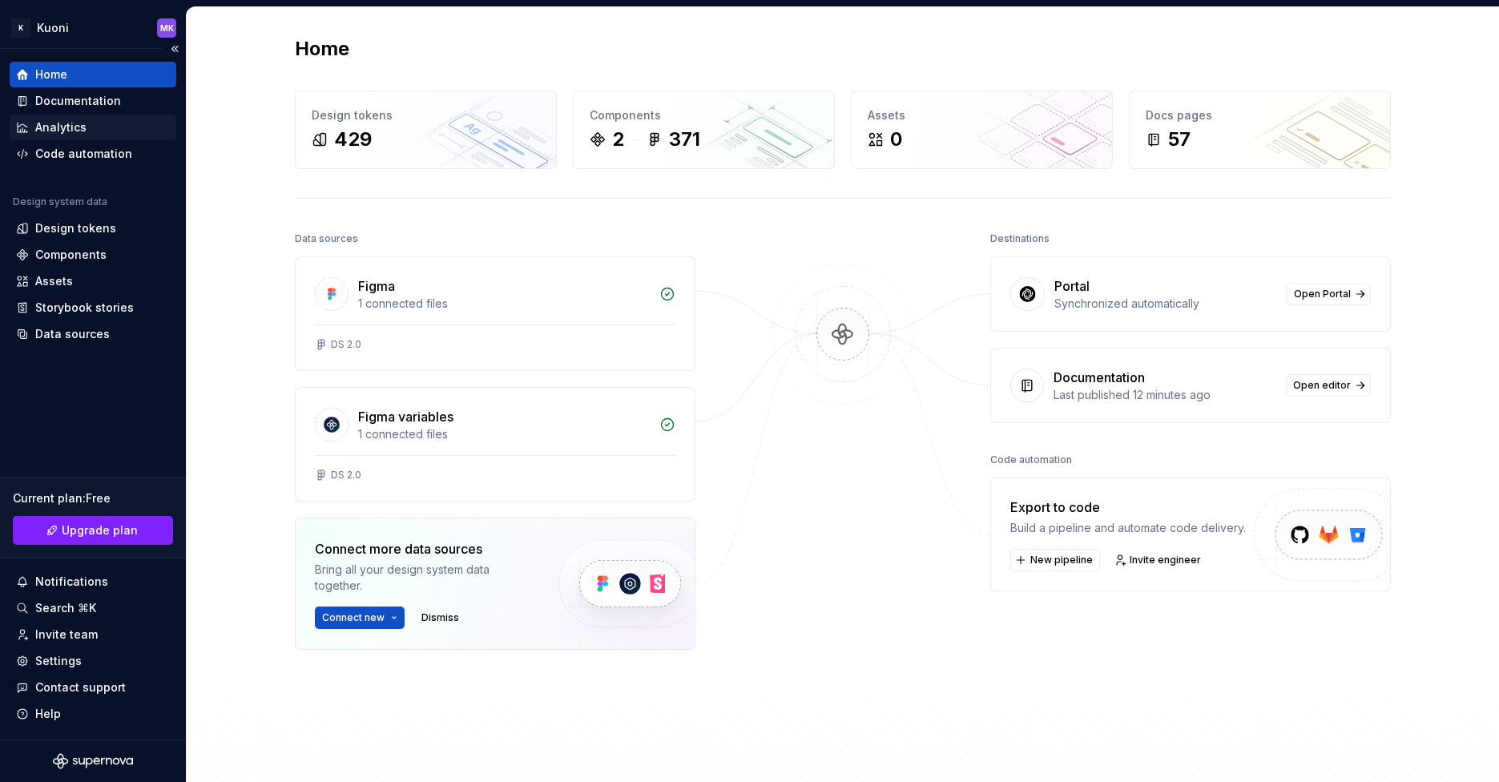
click at [83, 126] on div "Analytics" at bounding box center [60, 127] width 51 height 16
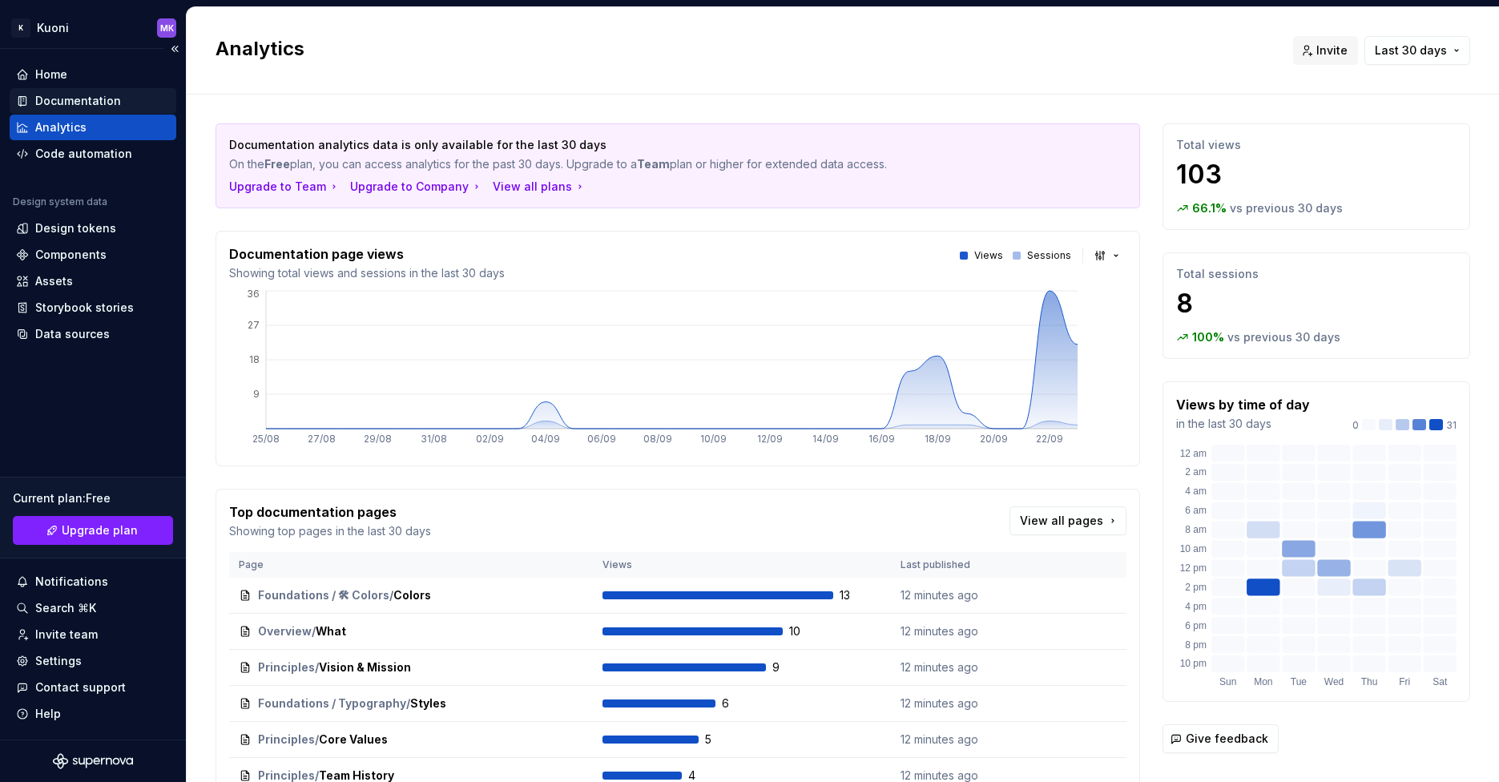
click at [89, 101] on div "Documentation" at bounding box center [78, 101] width 86 height 16
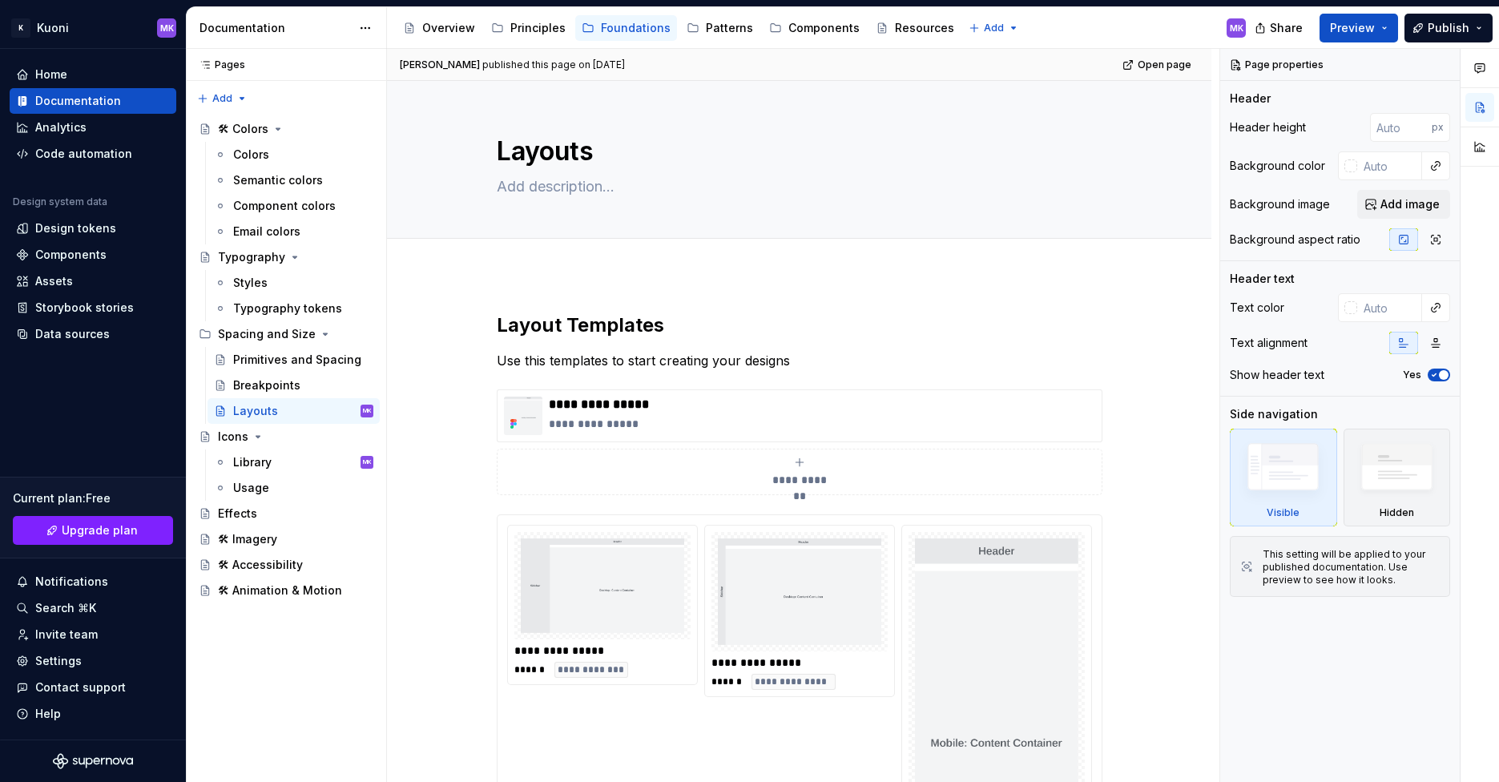
type textarea "*"
